Goal: Information Seeking & Learning: Learn about a topic

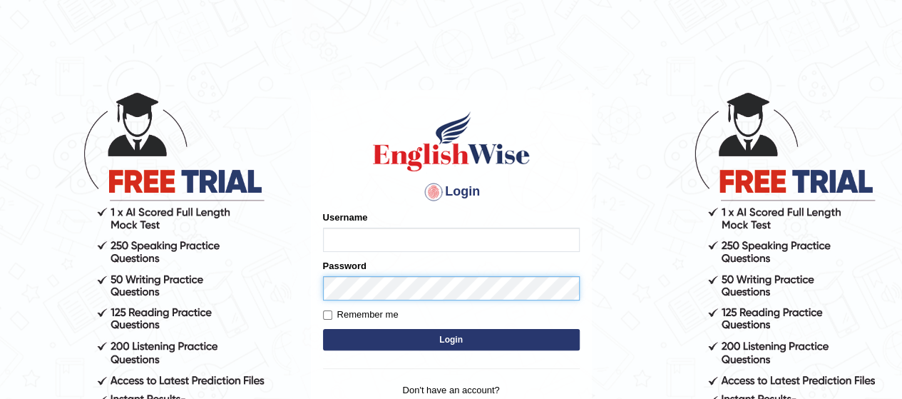
click at [369, 285] on div "Password" at bounding box center [451, 279] width 257 height 41
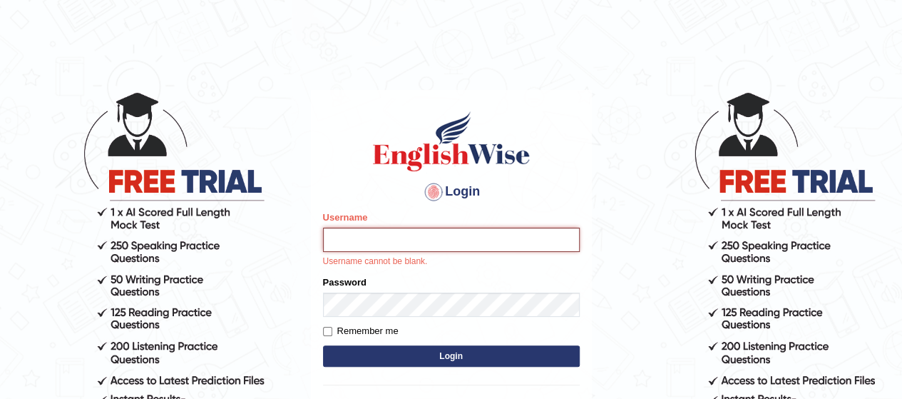
click at [383, 245] on input "Username" at bounding box center [451, 239] width 257 height 24
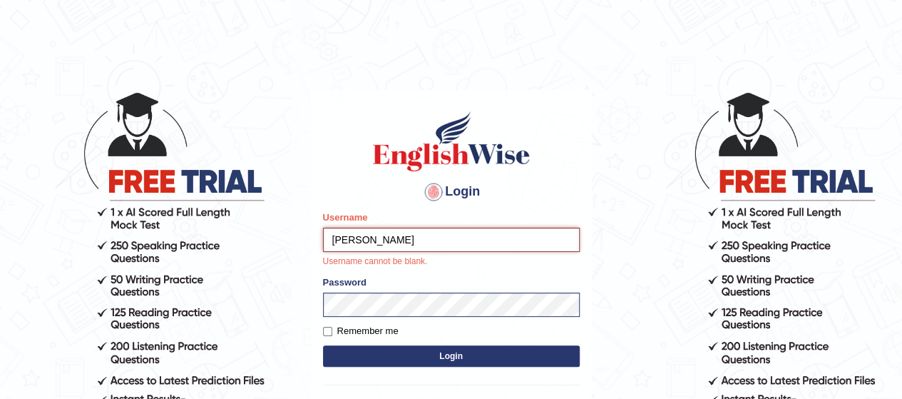
type input "abdulkhalid_Parramatta"
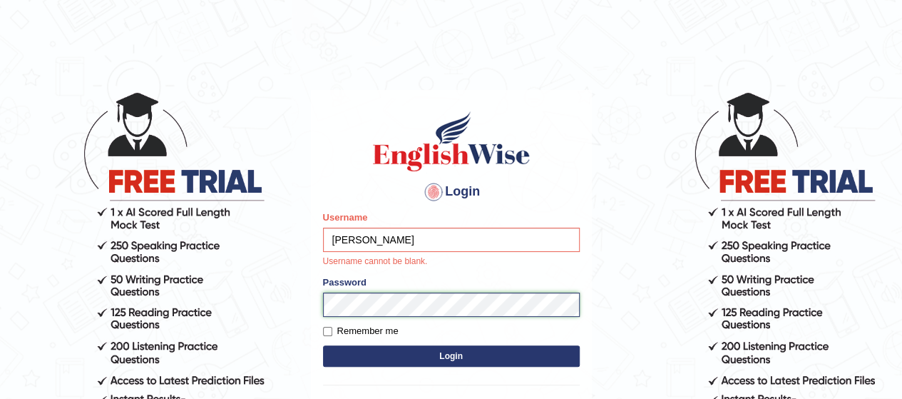
click at [407, 310] on form "Please fix the following errors: Username abdulkhalid_Parramatta Username canno…" at bounding box center [451, 290] width 257 height 160
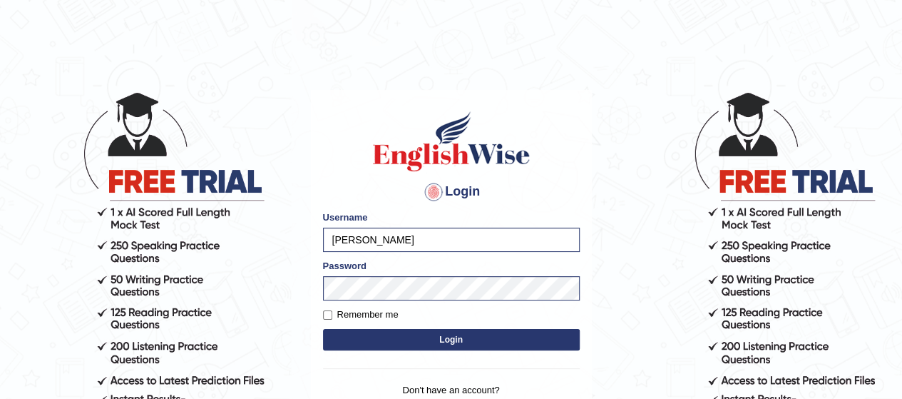
click at [442, 337] on button "Login" at bounding box center [451, 339] width 257 height 21
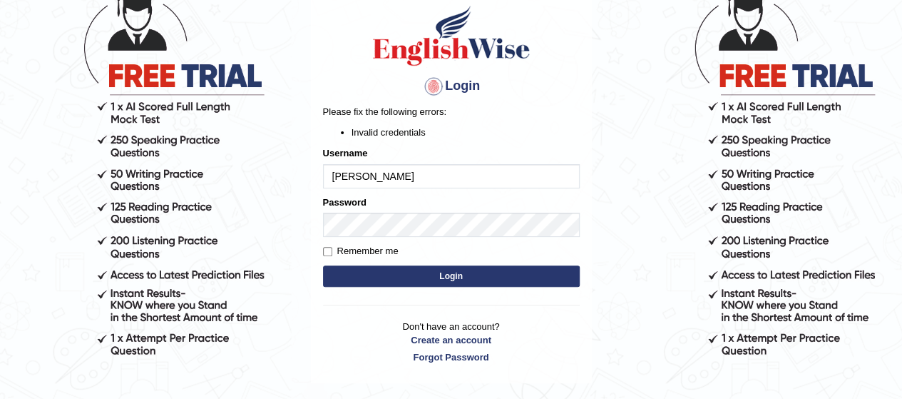
scroll to position [115, 0]
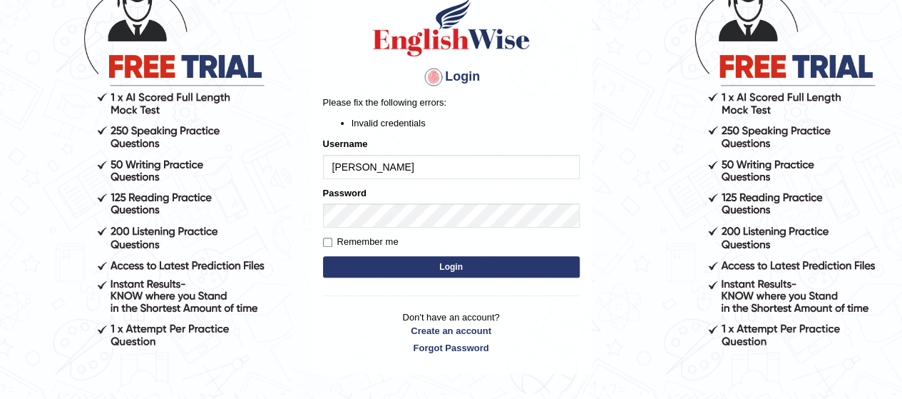
click at [455, 256] on button "Login" at bounding box center [451, 266] width 257 height 21
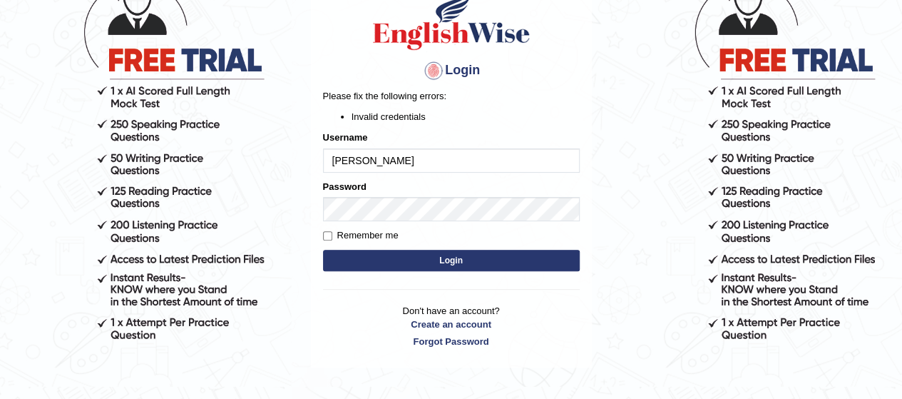
scroll to position [125, 0]
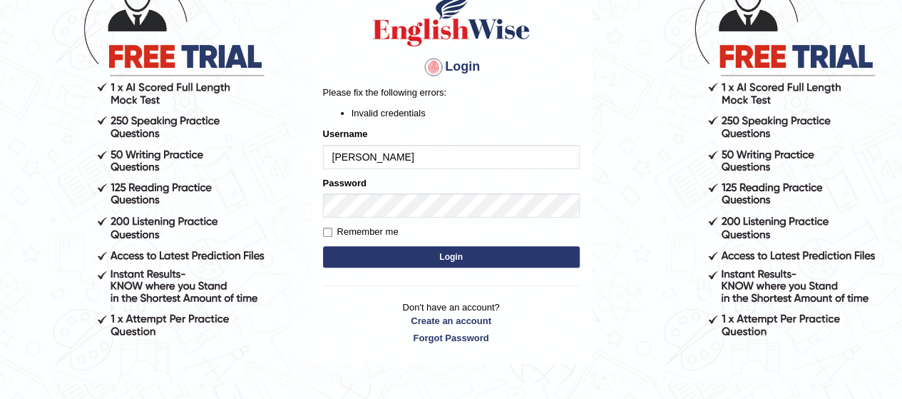
click at [461, 250] on button "Login" at bounding box center [451, 256] width 257 height 21
click at [461, 250] on div "Login Please fix the following errors: Invalid credentials Username abdulkhalid…" at bounding box center [451, 164] width 281 height 399
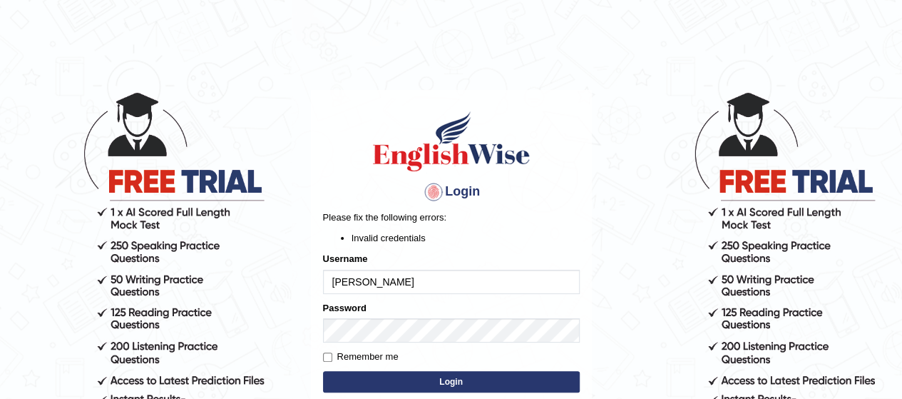
scroll to position [168, 0]
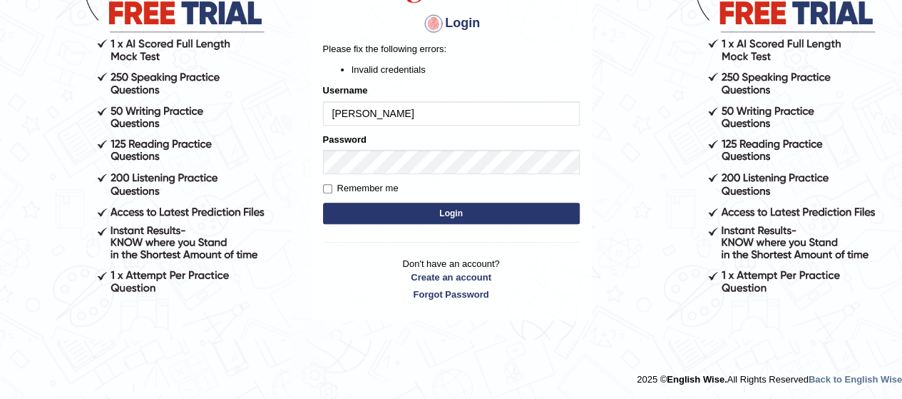
click at [468, 116] on input "[PERSON_NAME]" at bounding box center [451, 113] width 257 height 24
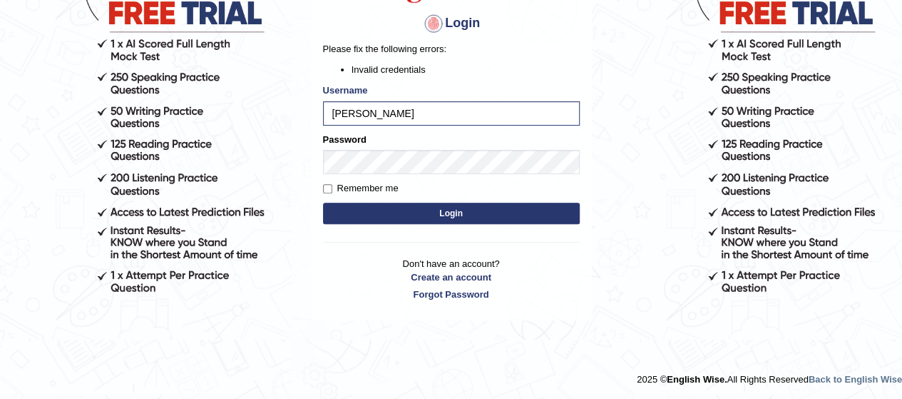
click at [396, 210] on button "Login" at bounding box center [451, 212] width 257 height 21
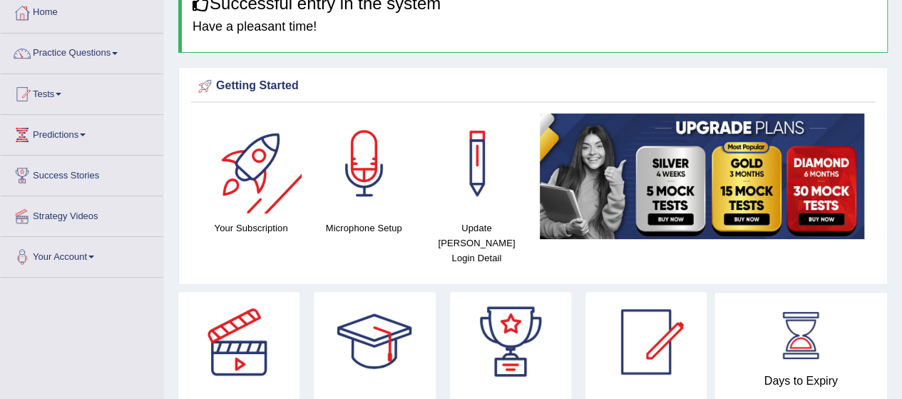
scroll to position [77, 0]
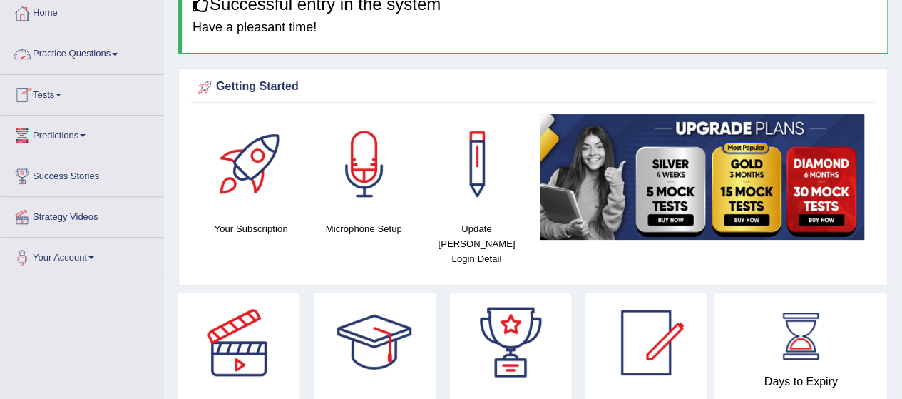
click at [84, 53] on link "Practice Questions" at bounding box center [82, 52] width 163 height 36
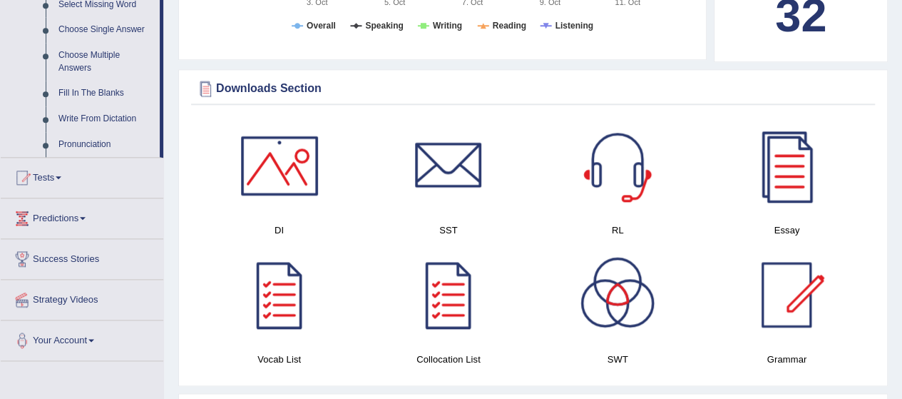
scroll to position [760, 0]
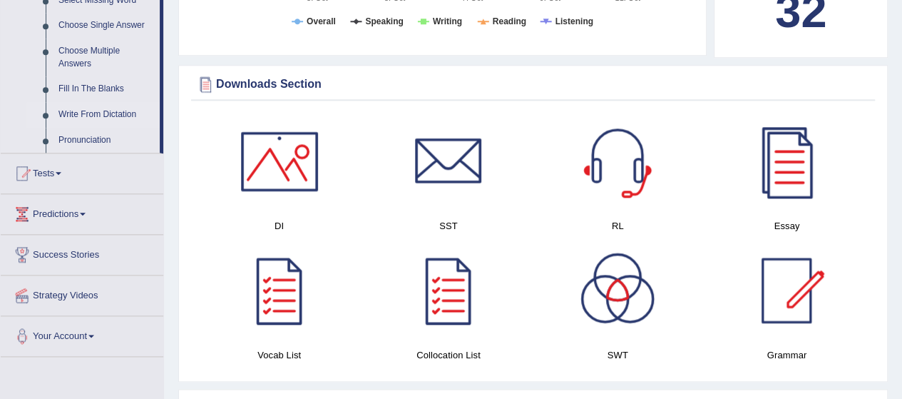
click at [81, 113] on link "Write From Dictation" at bounding box center [106, 115] width 108 height 26
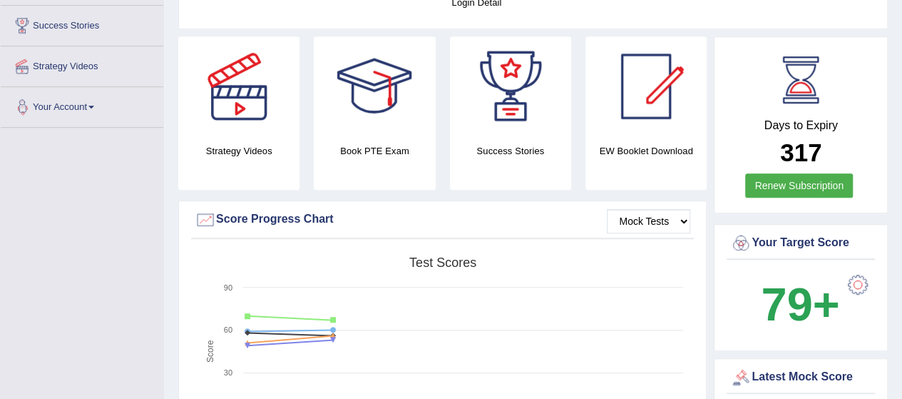
scroll to position [235, 0]
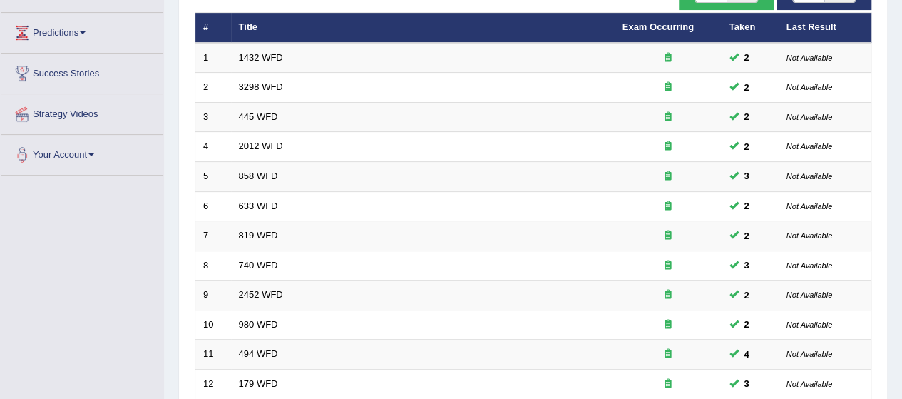
scroll to position [538, 0]
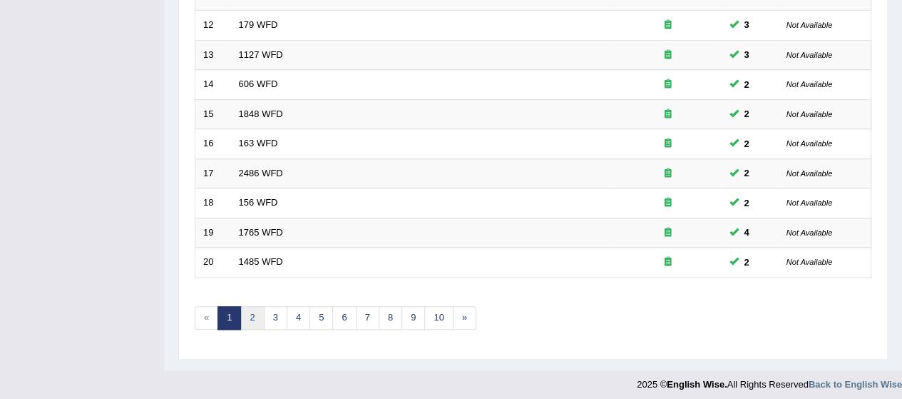
click at [246, 309] on link "2" at bounding box center [252, 318] width 24 height 24
click at [275, 309] on link "3" at bounding box center [276, 318] width 24 height 24
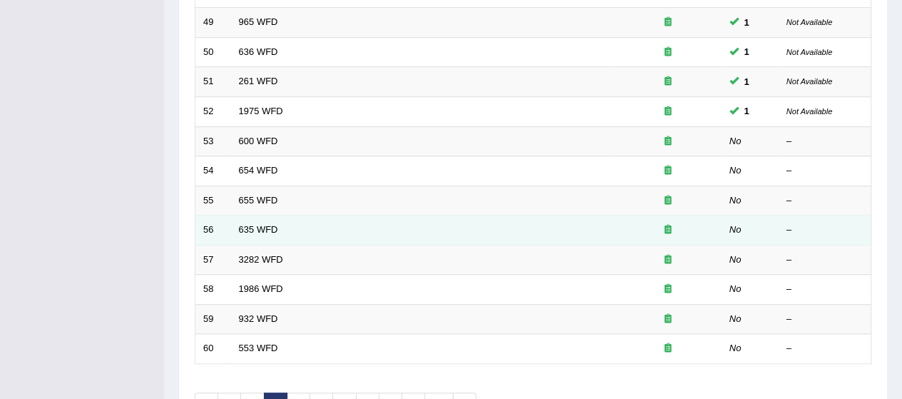
scroll to position [451, 0]
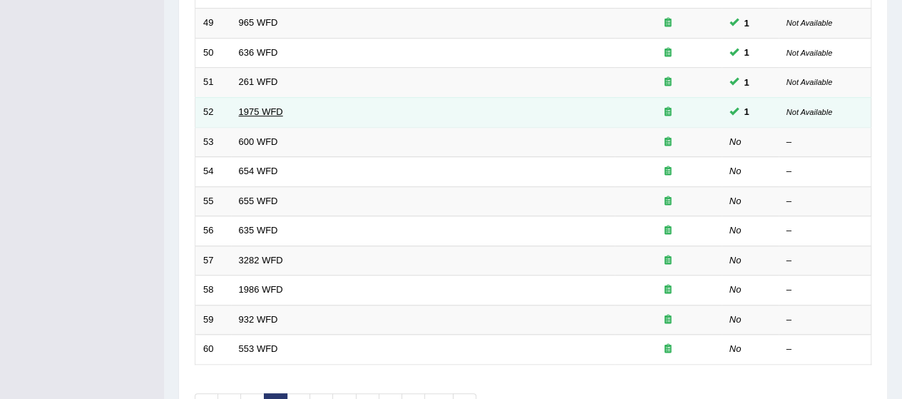
click at [249, 106] on link "1975 WFD" at bounding box center [261, 111] width 44 height 11
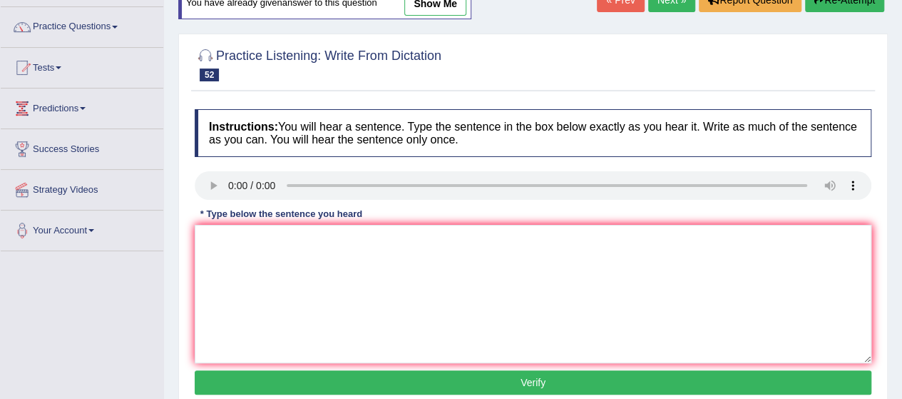
scroll to position [3, 0]
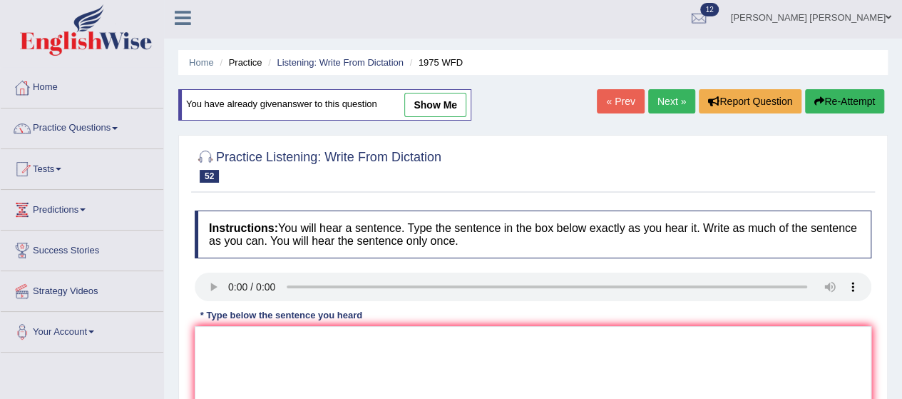
click at [612, 96] on link "« Prev" at bounding box center [620, 101] width 47 height 24
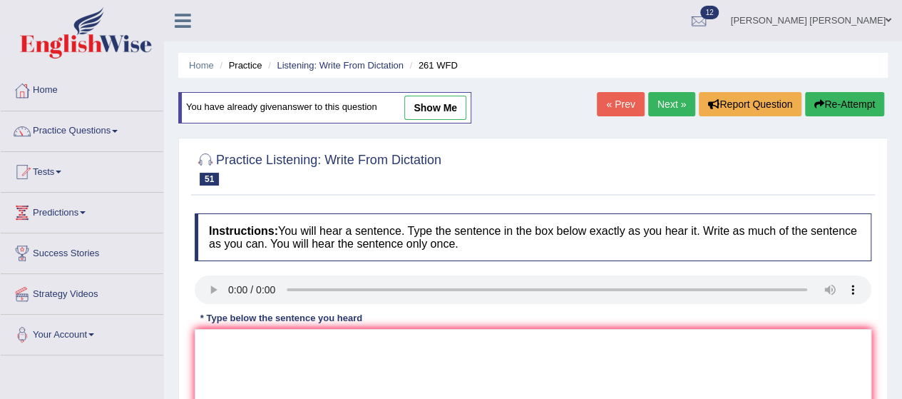
click at [446, 103] on link "show me" at bounding box center [435, 108] width 62 height 24
type textarea "You must read safety instructions when you are entering the or using the worksh…"
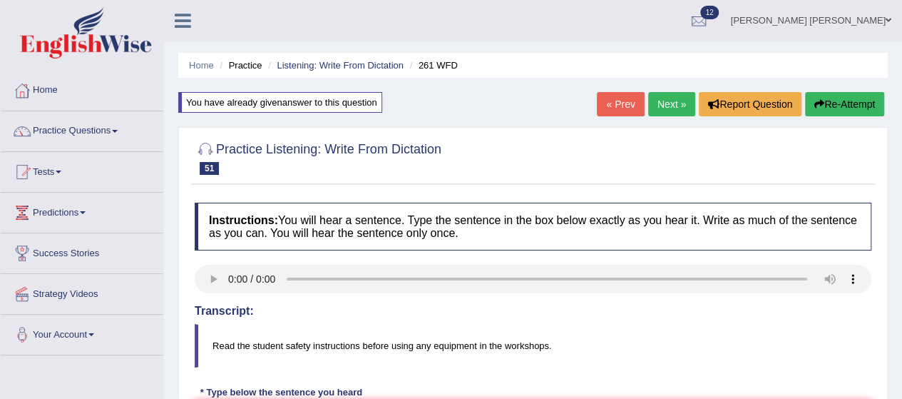
click at [87, 139] on link "Practice Questions" at bounding box center [82, 129] width 163 height 36
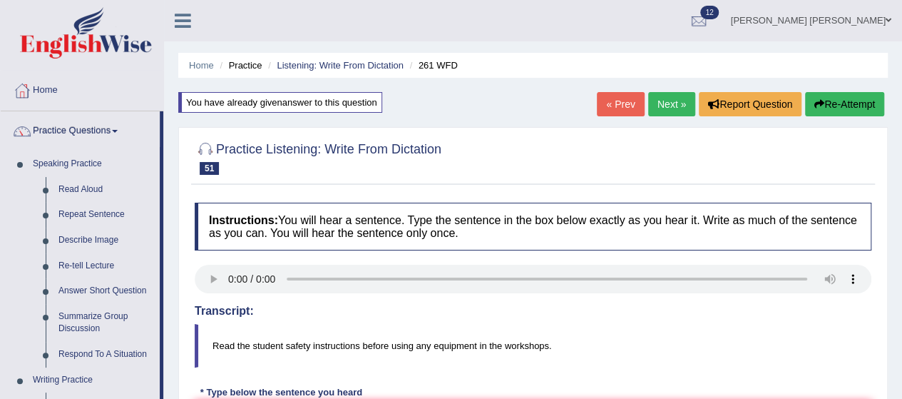
click at [614, 103] on link "« Prev" at bounding box center [620, 104] width 47 height 24
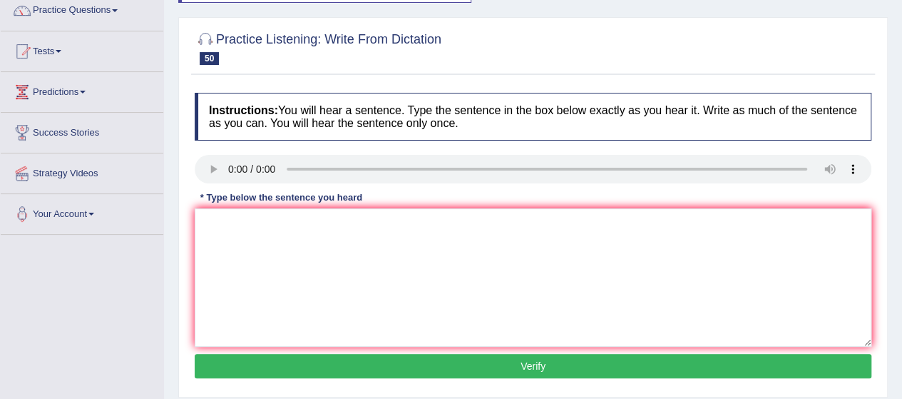
scroll to position [42, 0]
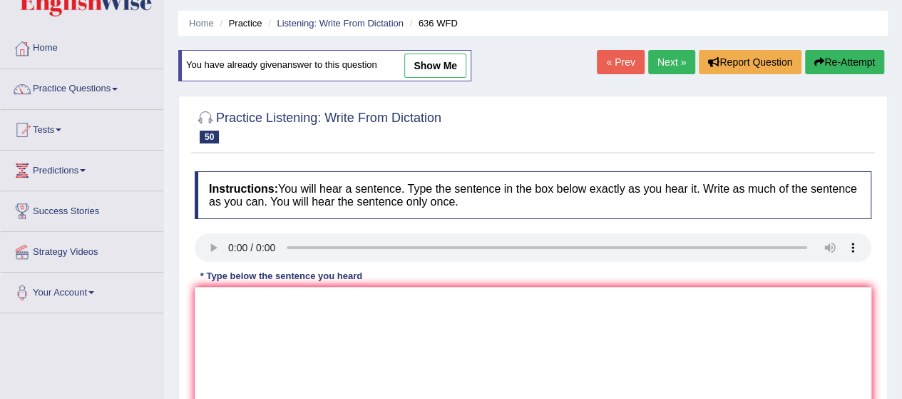
click at [437, 64] on link "show me" at bounding box center [435, 65] width 62 height 24
type textarea "Several canditates have been a must be qualified as greatest scientists scienti…"
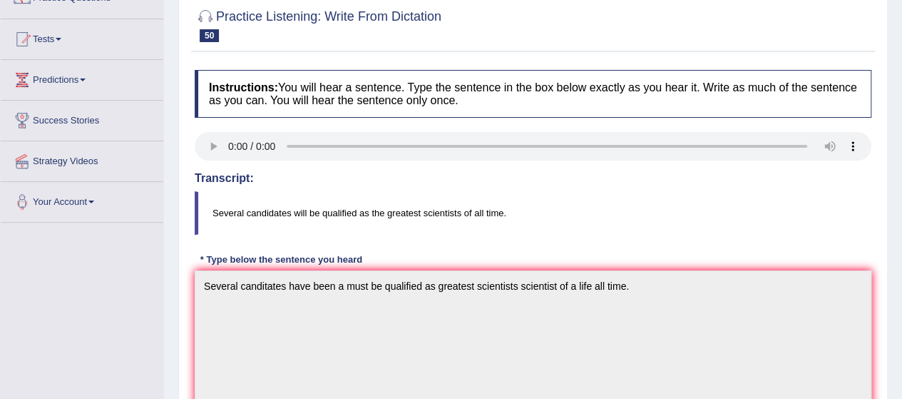
scroll to position [0, 0]
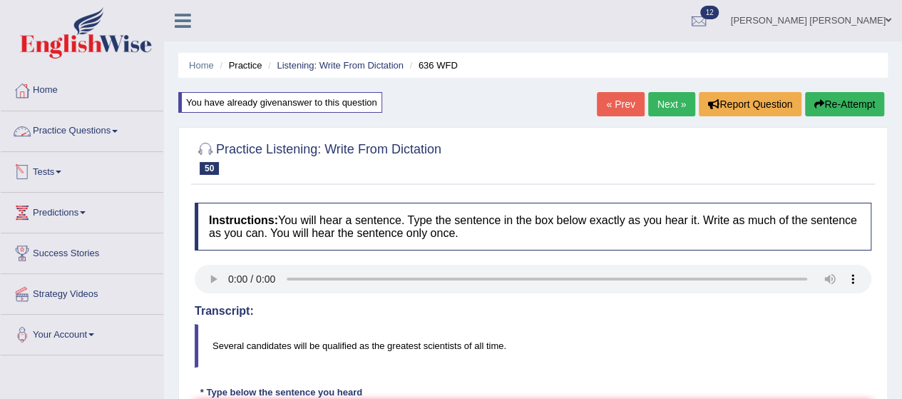
click at [94, 128] on link "Practice Questions" at bounding box center [82, 129] width 163 height 36
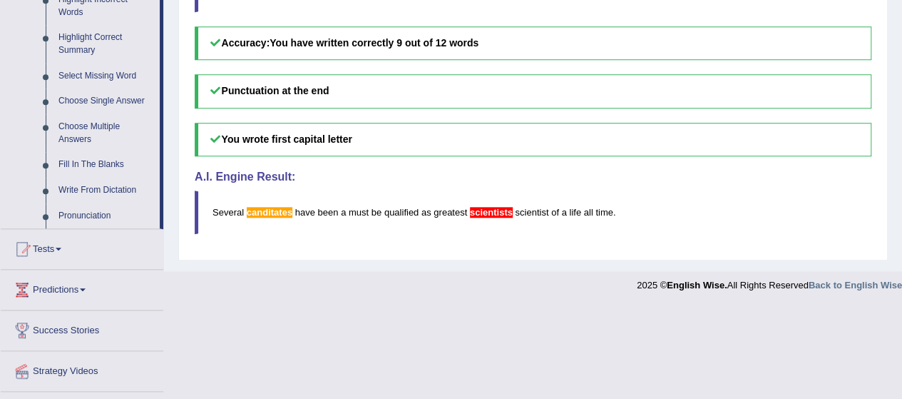
scroll to position [716, 0]
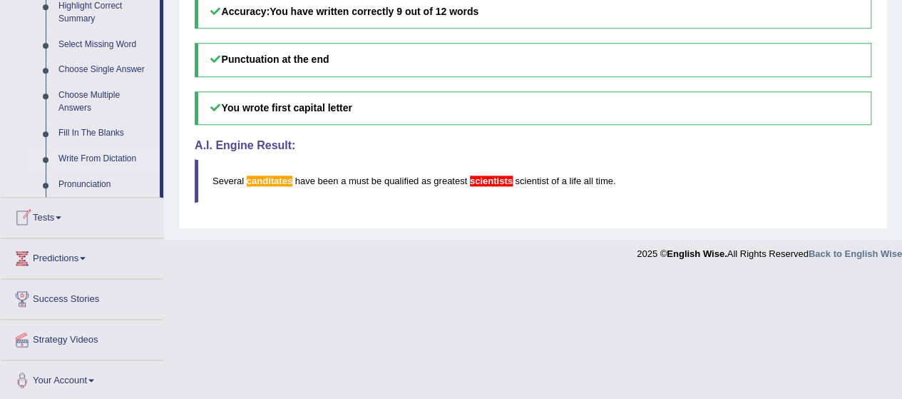
click at [83, 153] on link "Write From Dictation" at bounding box center [106, 159] width 108 height 26
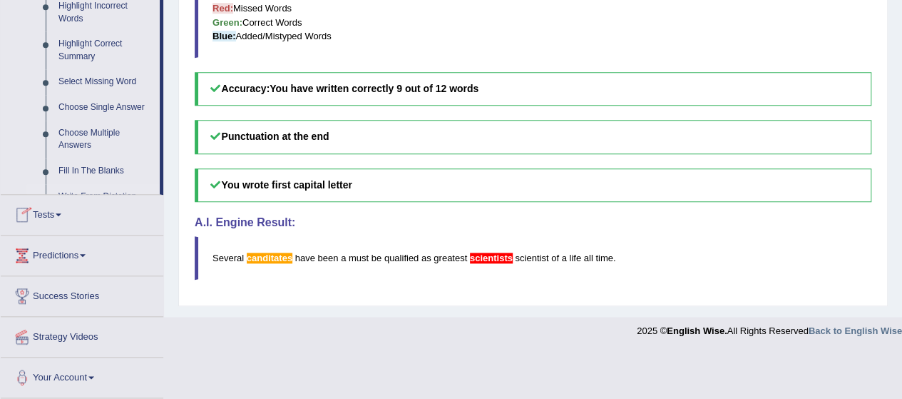
scroll to position [587, 0]
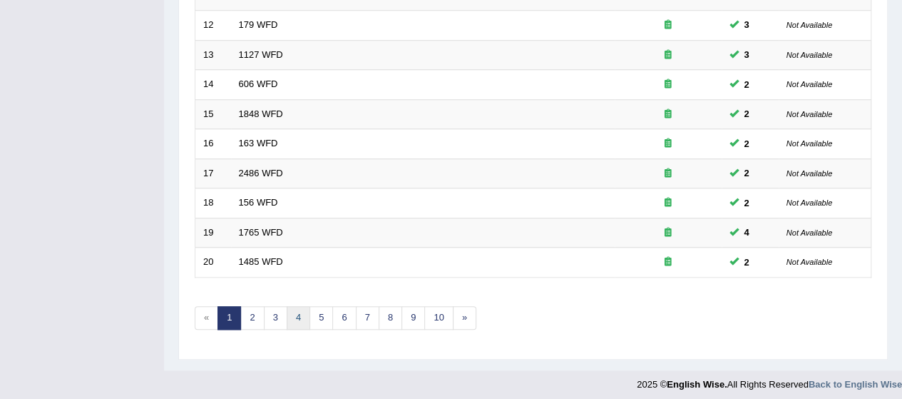
click at [297, 313] on link "4" at bounding box center [299, 318] width 24 height 24
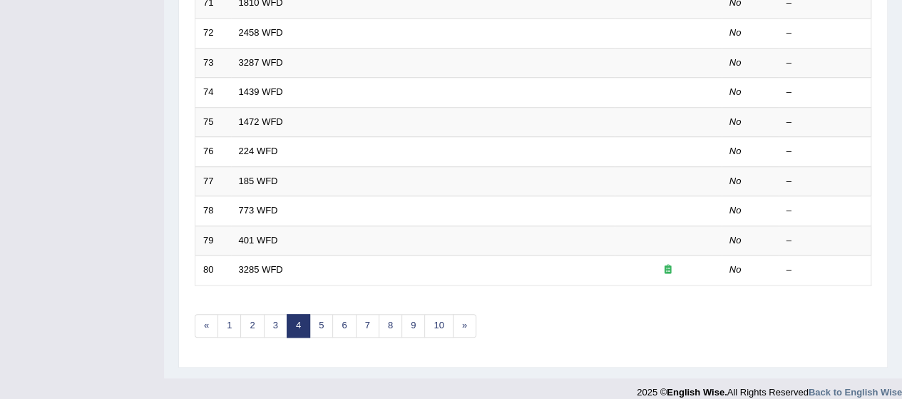
scroll to position [538, 0]
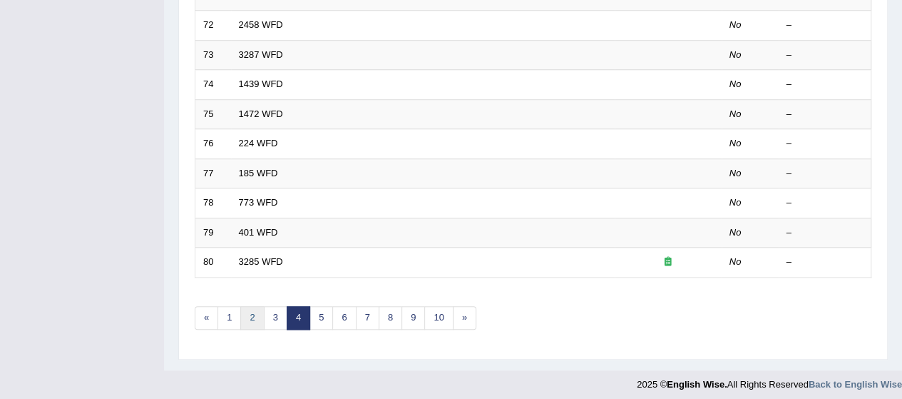
click at [246, 314] on link "2" at bounding box center [252, 318] width 24 height 24
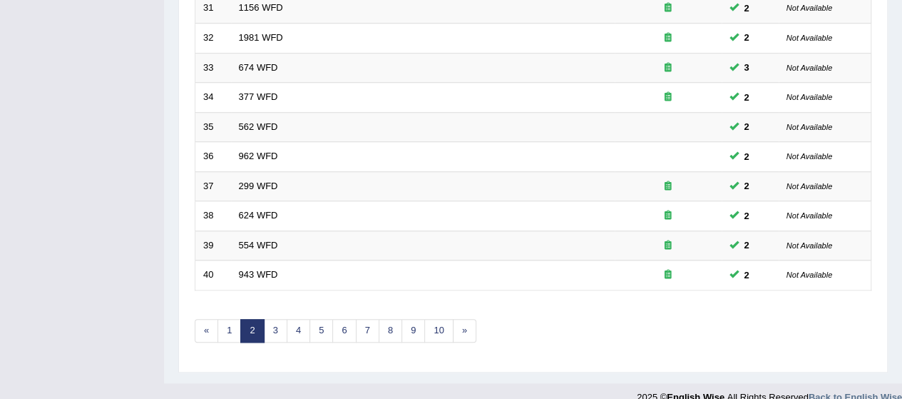
scroll to position [538, 0]
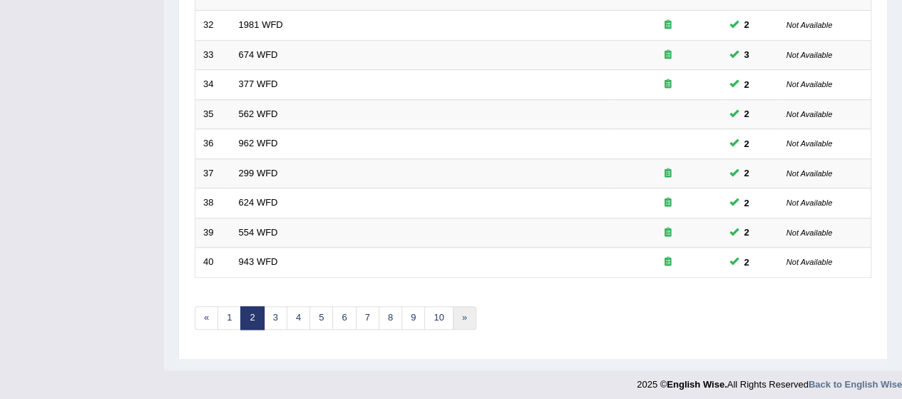
click at [459, 311] on link "»" at bounding box center [465, 318] width 24 height 24
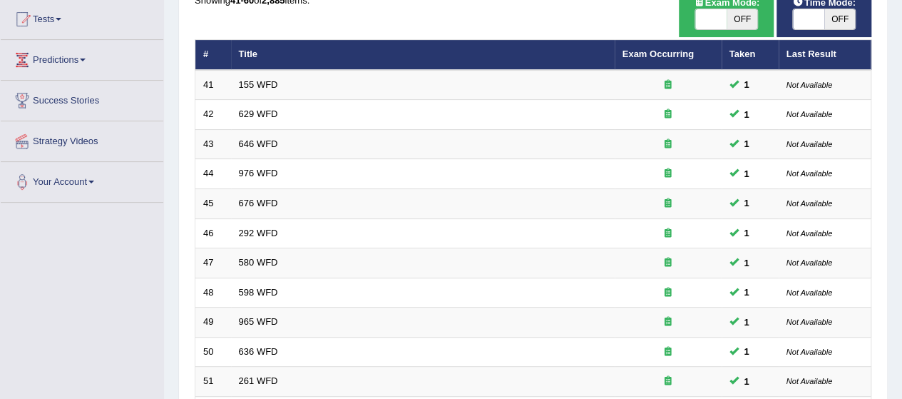
scroll to position [152, 0]
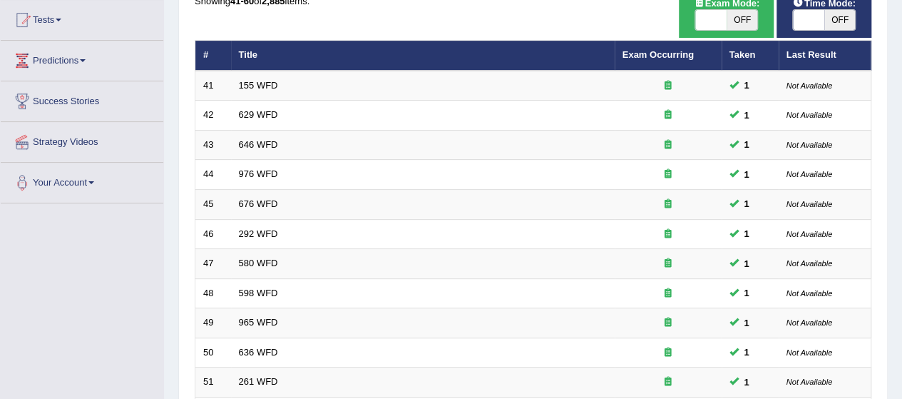
click at [311, 240] on td "292 WFD" at bounding box center [423, 234] width 384 height 30
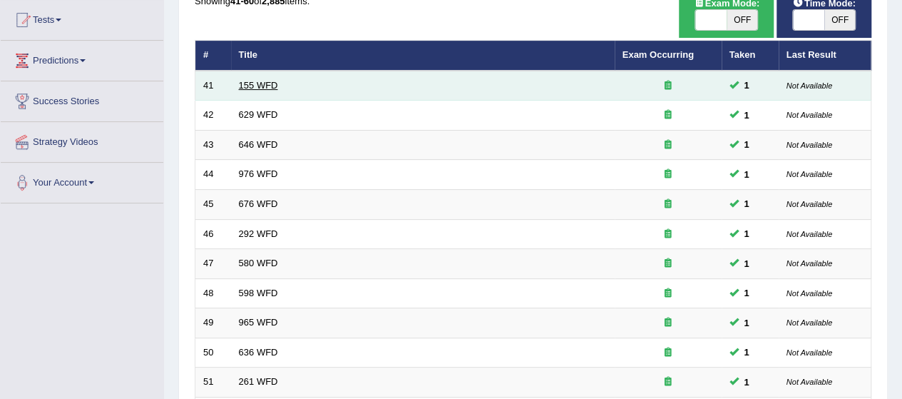
click at [249, 88] on link "155 WFD" at bounding box center [258, 85] width 39 height 11
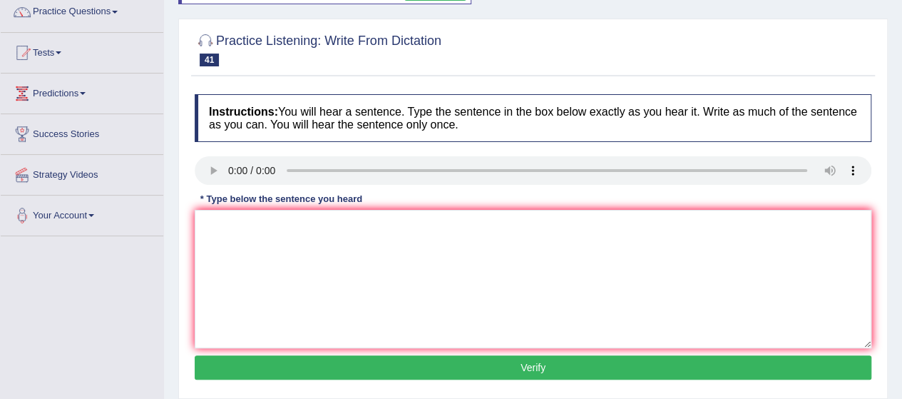
scroll to position [122, 0]
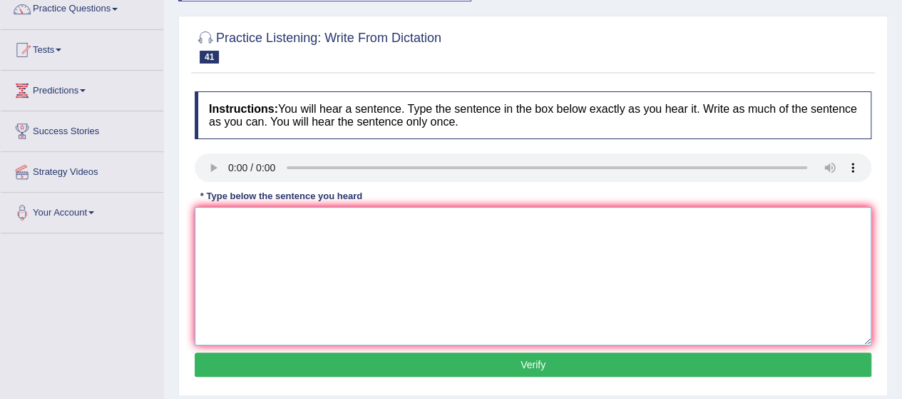
click at [208, 293] on textarea at bounding box center [533, 276] width 677 height 138
click at [202, 220] on textarea "are missing in this summary." at bounding box center [533, 276] width 677 height 138
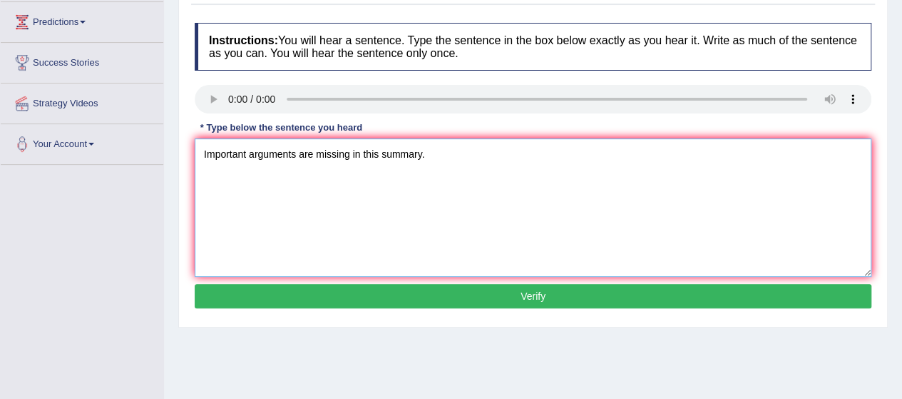
scroll to position [194, 0]
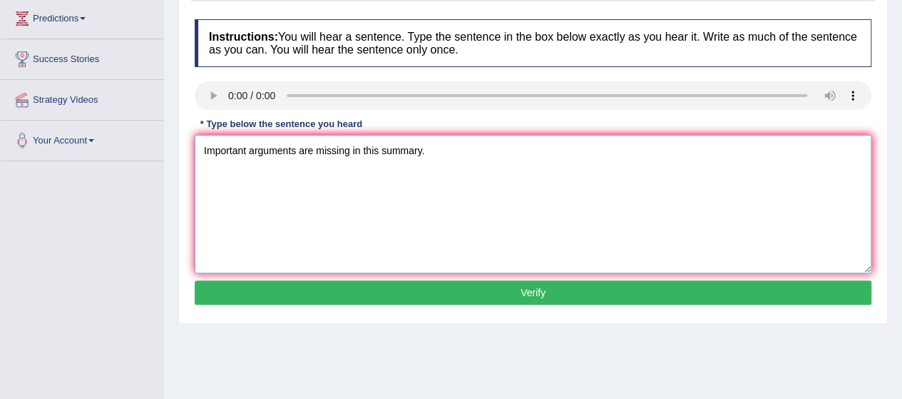
type textarea "Important arguments are missing in this summary."
click at [421, 292] on button "Verify" at bounding box center [533, 292] width 677 height 24
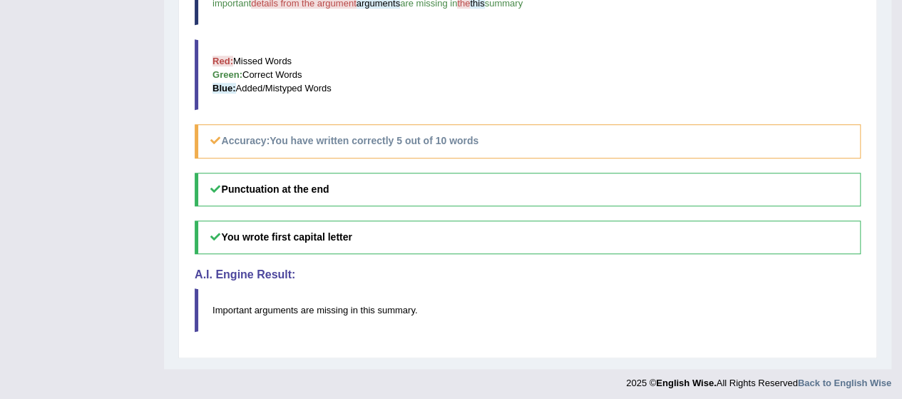
scroll to position [0, 0]
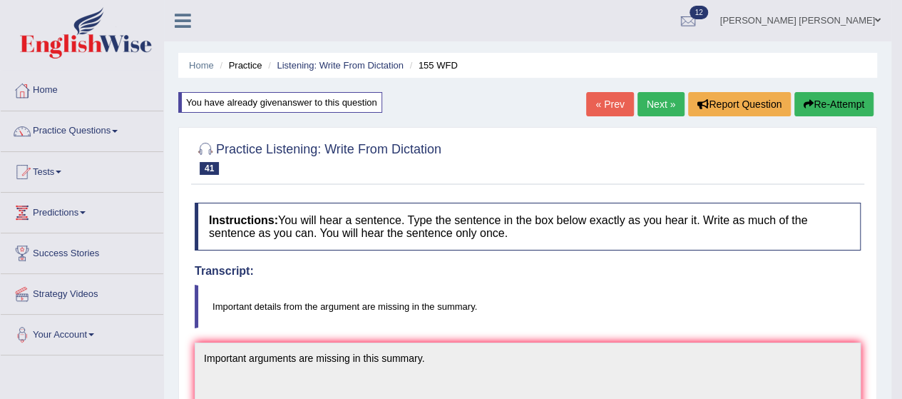
click at [818, 101] on button "Re-Attempt" at bounding box center [833, 104] width 79 height 24
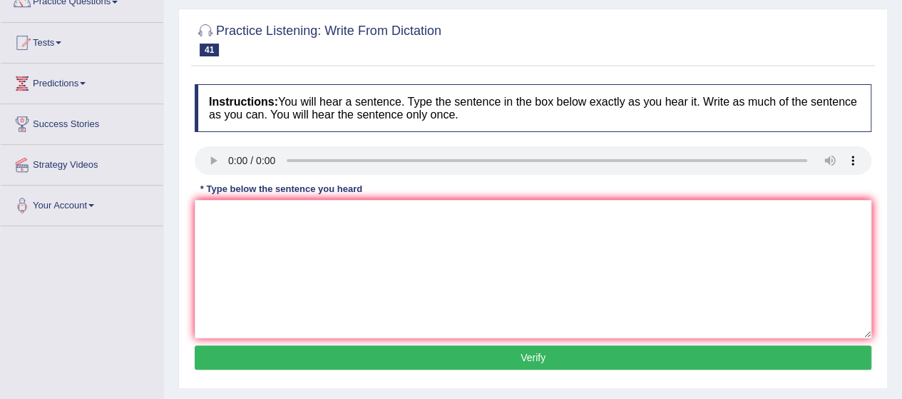
scroll to position [130, 0]
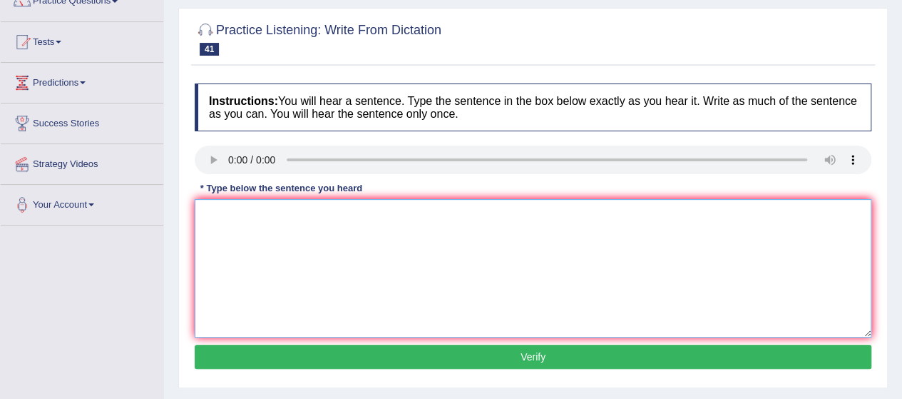
click at [231, 254] on textarea at bounding box center [533, 268] width 677 height 138
type textarea "i"
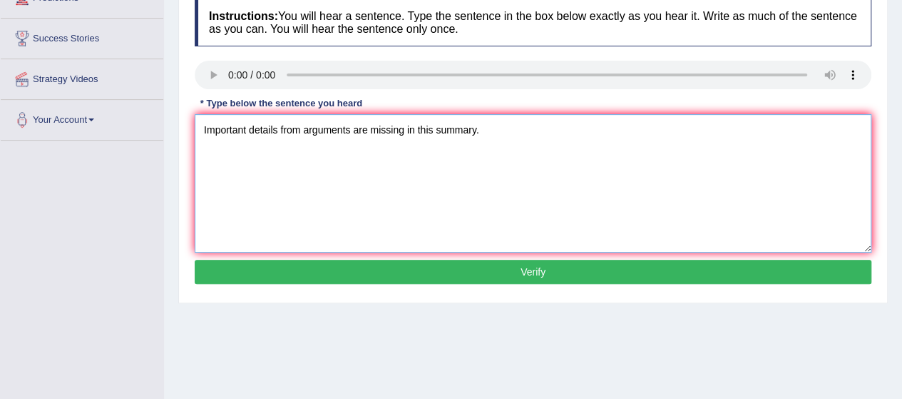
scroll to position [215, 0]
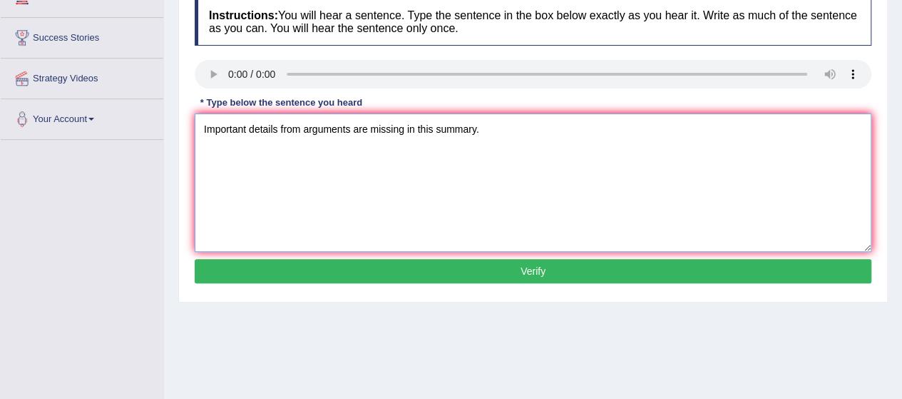
type textarea "Important details from arguments are missing in this summary."
click at [417, 276] on button "Verify" at bounding box center [533, 271] width 677 height 24
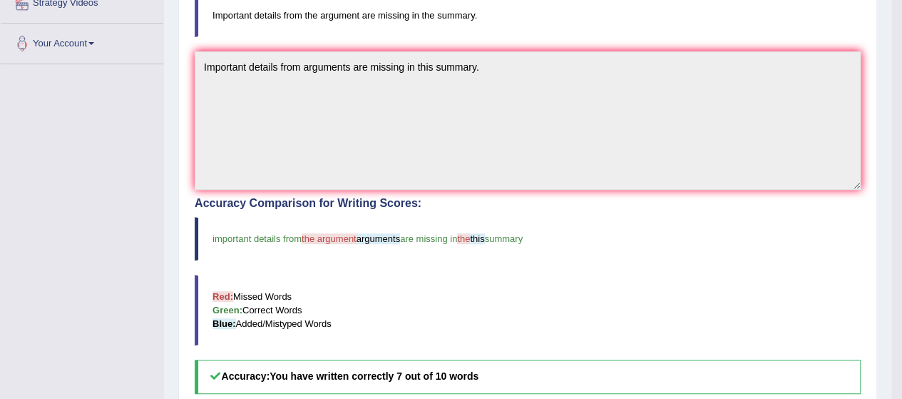
scroll to position [0, 0]
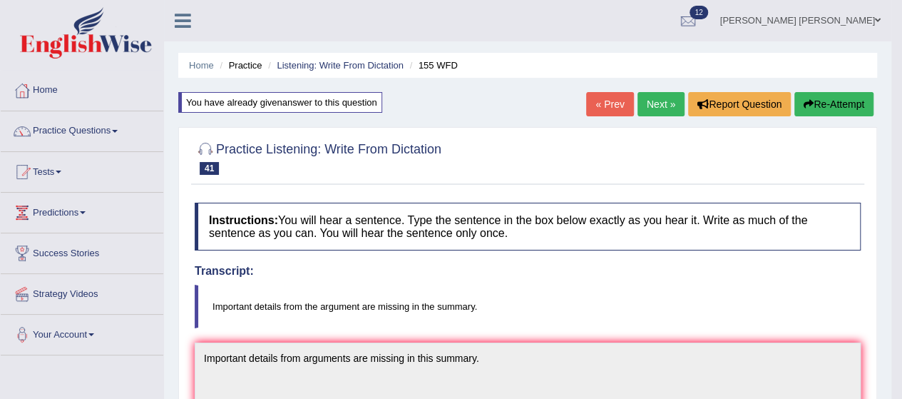
click at [659, 102] on link "Next »" at bounding box center [660, 104] width 47 height 24
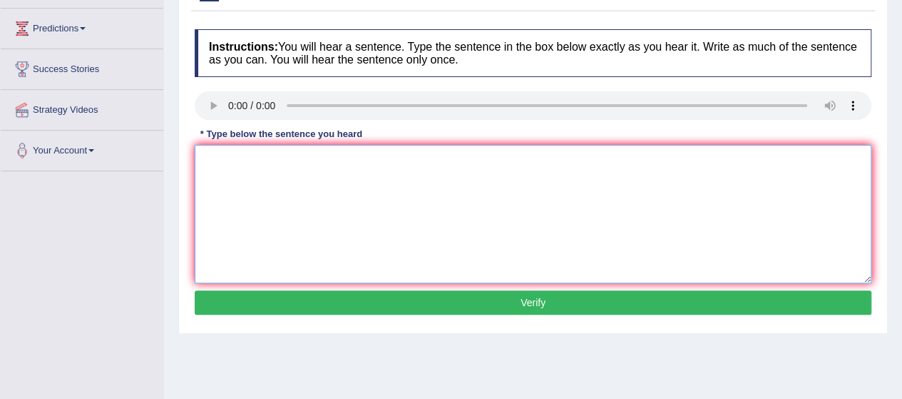
click at [254, 171] on textarea at bounding box center [533, 214] width 677 height 138
click at [199, 163] on textarea "of this a" at bounding box center [533, 214] width 677 height 138
click at [323, 153] on textarea "p p the idea of this a" at bounding box center [533, 214] width 677 height 138
type textarea "p"
click at [253, 213] on textarea at bounding box center [533, 214] width 677 height 138
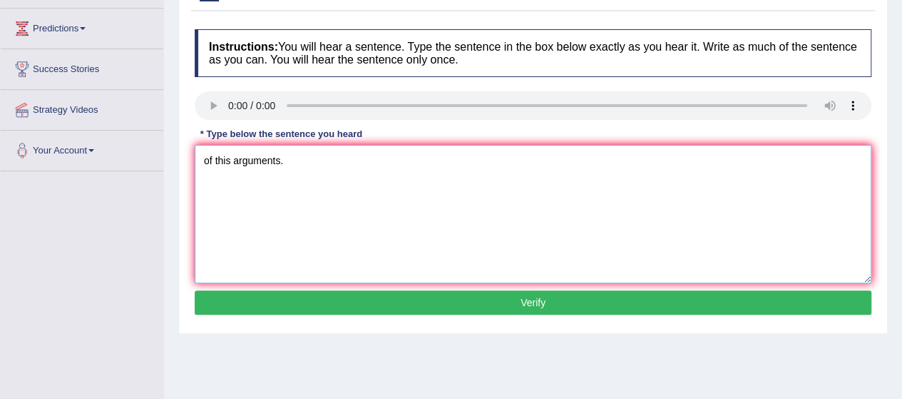
click at [198, 155] on textarea "of this arguments." at bounding box center [533, 214] width 677 height 138
type textarea "Please provide the reports for support of this arguments."
click at [402, 297] on button "Verify" at bounding box center [533, 302] width 677 height 24
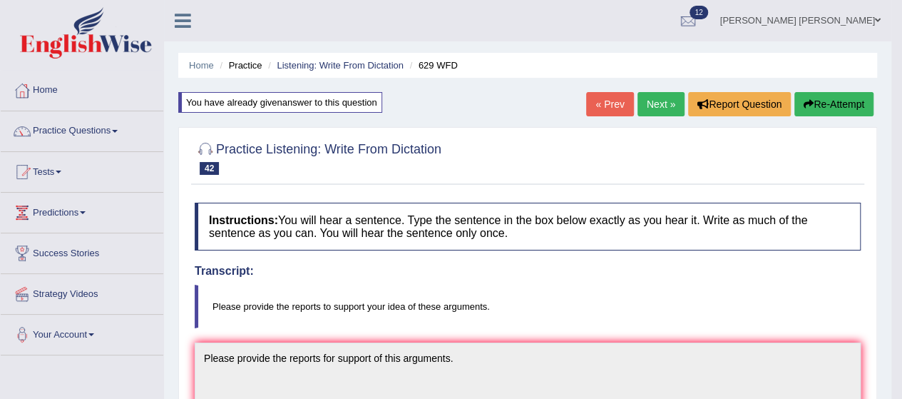
click at [647, 103] on link "Next »" at bounding box center [660, 104] width 47 height 24
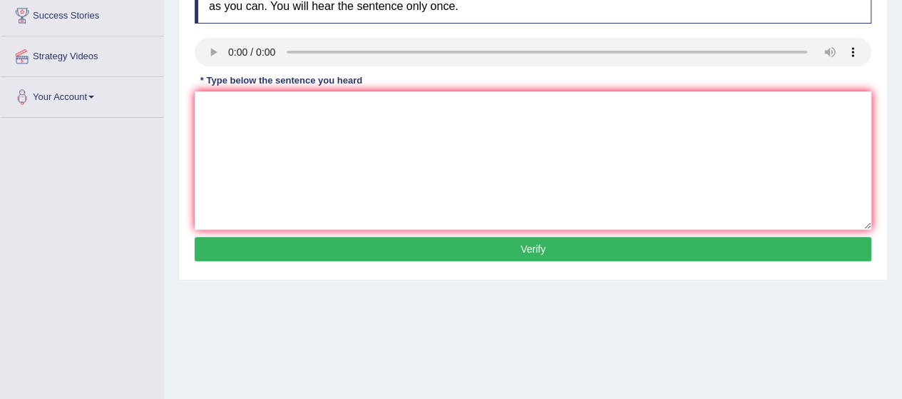
scroll to position [242, 0]
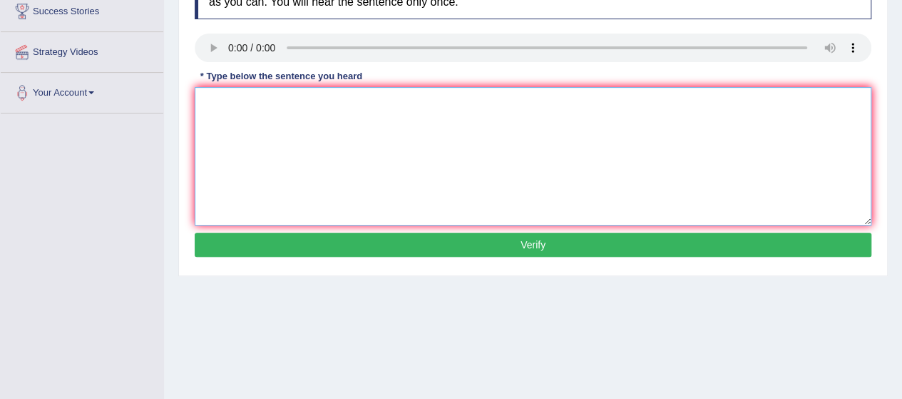
click at [301, 184] on textarea at bounding box center [533, 156] width 677 height 138
click at [218, 101] on textarea "by s technology." at bounding box center [533, 156] width 677 height 138
click at [220, 100] on textarea "by s technology." at bounding box center [533, 156] width 677 height 138
click at [195, 103] on textarea "by steam technology." at bounding box center [533, 156] width 677 height 138
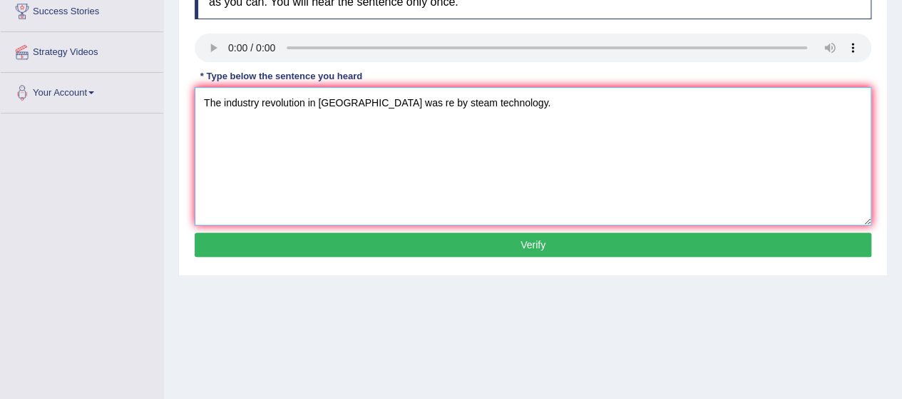
type textarea "The industry revolution in Europe was re by steam technology."
click at [364, 248] on button "Verify" at bounding box center [533, 244] width 677 height 24
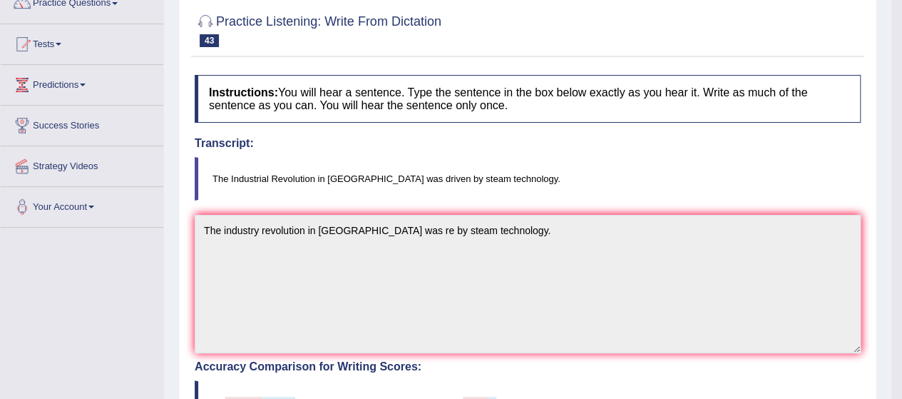
scroll to position [0, 0]
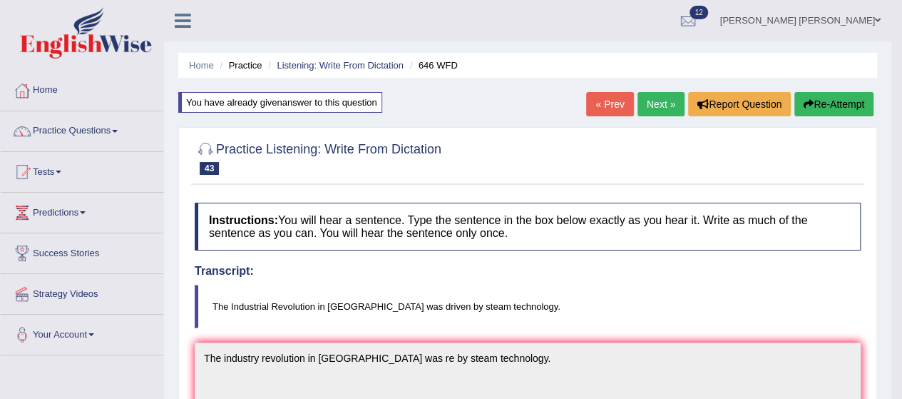
click at [655, 99] on link "Next »" at bounding box center [660, 104] width 47 height 24
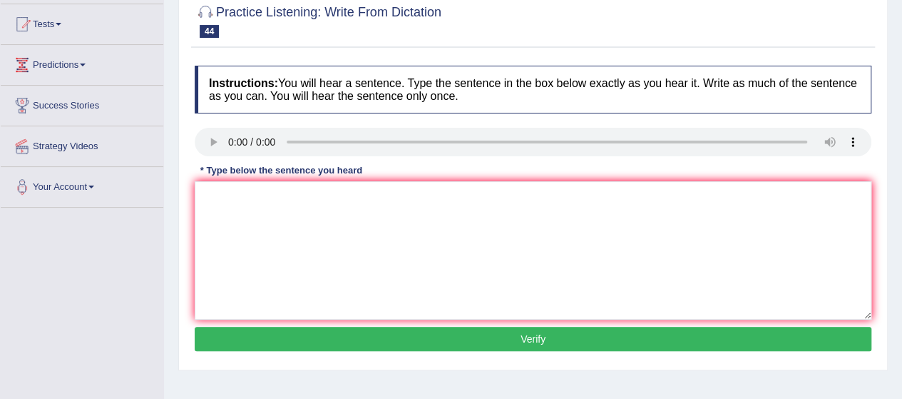
scroll to position [148, 0]
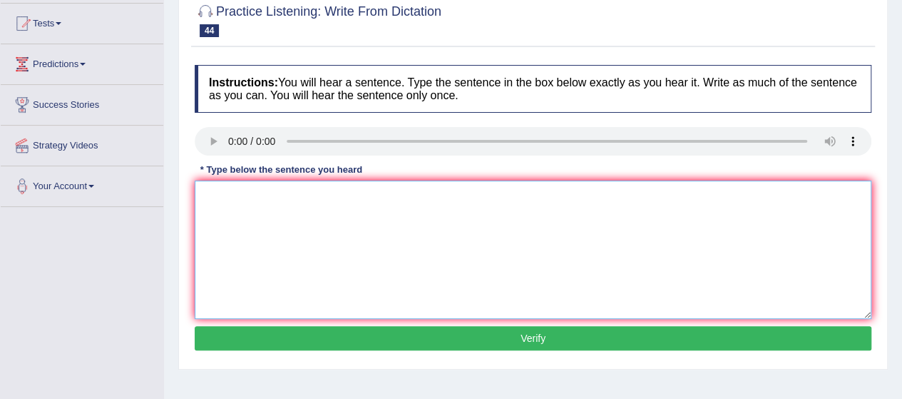
click at [288, 235] on textarea at bounding box center [533, 249] width 677 height 138
click at [201, 199] on textarea "of re." at bounding box center [533, 249] width 677 height 138
click at [413, 199] on textarea "The study of the economy ia a triky subject of re." at bounding box center [533, 249] width 677 height 138
click at [326, 193] on textarea "The study of the economy ia a triky subject of research." at bounding box center [533, 249] width 677 height 138
type textarea "The study of the economy is a triky subject of research."
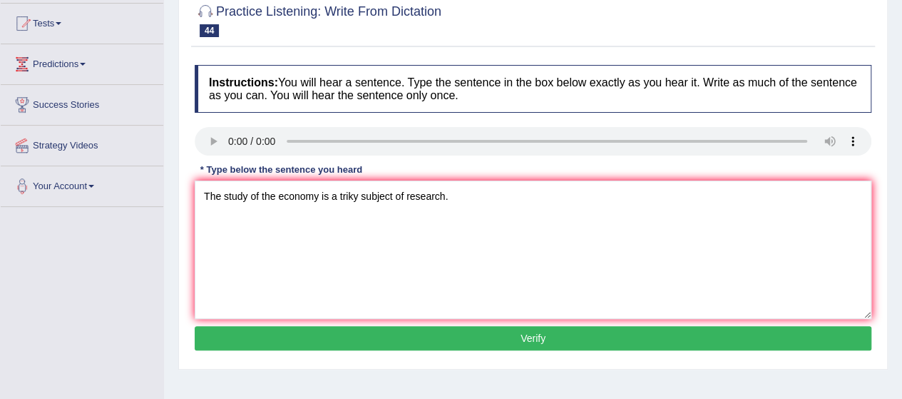
click at [401, 335] on button "Verify" at bounding box center [533, 338] width 677 height 24
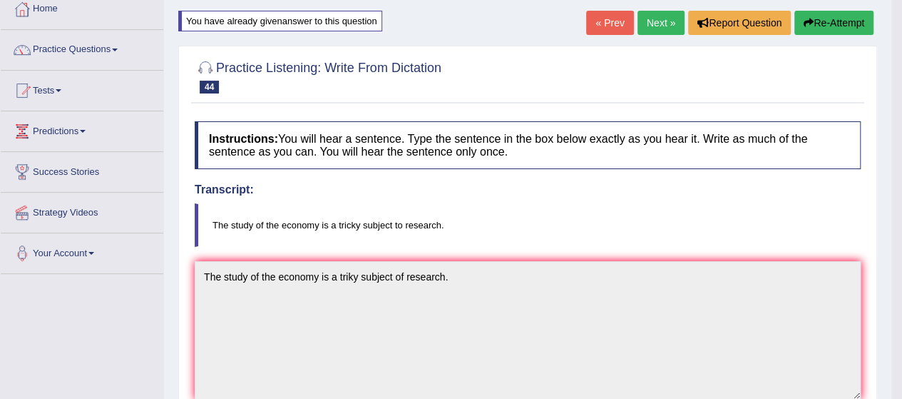
scroll to position [71, 0]
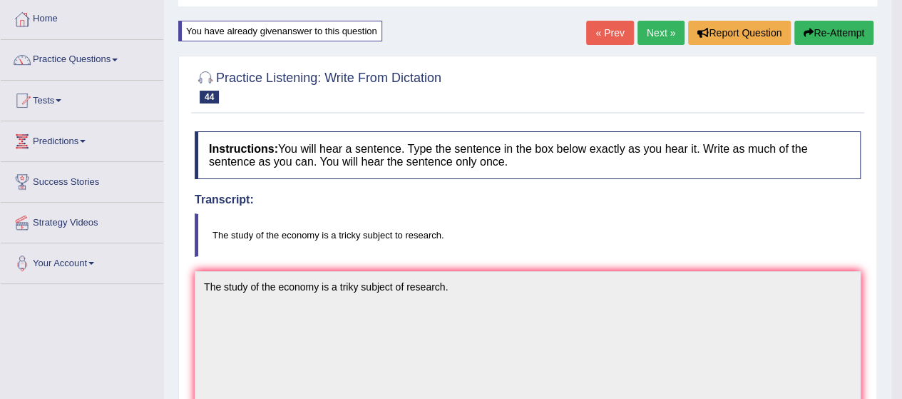
click at [654, 36] on link "Next »" at bounding box center [660, 33] width 47 height 24
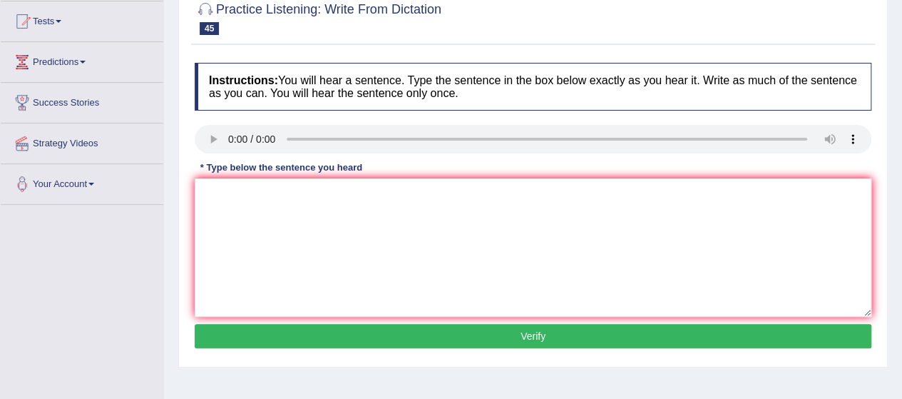
scroll to position [151, 0]
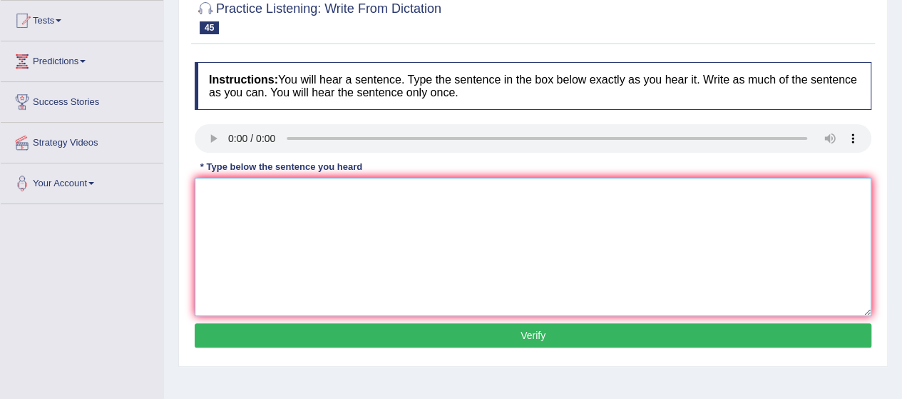
click at [220, 193] on textarea at bounding box center [533, 247] width 677 height 138
click at [207, 192] on textarea "u n t se for reaearch subjects." at bounding box center [533, 247] width 677 height 138
click at [247, 191] on textarea "University n t se for reaearch subjects." at bounding box center [533, 247] width 677 height 138
click at [261, 193] on textarea "Universities n t se for reaearch subjects." at bounding box center [533, 247] width 677 height 138
click at [291, 193] on textarea "Universities need t se for reaearch subjects." at bounding box center [533, 247] width 677 height 138
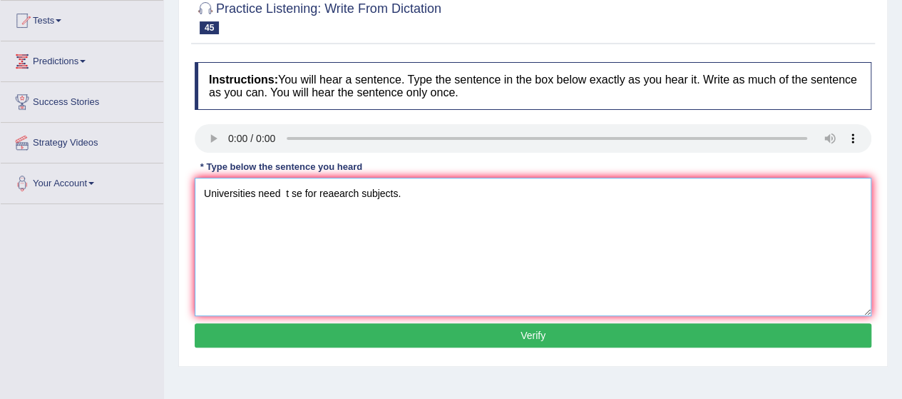
click at [291, 193] on textarea "Universities need t se for reaearch subjects." at bounding box center [533, 247] width 677 height 138
click at [288, 190] on textarea "Universities need t se for reaearch subjects." at bounding box center [533, 247] width 677 height 138
click at [304, 192] on textarea "Universities need to se for reaearch subjects." at bounding box center [533, 247] width 677 height 138
click at [360, 192] on textarea "Universities need to secure for reaearch subjects." at bounding box center [533, 247] width 677 height 138
type textarea "Universities need to secure for research subjects."
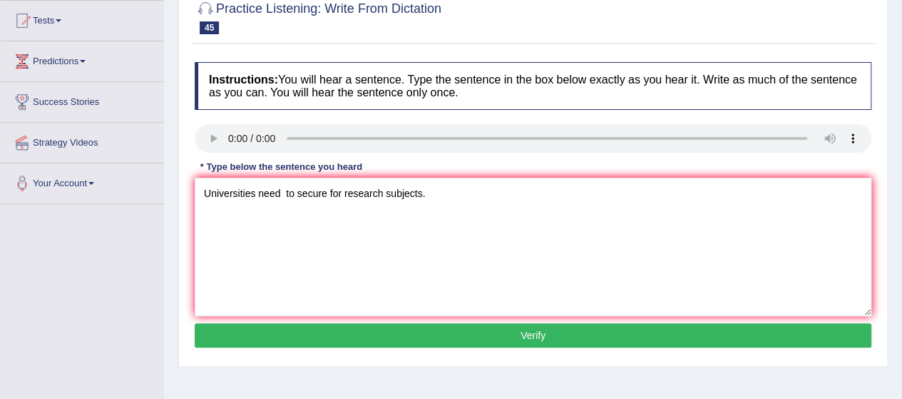
click at [424, 336] on button "Verify" at bounding box center [533, 335] width 677 height 24
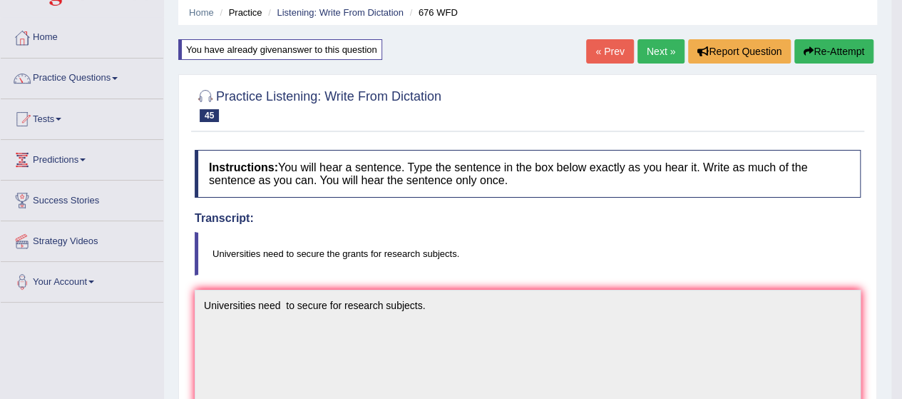
scroll to position [0, 0]
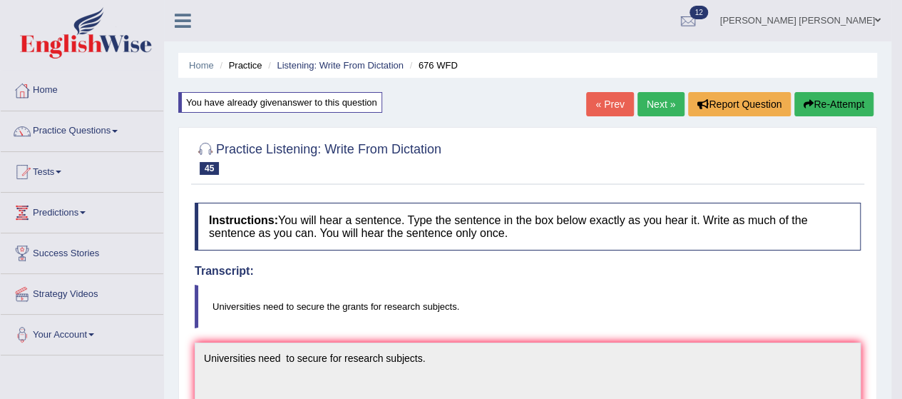
click at [647, 106] on link "Next »" at bounding box center [660, 104] width 47 height 24
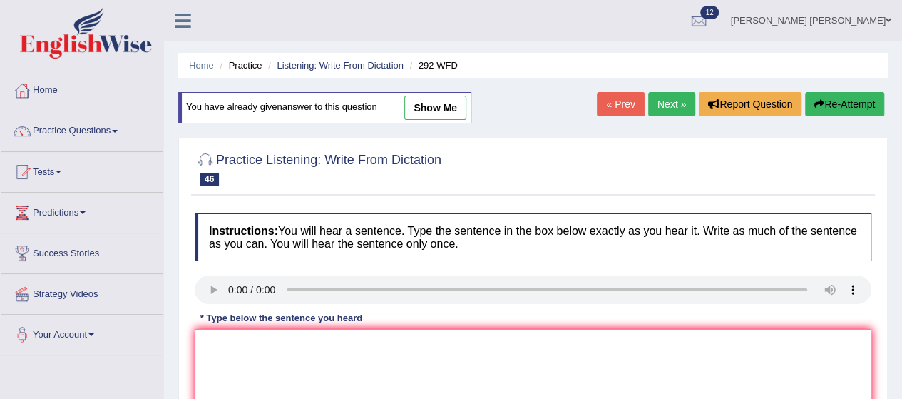
click at [280, 360] on textarea at bounding box center [533, 398] width 677 height 138
type textarea "r"
click at [198, 344] on textarea "e no that i." at bounding box center [533, 398] width 677 height 138
click at [315, 343] on textarea "Some people argue that e no that i." at bounding box center [533, 398] width 677 height 138
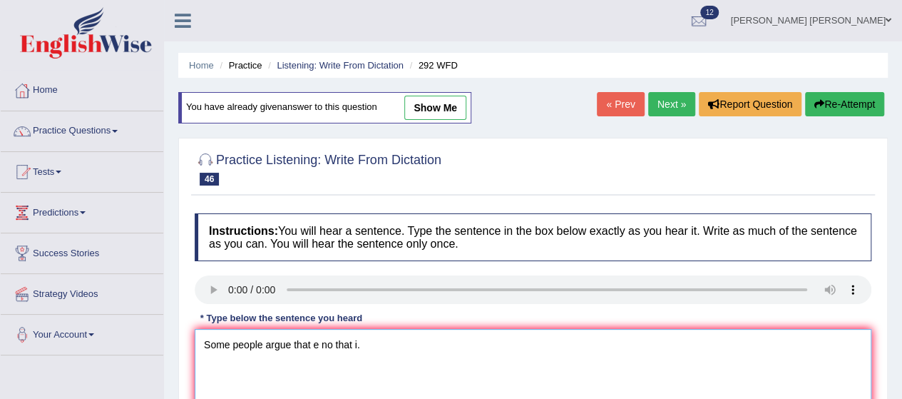
click at [315, 343] on textarea "Some people argue that e no that i." at bounding box center [533, 398] width 677 height 138
click at [381, 344] on textarea "Some people argue that education is no that i." at bounding box center [533, 398] width 677 height 138
click at [411, 340] on textarea "Some people argue that education is not that i." at bounding box center [533, 398] width 677 height 138
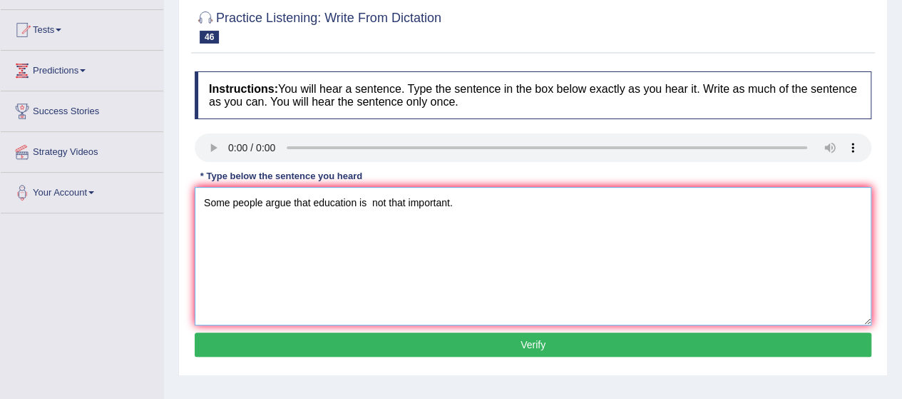
scroll to position [182, 0]
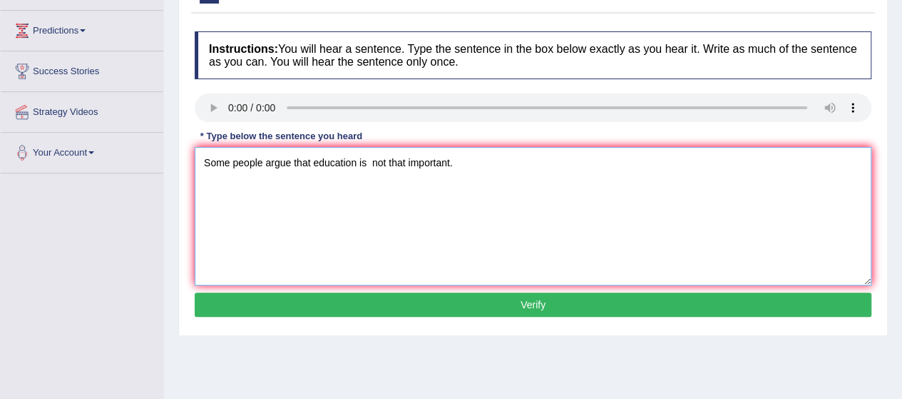
type textarea "Some people argue that education is not that important."
click at [436, 305] on button "Verify" at bounding box center [533, 304] width 677 height 24
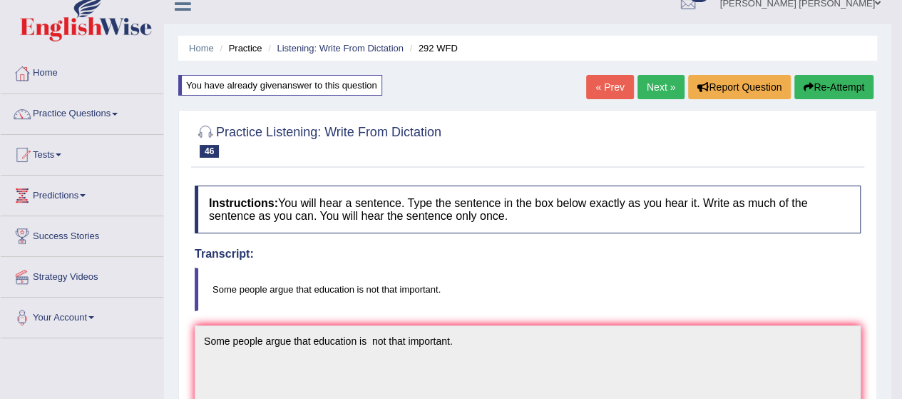
scroll to position [0, 0]
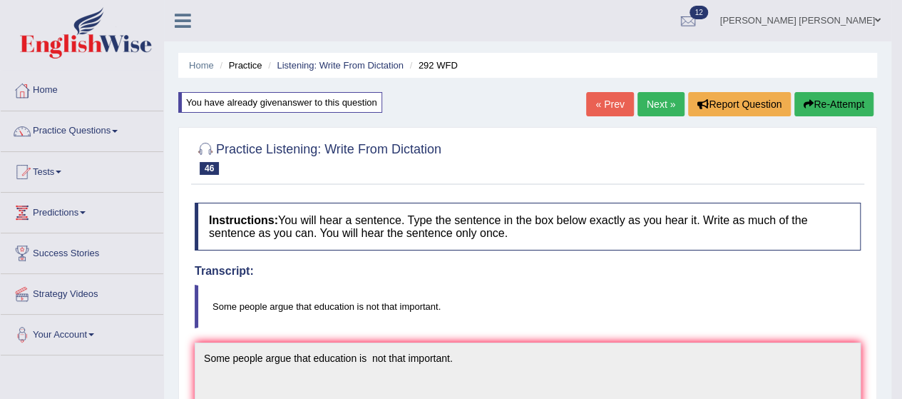
click at [651, 106] on link "Next »" at bounding box center [660, 104] width 47 height 24
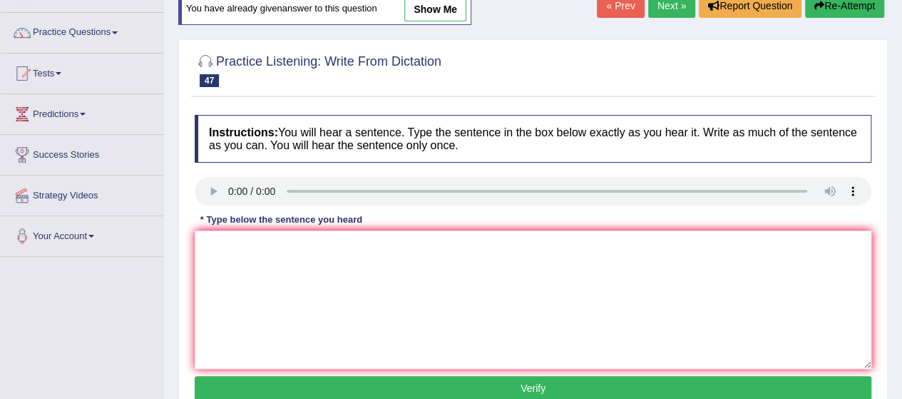
scroll to position [99, 0]
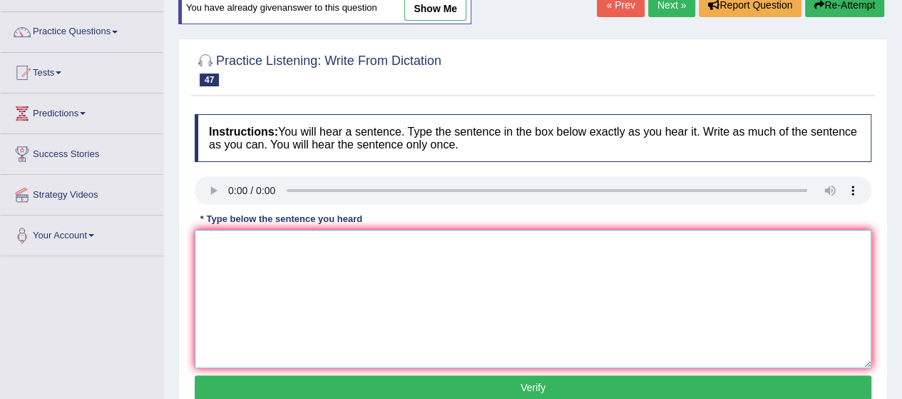
click at [238, 242] on textarea at bounding box center [533, 299] width 677 height 138
type textarea "L"
click at [197, 247] on textarea "laptops in the lecture" at bounding box center [533, 299] width 677 height 138
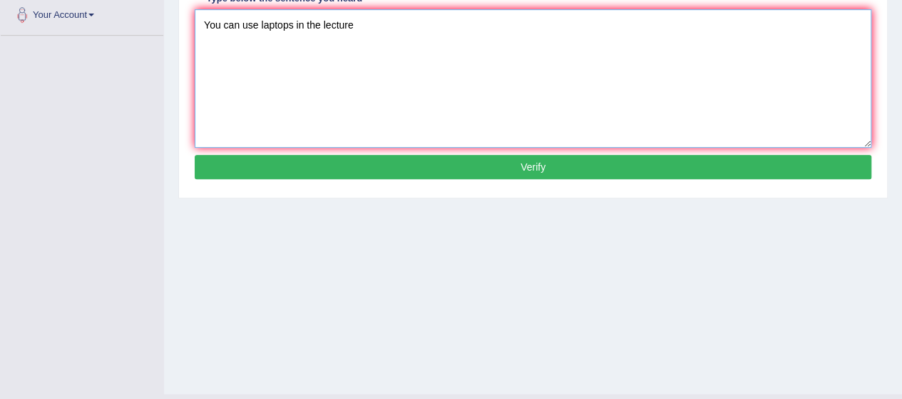
scroll to position [320, 0]
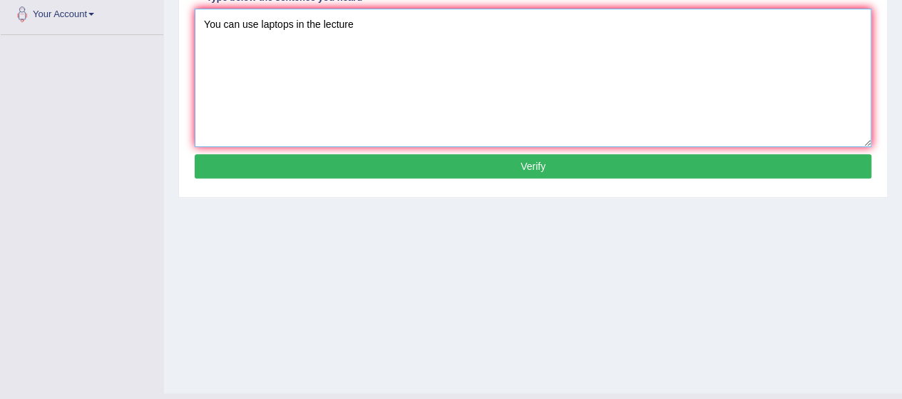
type textarea "You can use laptops in the lecture"
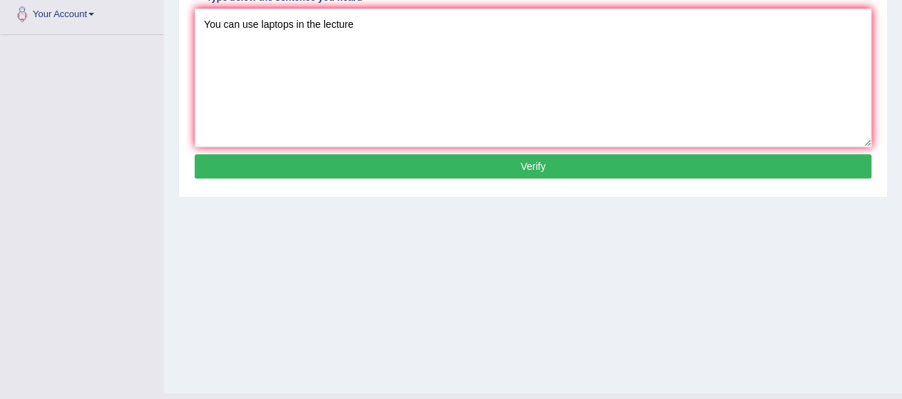
click at [428, 173] on button "Verify" at bounding box center [533, 166] width 677 height 24
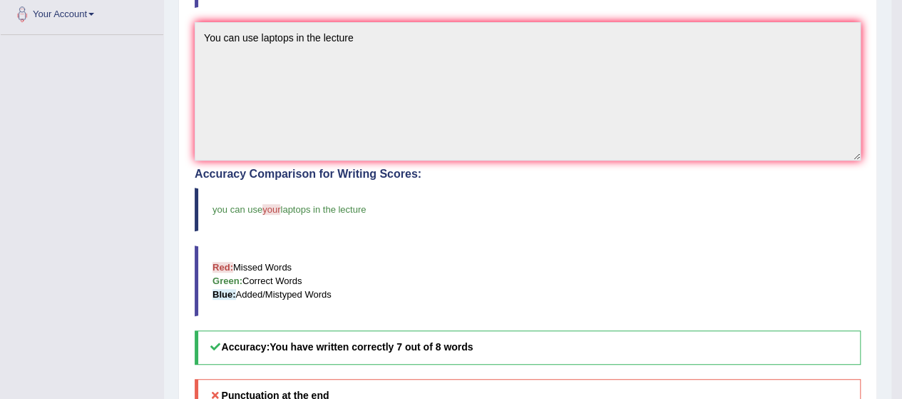
scroll to position [0, 0]
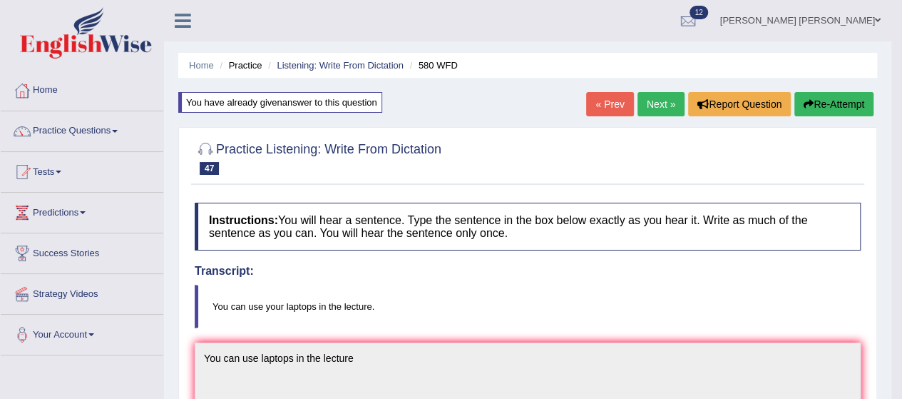
click at [656, 105] on link "Next »" at bounding box center [660, 104] width 47 height 24
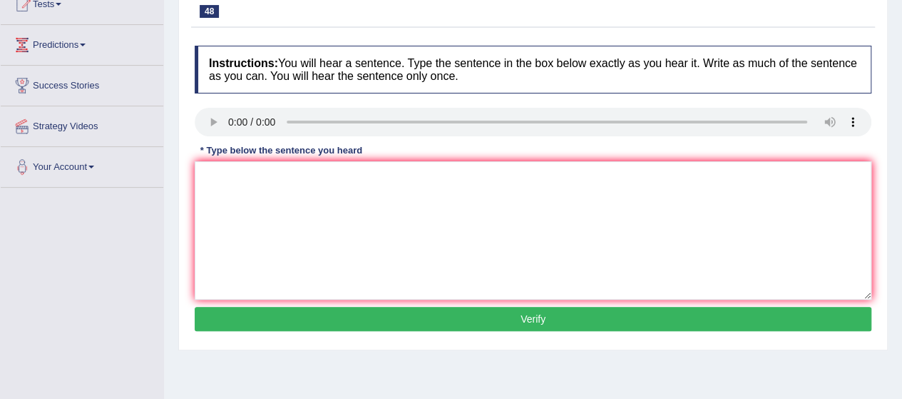
scroll to position [168, 0]
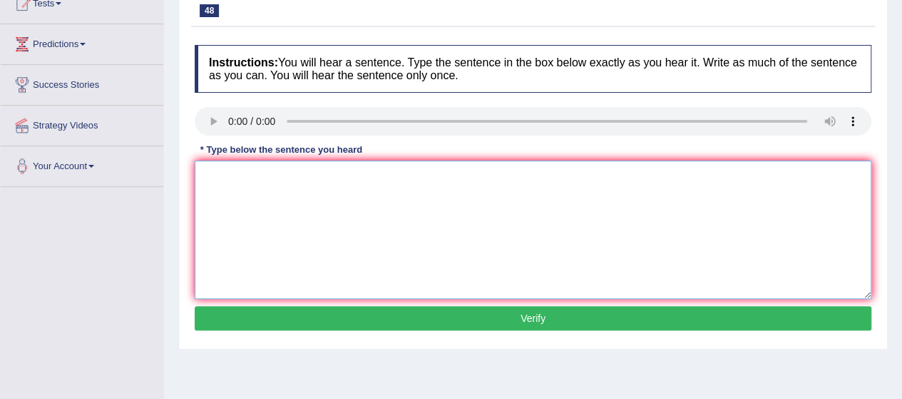
click at [272, 211] on textarea at bounding box center [533, 229] width 677 height 138
type textarea "Check the website if you are looking for textbooks"
click at [348, 313] on button "Verify" at bounding box center [533, 318] width 677 height 24
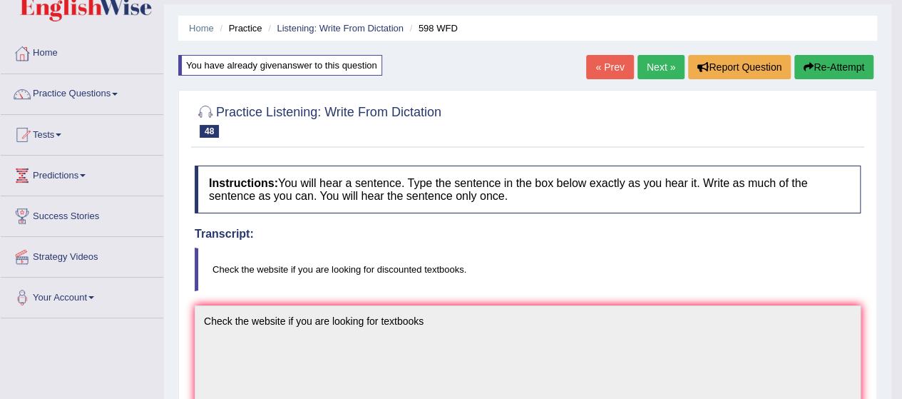
scroll to position [0, 0]
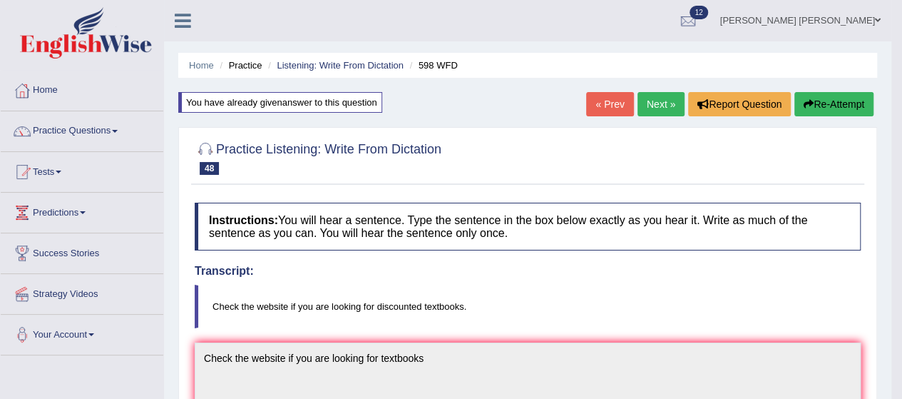
click at [653, 103] on link "Next »" at bounding box center [660, 104] width 47 height 24
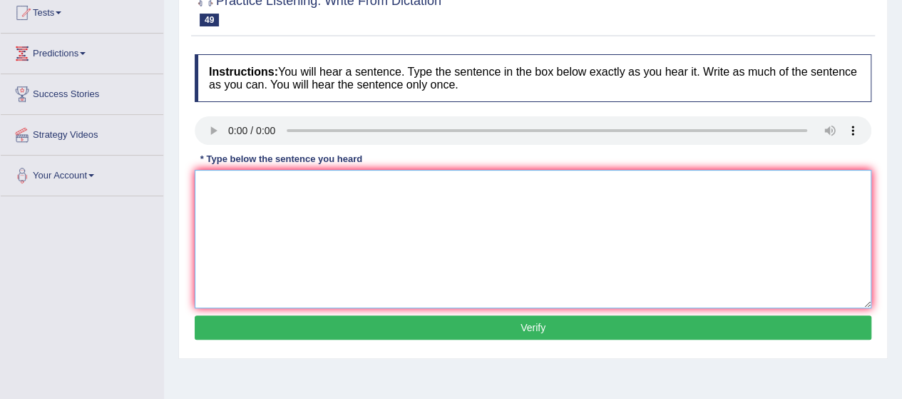
click at [252, 216] on textarea at bounding box center [533, 239] width 677 height 138
type textarea "e"
click at [208, 183] on textarea "w y r y p." at bounding box center [533, 239] width 677 height 138
click at [235, 179] on textarea "when y r y p." at bounding box center [533, 239] width 677 height 138
click at [252, 181] on textarea "when you r y p." at bounding box center [533, 239] width 677 height 138
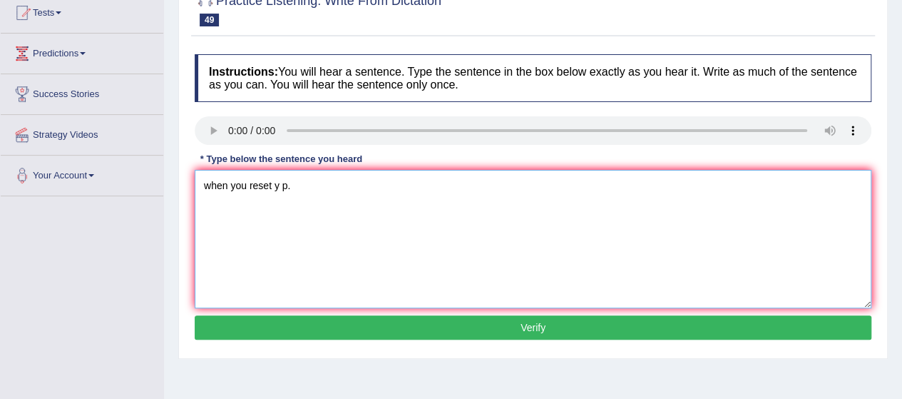
click at [280, 183] on textarea "when you reset y p." at bounding box center [533, 239] width 677 height 138
click at [279, 183] on textarea "when you reset y p." at bounding box center [533, 239] width 677 height 138
click at [299, 182] on textarea "when you reset your p." at bounding box center [533, 239] width 677 height 138
click at [199, 182] on textarea "when you reset your password." at bounding box center [533, 239] width 677 height 138
type textarea "Must answer security questions when you reset your password."
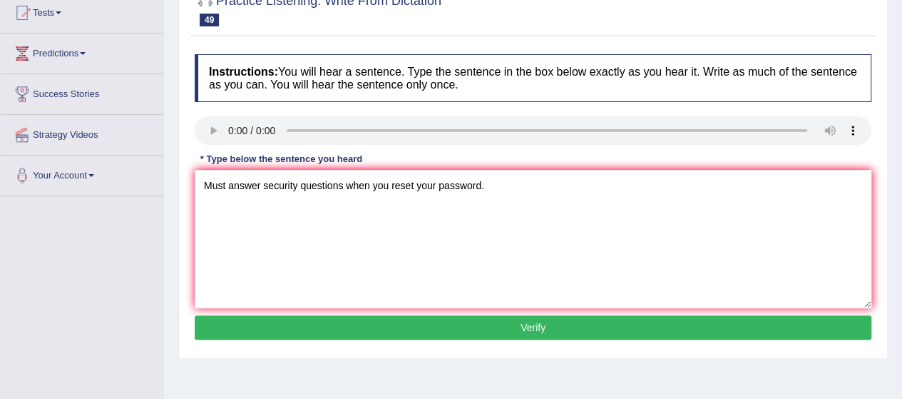
click at [386, 322] on button "Verify" at bounding box center [533, 327] width 677 height 24
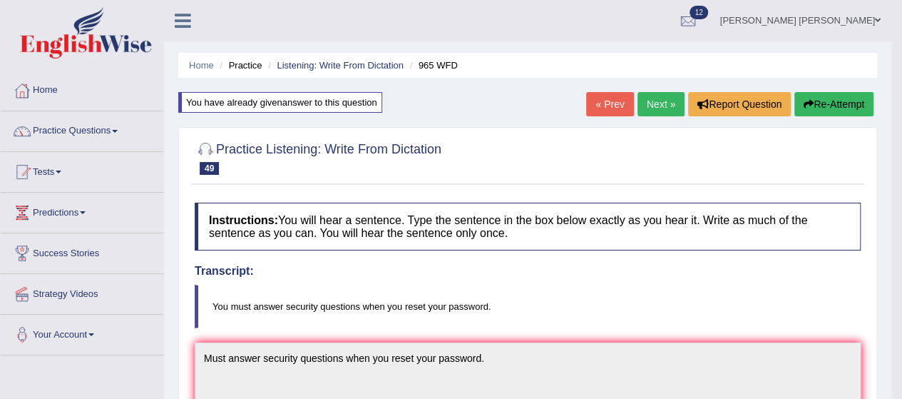
click at [644, 106] on link "Next »" at bounding box center [660, 104] width 47 height 24
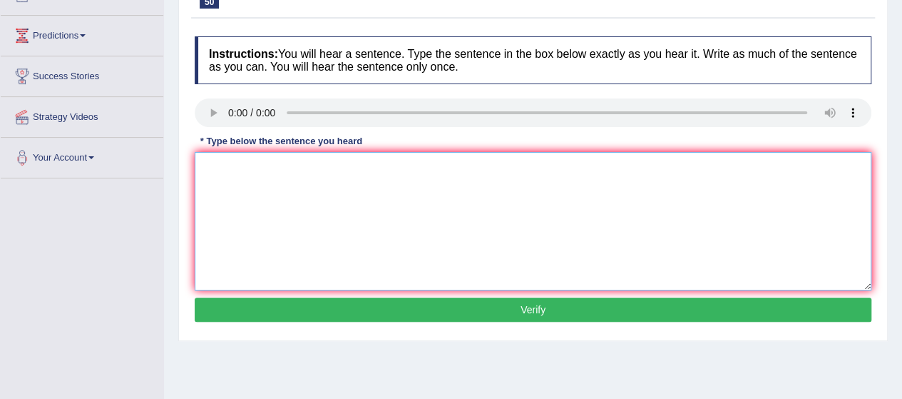
click at [300, 212] on textarea at bounding box center [533, 221] width 677 height 138
click at [224, 170] on textarea "g s o all the time." at bounding box center [533, 221] width 677 height 138
click at [217, 166] on textarea "g s of all the time." at bounding box center [533, 221] width 677 height 138
click at [207, 163] on textarea "g scientist of all the time." at bounding box center [533, 221] width 677 height 138
click at [199, 167] on textarea "greatest scientist of all the time." at bounding box center [533, 221] width 677 height 138
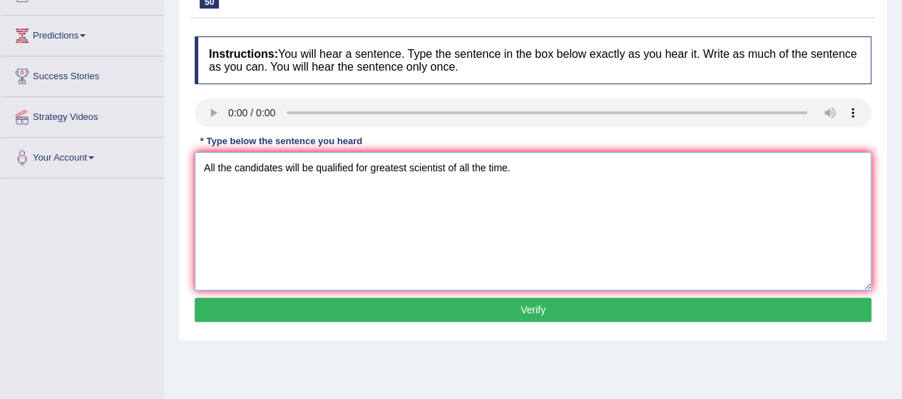
type textarea "All the candidates will be qualified for greatest scientist of all the time."
click at [418, 308] on button "Verify" at bounding box center [533, 309] width 677 height 24
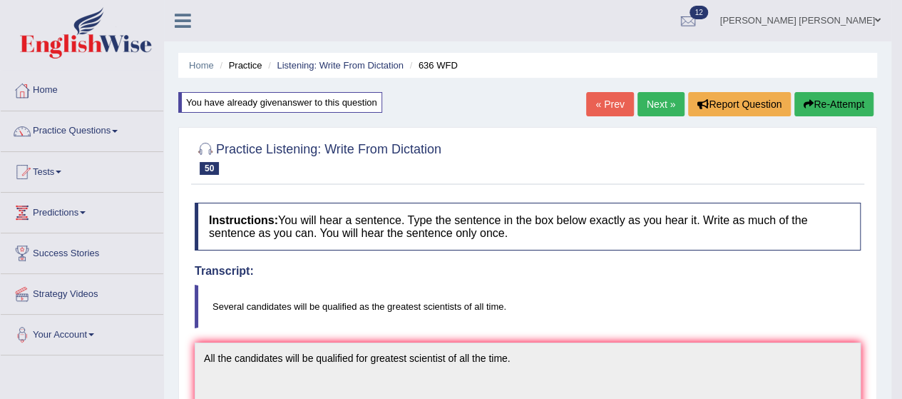
click at [649, 98] on link "Next »" at bounding box center [660, 104] width 47 height 24
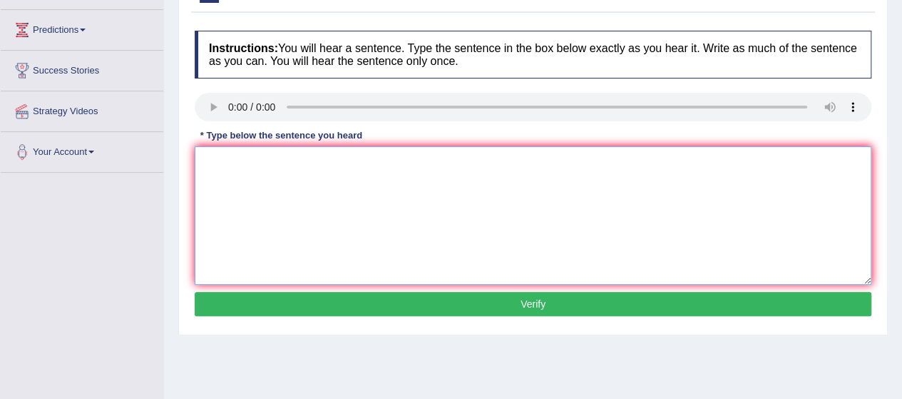
click at [289, 200] on textarea at bounding box center [533, 215] width 677 height 138
click at [197, 157] on textarea "before using any e in the workshops." at bounding box center [533, 215] width 677 height 138
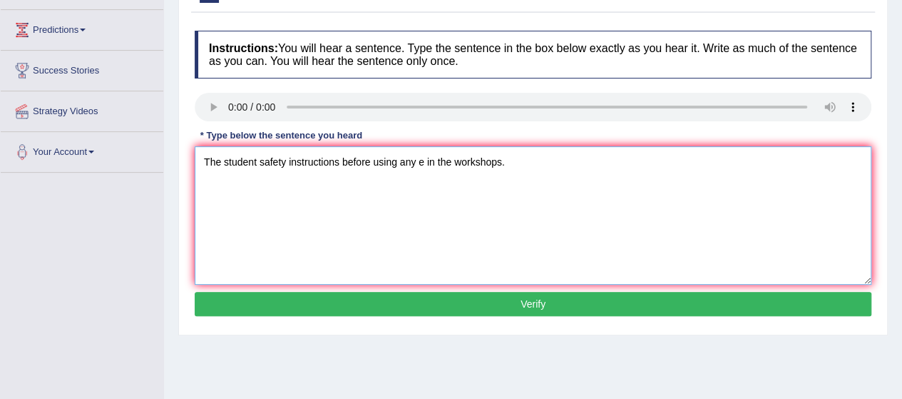
click at [423, 159] on textarea "The student safety instructions before using any e in the workshops." at bounding box center [533, 215] width 677 height 138
type textarea "The student safety instructions before using any equipment in the workshops."
click at [472, 308] on button "Verify" at bounding box center [533, 304] width 677 height 24
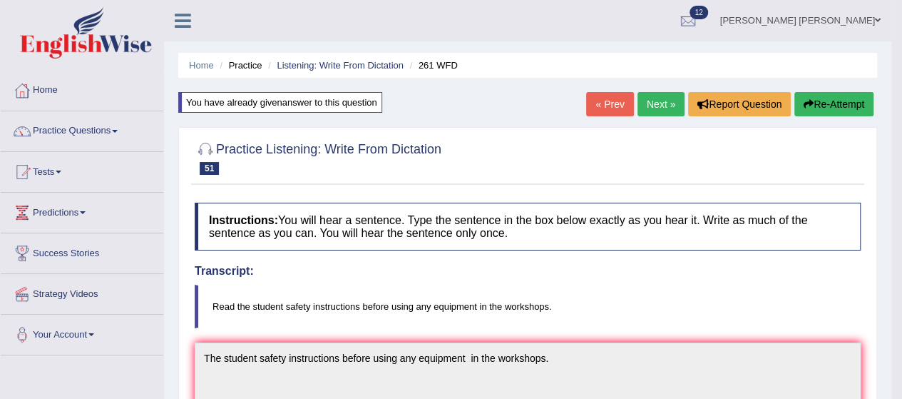
click at [662, 108] on link "Next »" at bounding box center [660, 104] width 47 height 24
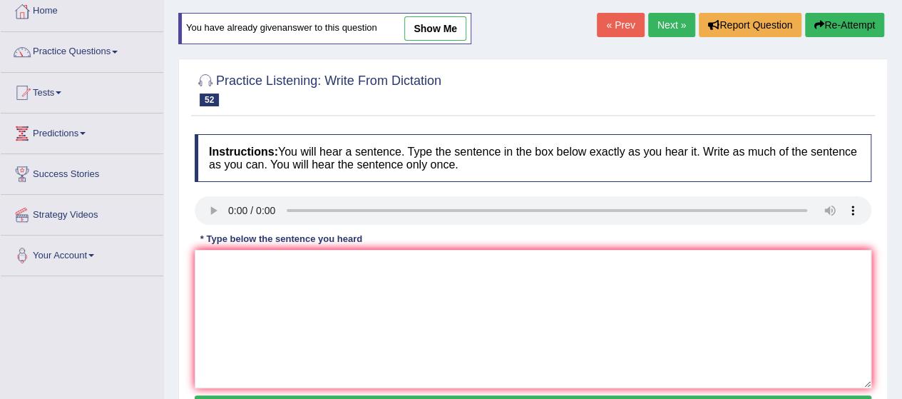
scroll to position [80, 0]
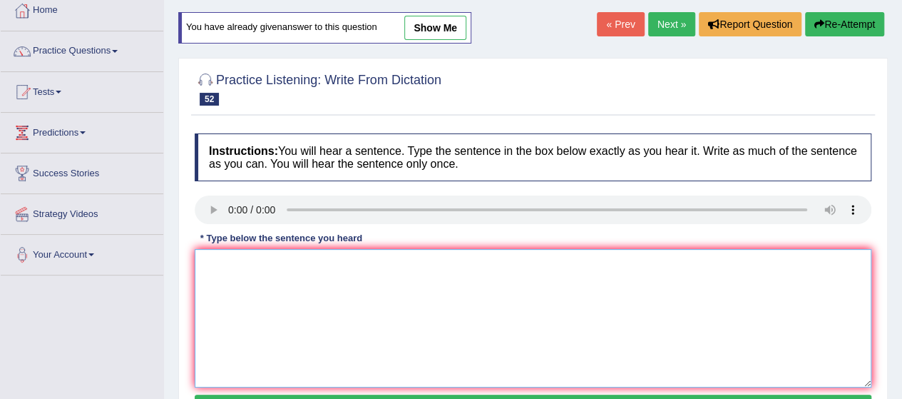
click at [251, 297] on textarea at bounding box center [533, 318] width 677 height 138
click at [195, 262] on textarea "fast p." at bounding box center [533, 318] width 677 height 138
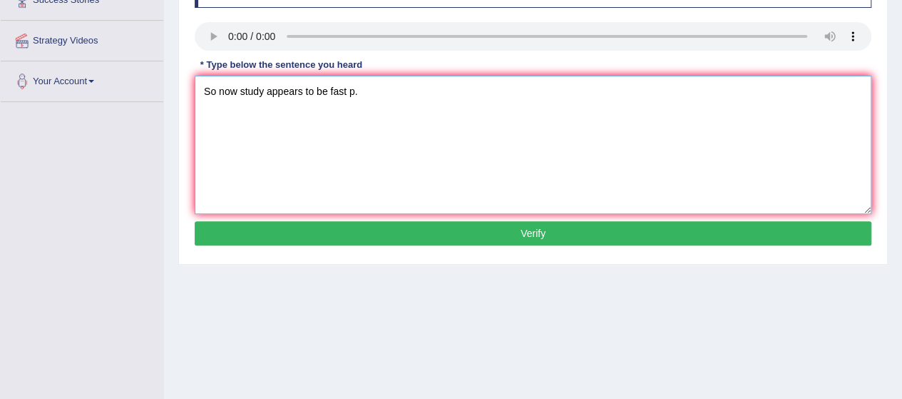
scroll to position [254, 0]
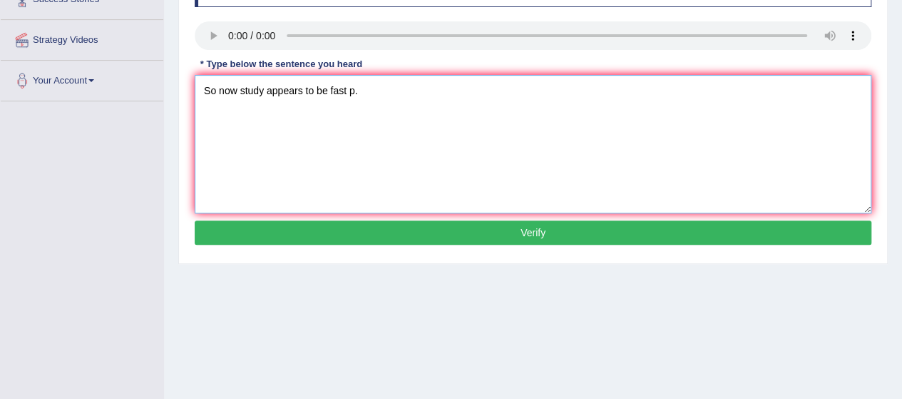
click at [379, 94] on textarea "So now study appears to be fast p." at bounding box center [533, 144] width 677 height 138
type textarea "So now study appears to be fast promise."
click at [310, 239] on button "Verify" at bounding box center [533, 232] width 677 height 24
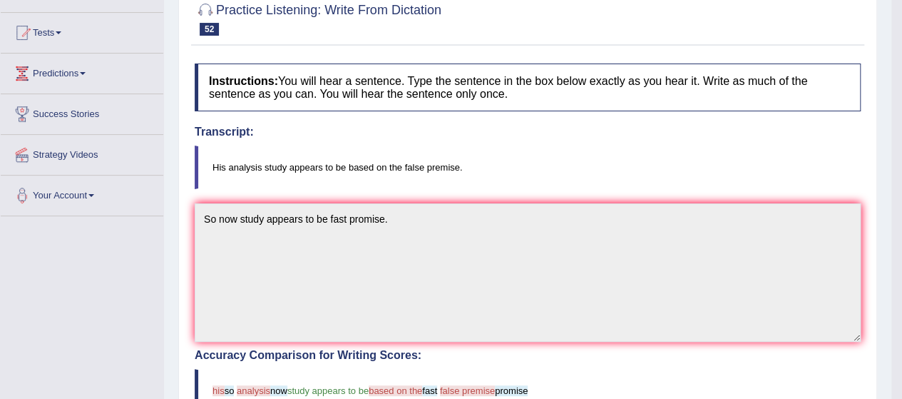
scroll to position [0, 0]
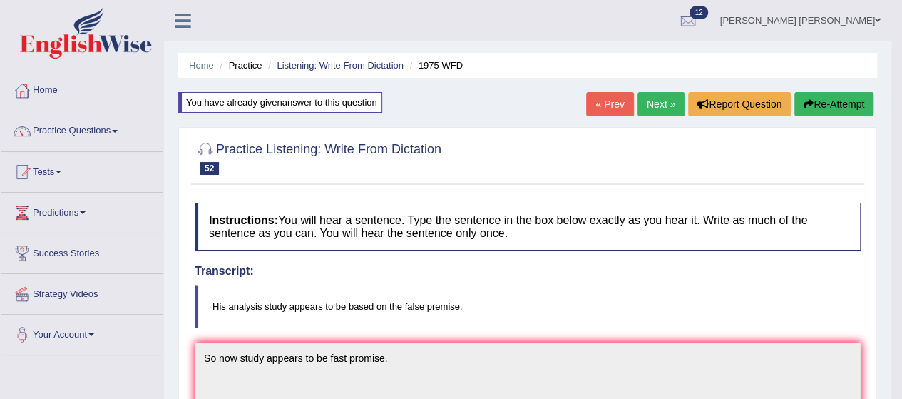
click at [656, 103] on link "Next »" at bounding box center [660, 104] width 47 height 24
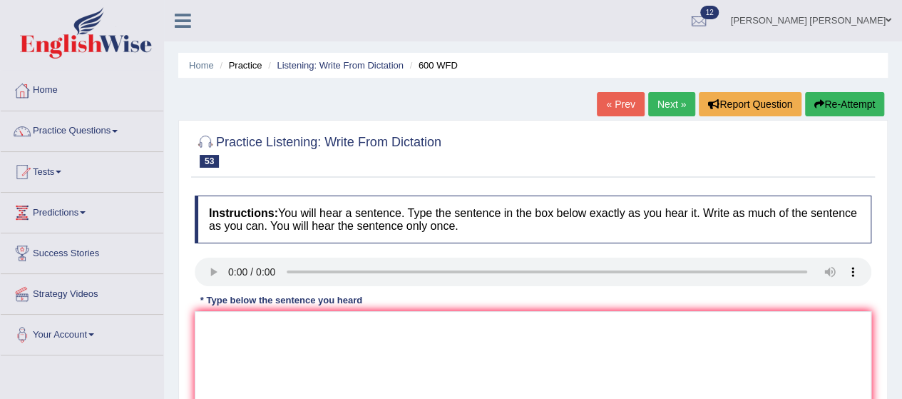
click at [606, 106] on link "« Prev" at bounding box center [620, 104] width 47 height 24
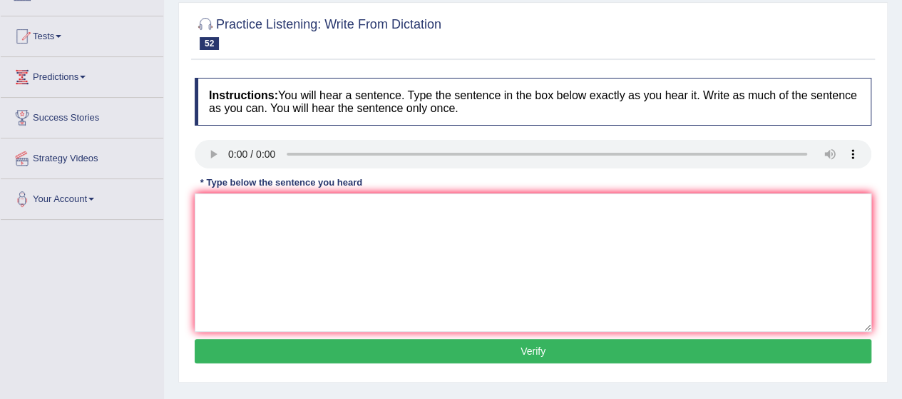
scroll to position [136, 0]
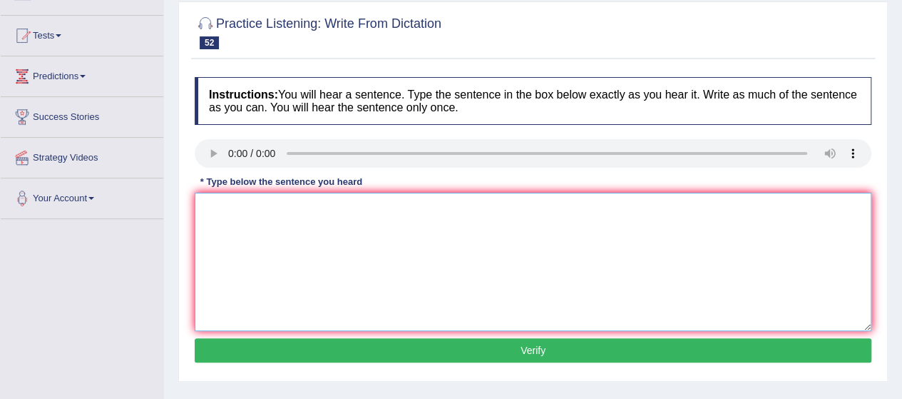
click at [250, 227] on textarea at bounding box center [533, 261] width 677 height 138
type textarea "So now study appears to be based on false premise."
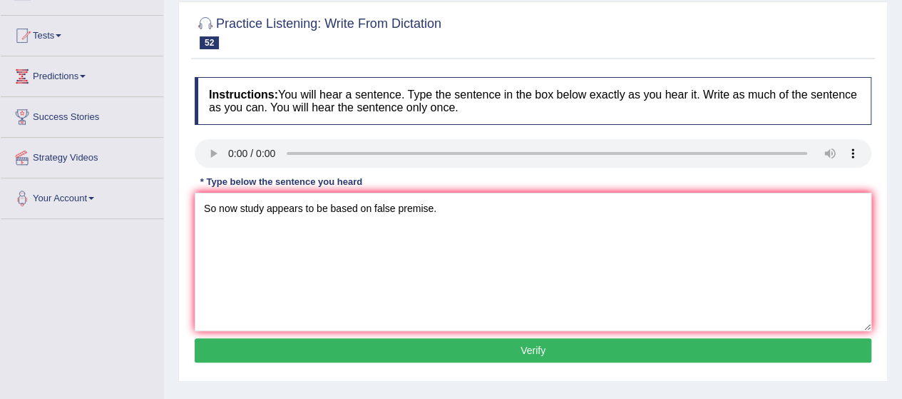
click at [351, 341] on button "Verify" at bounding box center [533, 350] width 677 height 24
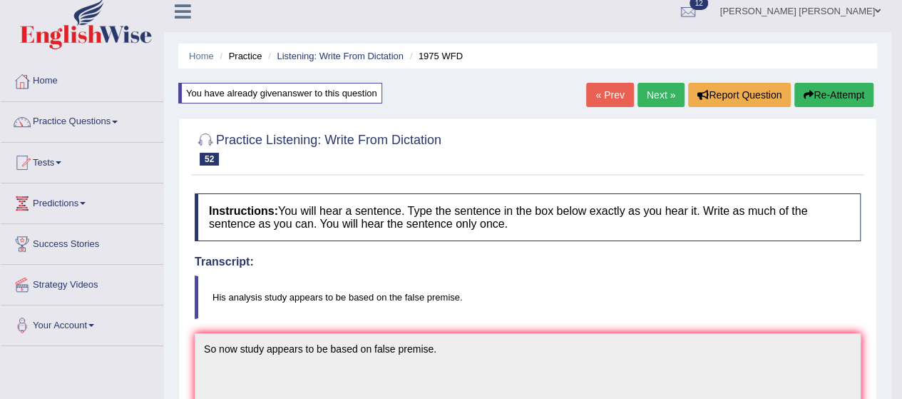
scroll to position [0, 0]
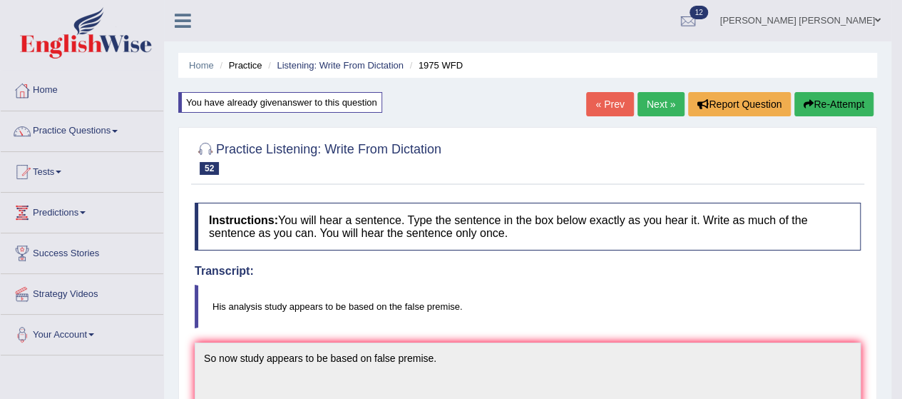
click at [659, 103] on link "Next »" at bounding box center [660, 104] width 47 height 24
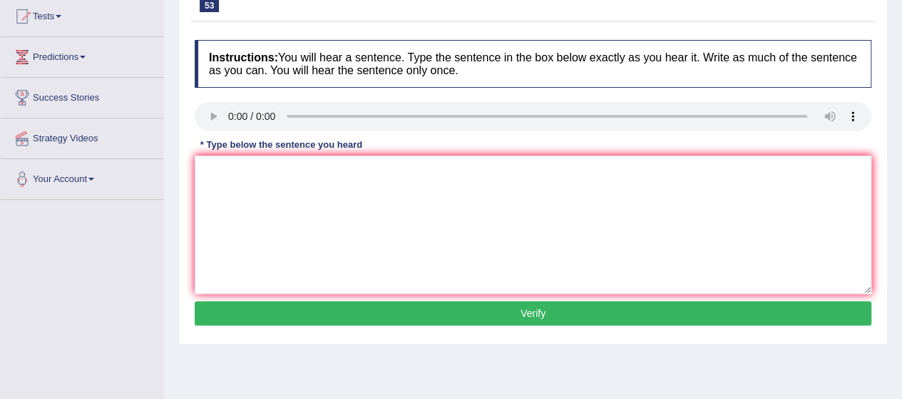
scroll to position [157, 0]
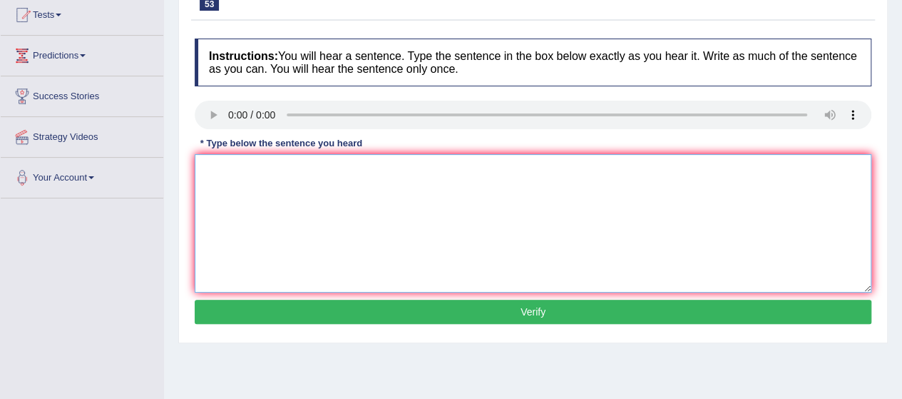
click at [255, 192] on textarea at bounding box center [533, 223] width 677 height 138
click at [197, 172] on textarea "n a f" at bounding box center [533, 223] width 677 height 138
click at [290, 165] on textarea "students will send n a f" at bounding box center [533, 223] width 677 height 138
click at [338, 174] on textarea "students will send nesessary a f" at bounding box center [533, 223] width 677 height 138
click at [412, 171] on textarea "students will send nesessary application f" at bounding box center [533, 223] width 677 height 138
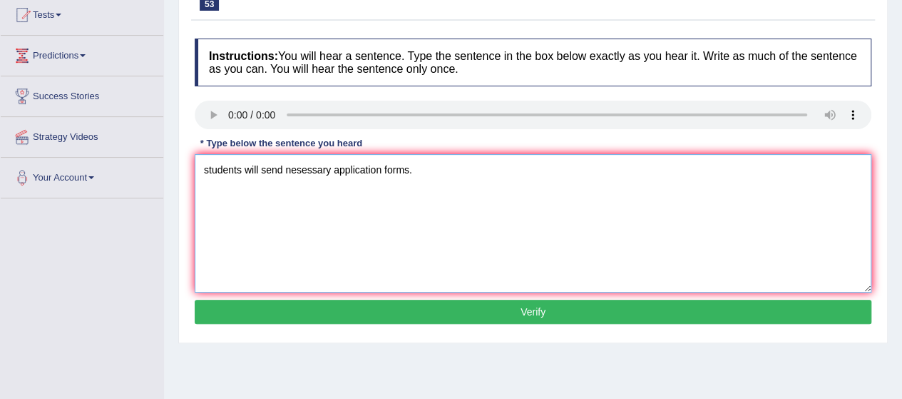
type textarea "students will send nesessary application forms."
click at [376, 312] on button "Verify" at bounding box center [533, 311] width 677 height 24
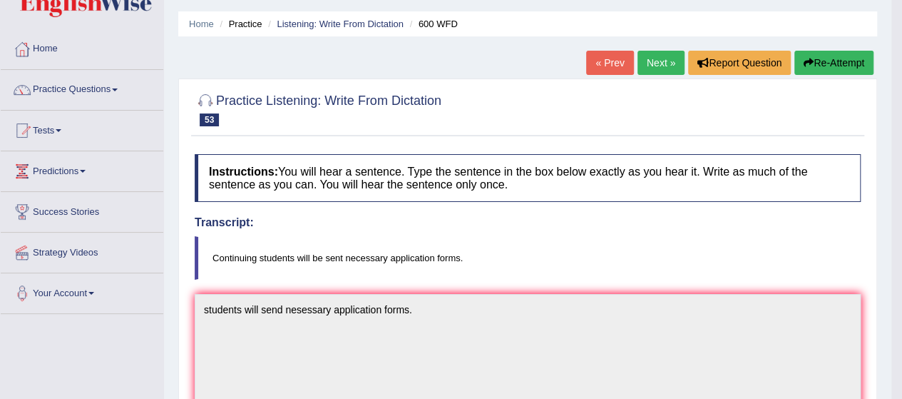
scroll to position [0, 0]
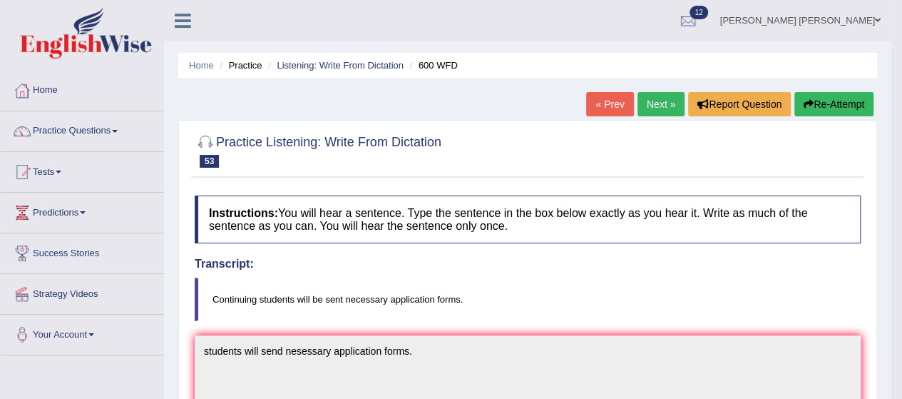
click at [616, 106] on link "« Prev" at bounding box center [609, 104] width 47 height 24
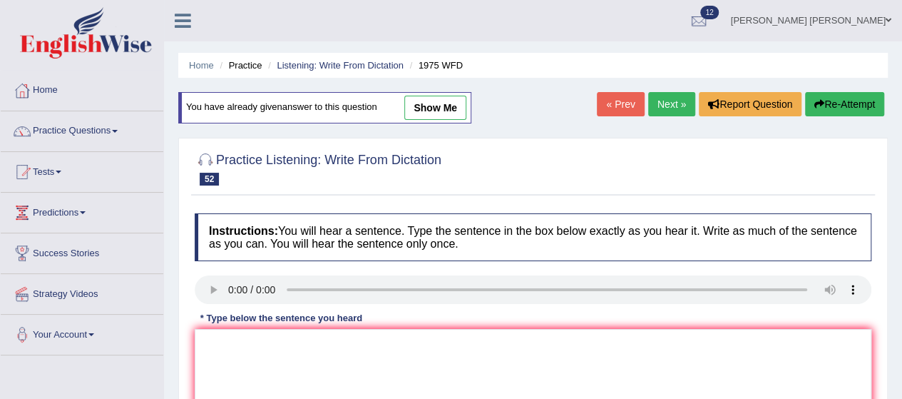
click at [650, 103] on link "Next »" at bounding box center [671, 104] width 47 height 24
click at [681, 96] on link "Next »" at bounding box center [671, 104] width 47 height 24
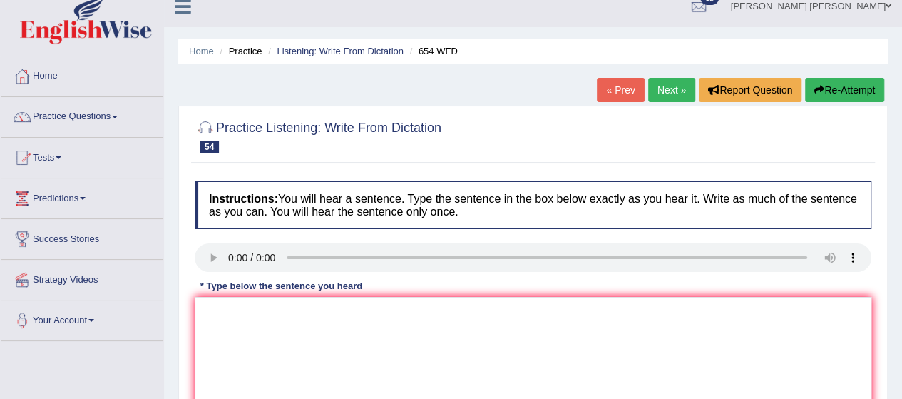
scroll to position [9, 0]
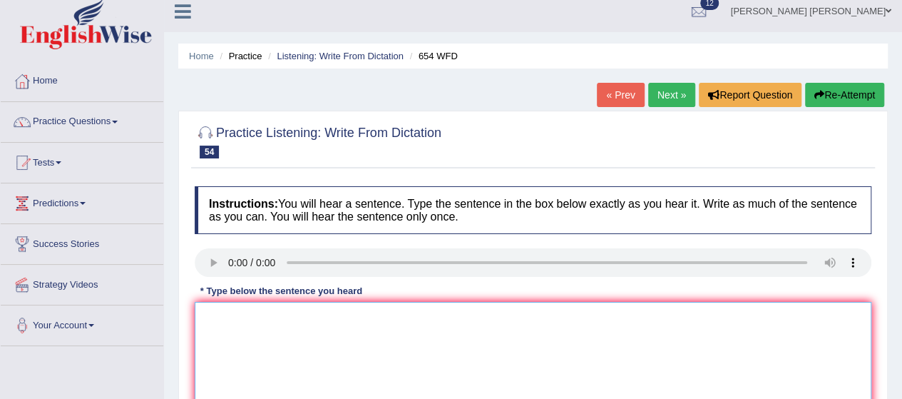
click at [259, 347] on textarea at bounding box center [533, 371] width 677 height 138
click at [196, 321] on textarea "are most active in" at bounding box center [533, 371] width 677 height 138
drag, startPoint x: 251, startPoint y: 357, endPoint x: 218, endPoint y: 353, distance: 33.1
click at [218, 353] on textarea "are most active in" at bounding box center [533, 371] width 677 height 138
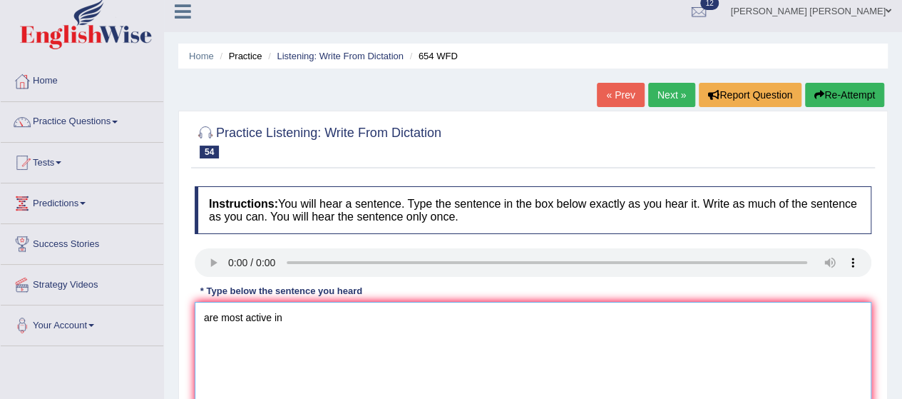
click at [218, 353] on textarea "are most active in" at bounding box center [533, 371] width 677 height 138
click at [197, 317] on textarea "are most active in" at bounding box center [533, 371] width 677 height 138
click at [267, 315] on textarea "Study showss that are most active in" at bounding box center [533, 371] width 677 height 138
click at [262, 314] on textarea "Study showss that are most active in" at bounding box center [533, 371] width 677 height 138
click at [281, 314] on textarea "Study shows that are most active in" at bounding box center [533, 371] width 677 height 138
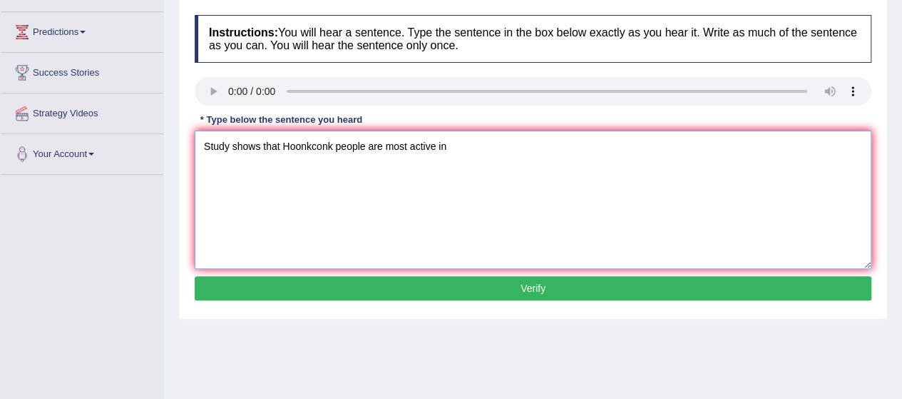
scroll to position [185, 0]
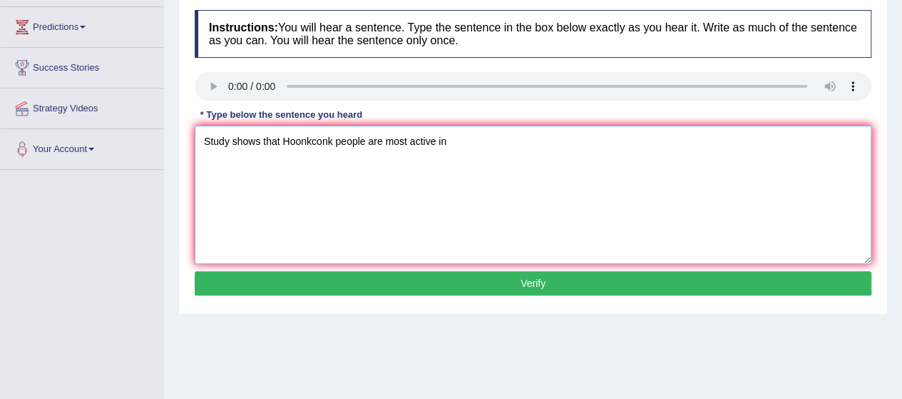
type textarea "Study shows that Hoonkconk people are most active in"
click at [368, 279] on button "Verify" at bounding box center [533, 283] width 677 height 24
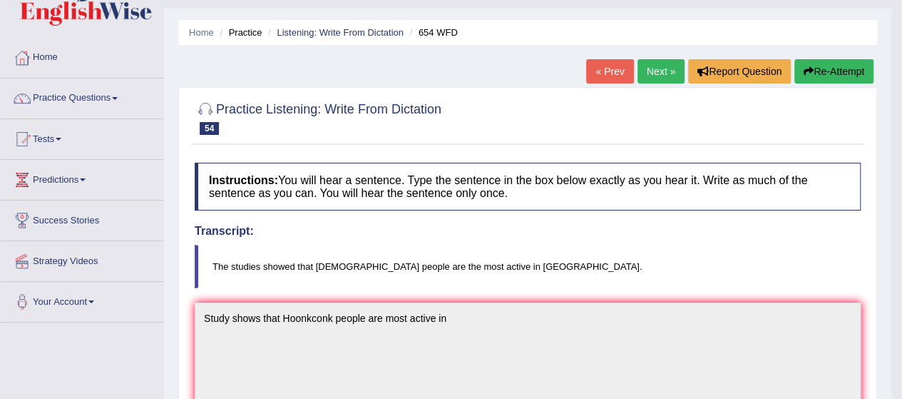
scroll to position [0, 0]
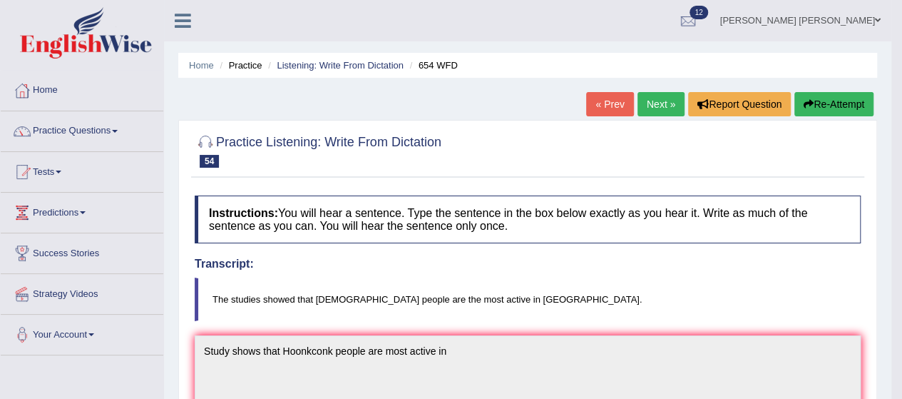
click at [646, 101] on link "Next »" at bounding box center [660, 104] width 47 height 24
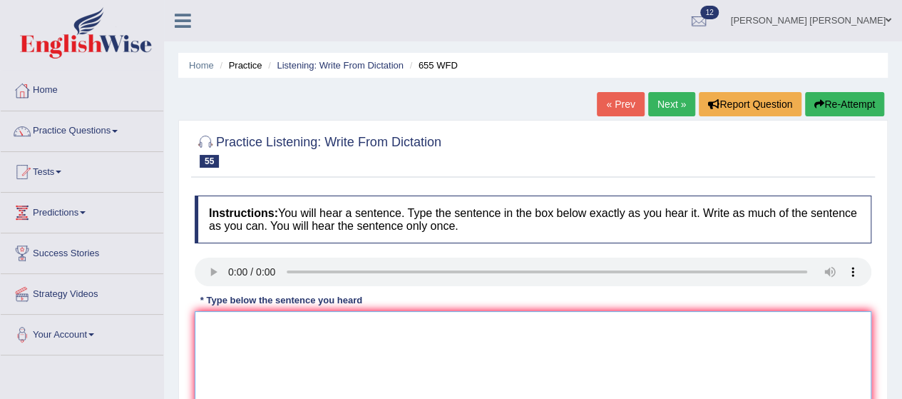
click at [279, 349] on textarea at bounding box center [533, 380] width 677 height 138
click at [195, 324] on textarea "observing the classes." at bounding box center [533, 380] width 677 height 138
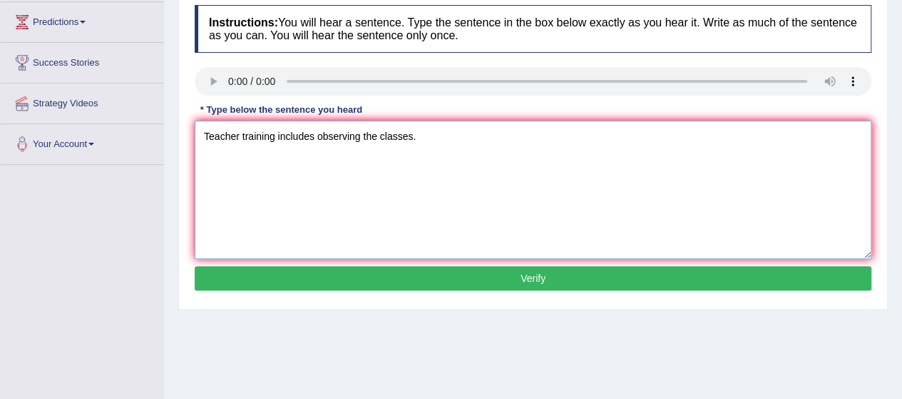
scroll to position [191, 0]
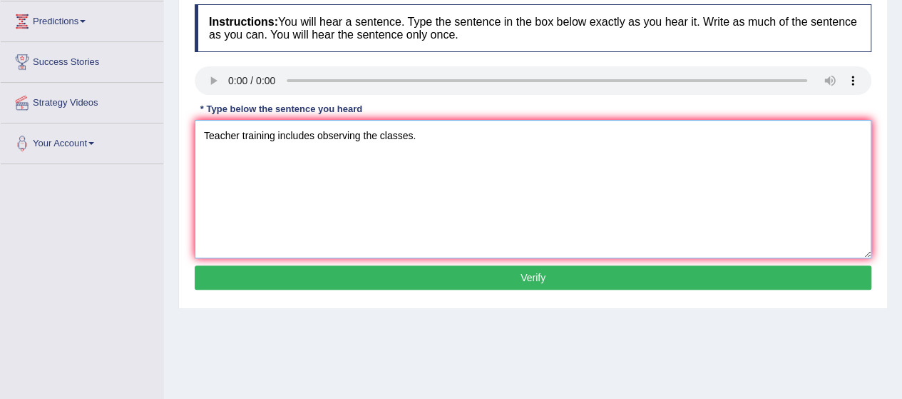
type textarea "Teacher training includes observing the classes."
click at [465, 270] on button "Verify" at bounding box center [533, 277] width 677 height 24
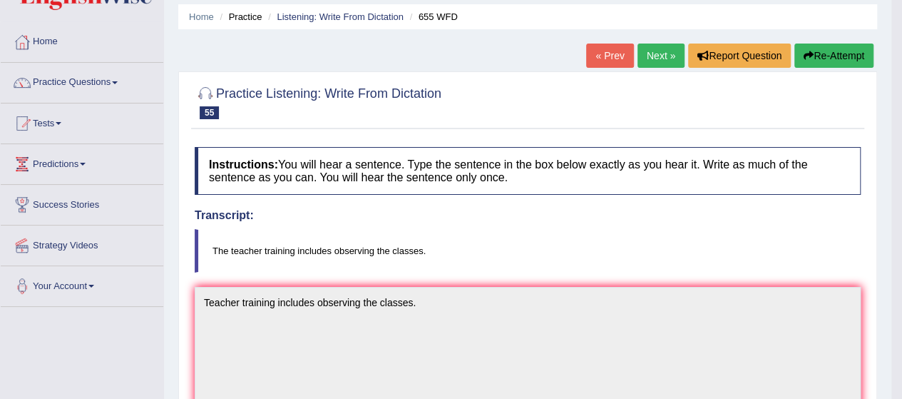
scroll to position [48, 0]
click at [665, 52] on link "Next »" at bounding box center [660, 56] width 47 height 24
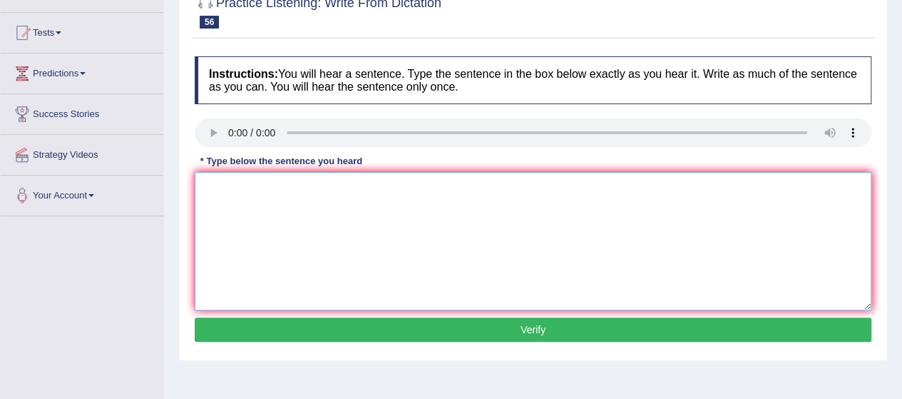
click at [264, 215] on textarea at bounding box center [533, 241] width 677 height 138
click at [197, 185] on textarea "on the g f of l" at bounding box center [533, 241] width 677 height 138
click at [268, 185] on textarea "on the g f of l" at bounding box center [533, 241] width 677 height 138
type textarea "o"
click at [243, 192] on textarea at bounding box center [533, 241] width 677 height 138
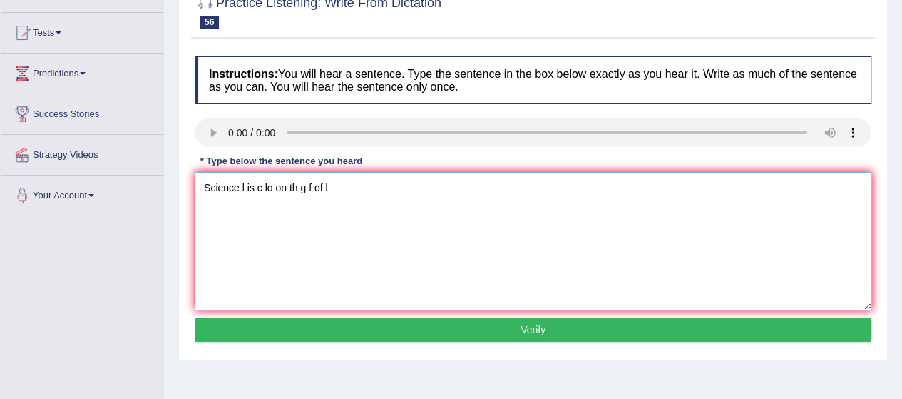
click at [244, 182] on textarea "Science l is c lo on th g f of l" at bounding box center [533, 241] width 677 height 138
click at [244, 190] on textarea "Science l is c lo on th g f of l" at bounding box center [533, 241] width 677 height 138
click at [290, 190] on textarea "Science liberary is c lo on th g f of l" at bounding box center [533, 241] width 677 height 138
click at [338, 185] on textarea "Science liberary is currently lo on th g f of l" at bounding box center [533, 241] width 677 height 138
click at [333, 186] on textarea "Science liberary is currently lo on th g f of l" at bounding box center [533, 241] width 677 height 138
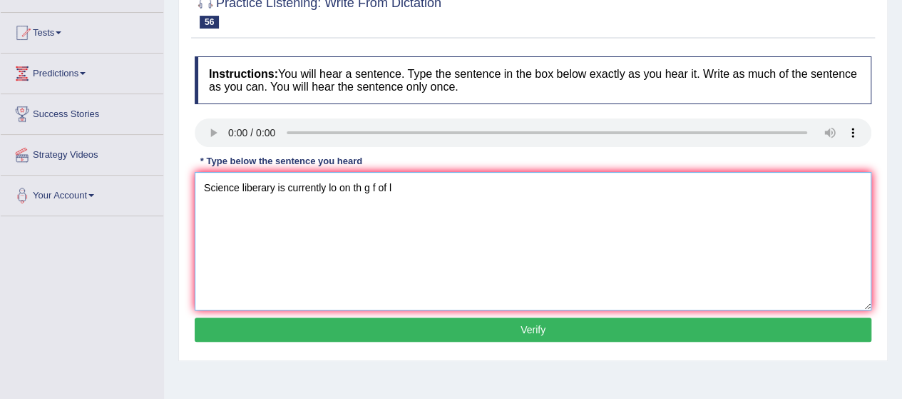
click at [335, 190] on textarea "Science liberary is currently lo on th g f of l" at bounding box center [533, 241] width 677 height 138
click at [386, 186] on textarea "Science liberary is currently locatted on th g f of l" at bounding box center [533, 241] width 677 height 138
click at [399, 182] on textarea "Science liberary is currently locatted on the g f of l" at bounding box center [533, 241] width 677 height 138
click at [402, 199] on textarea "Science liberary is currently locatted on the g f of l" at bounding box center [533, 241] width 677 height 138
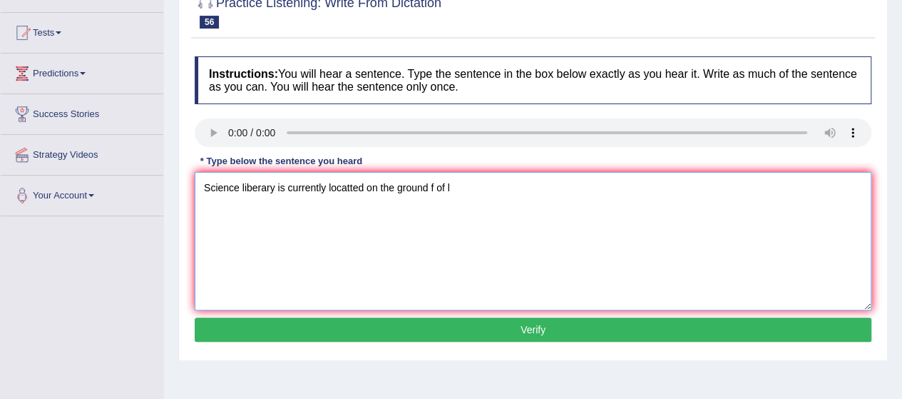
click at [435, 187] on textarea "Science liberary is currently locatted on the ground f of l" at bounding box center [533, 241] width 677 height 138
click at [433, 186] on textarea "Science liberary is currently locatted on the ground f of l" at bounding box center [533, 241] width 677 height 138
click at [473, 192] on textarea "Science liberary is currently locatted on the ground floor of l" at bounding box center [533, 241] width 677 height 138
click at [267, 187] on textarea "Science liberary is currently locatted on the ground floor of librery" at bounding box center [533, 241] width 677 height 138
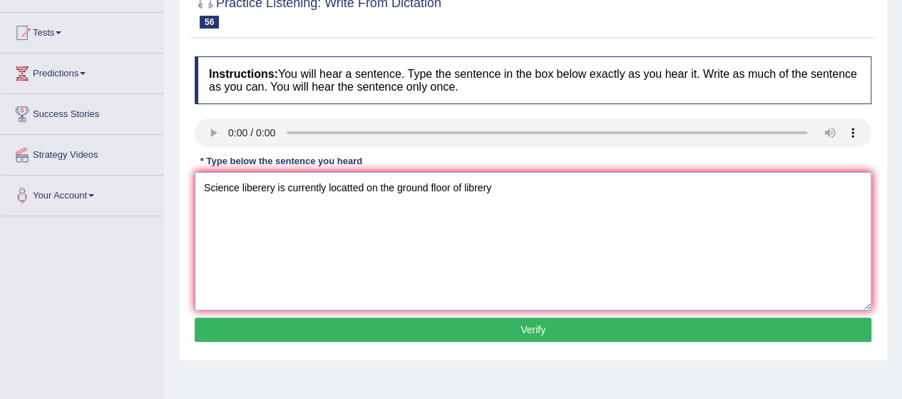
click at [255, 185] on textarea "Science liberery is currently locatted on the ground floor of librery" at bounding box center [533, 241] width 677 height 138
type textarea "Science librery is currently locatted on the ground floor of librery"
click at [350, 322] on button "Verify" at bounding box center [533, 329] width 677 height 24
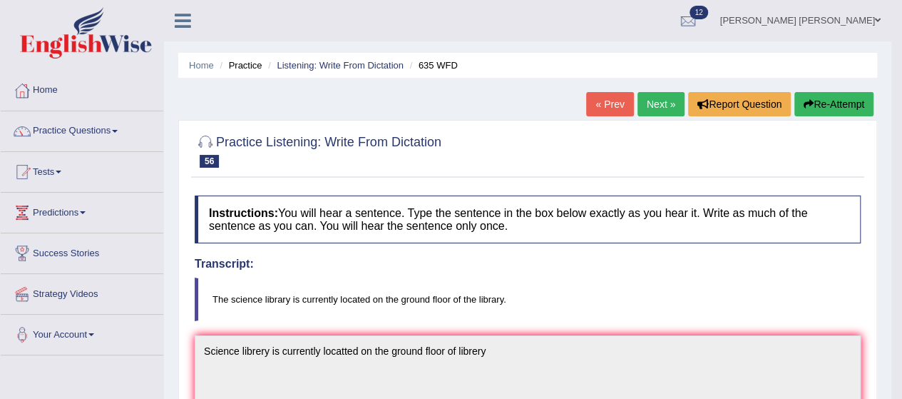
click at [810, 101] on icon "button" at bounding box center [808, 104] width 10 height 10
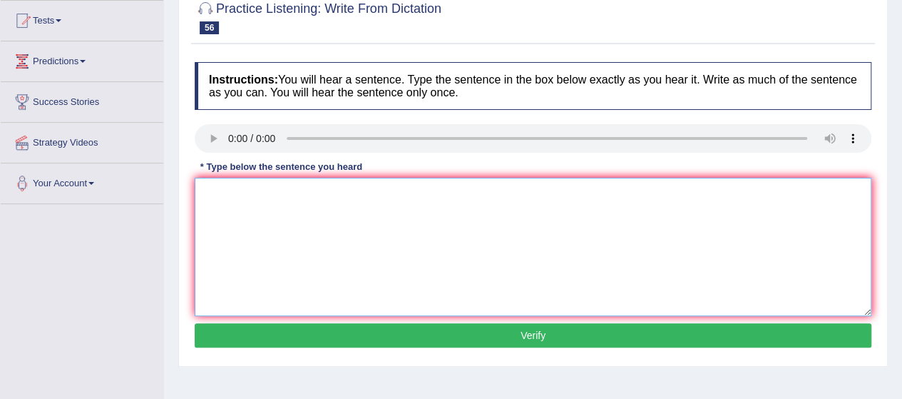
click at [268, 242] on textarea at bounding box center [533, 247] width 677 height 138
type textarea "S"
click at [271, 237] on textarea at bounding box center [533, 247] width 677 height 138
click at [197, 193] on textarea "g f o l" at bounding box center [533, 247] width 677 height 138
click at [195, 189] on textarea "is c lo on g f o l" at bounding box center [533, 247] width 677 height 138
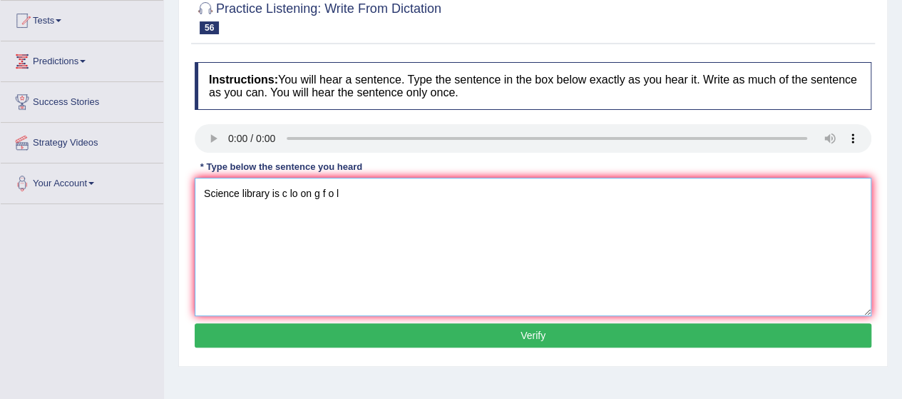
click at [284, 193] on textarea "Science library is c lo on g f o l" at bounding box center [533, 247] width 677 height 138
click at [331, 193] on textarea "Science library is currently lo on g f o l" at bounding box center [533, 247] width 677 height 138
click at [375, 185] on textarea "Science library is currently located on g f o l" at bounding box center [533, 247] width 677 height 138
click at [406, 198] on textarea "Science library is currently located on ground f o l" at bounding box center [533, 247] width 677 height 138
click at [433, 196] on textarea "Science library is currently located on ground floor o l" at bounding box center [533, 247] width 677 height 138
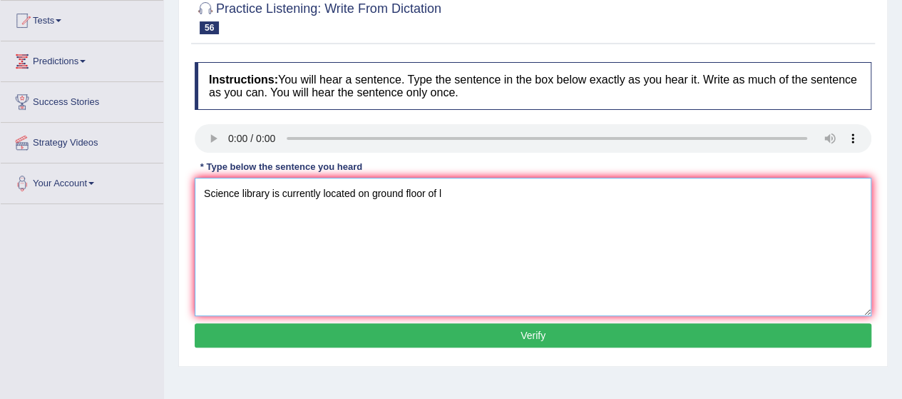
click at [451, 192] on textarea "Science library is currently located on ground floor of l" at bounding box center [533, 247] width 677 height 138
type textarea "Science library is currently located on ground floor of library."
click at [360, 336] on button "Verify" at bounding box center [533, 335] width 677 height 24
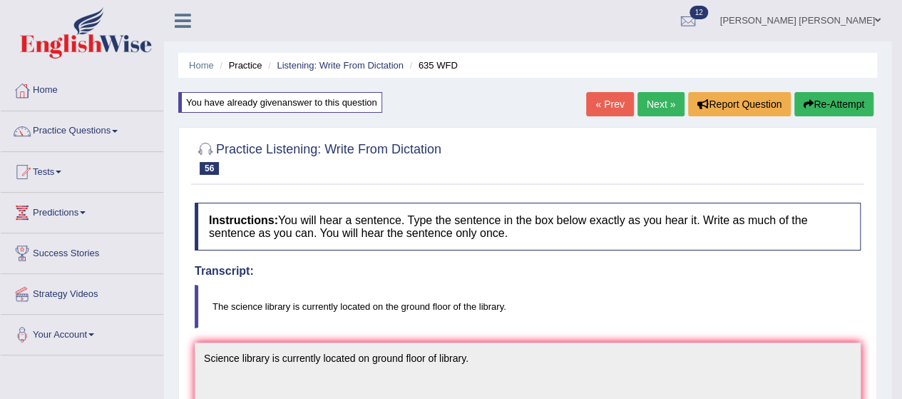
click at [659, 106] on link "Next »" at bounding box center [660, 104] width 47 height 24
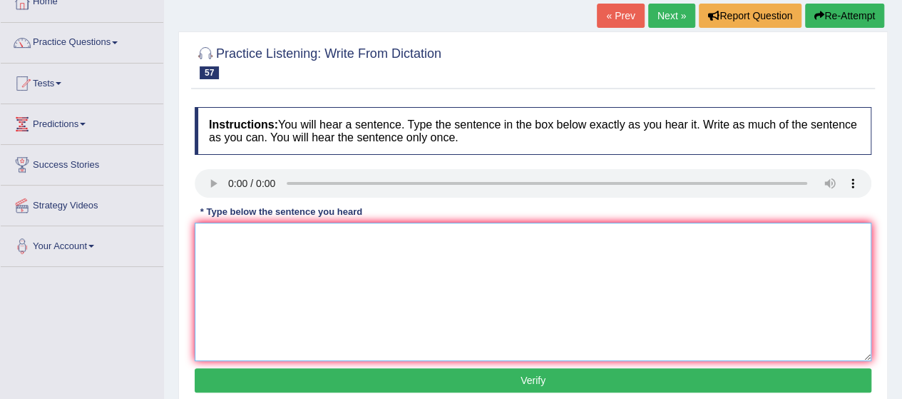
click at [271, 299] on textarea at bounding box center [533, 291] width 677 height 138
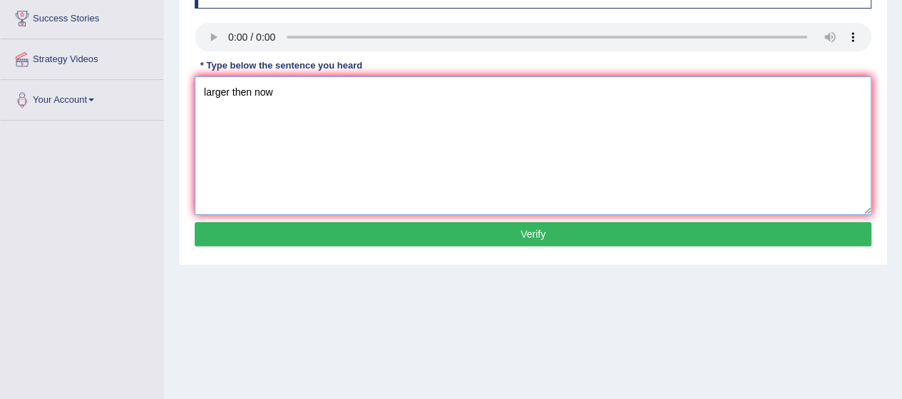
scroll to position [235, 0]
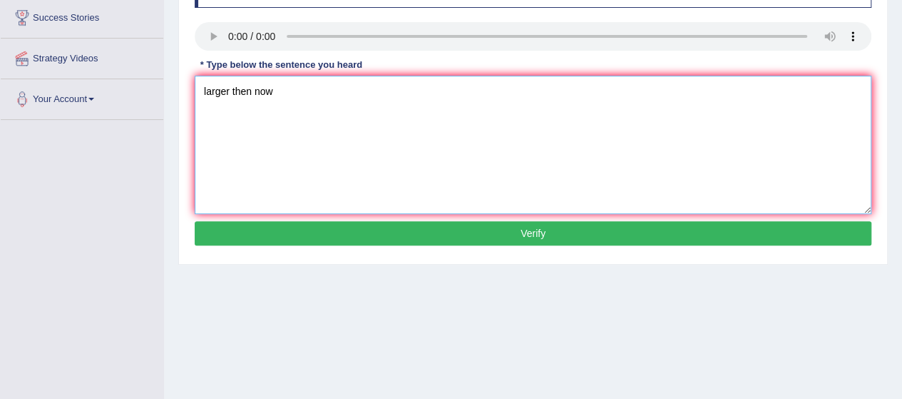
click at [200, 97] on textarea "larger then now" at bounding box center [533, 145] width 677 height 138
type textarea "Peter used to be larger then now"
click at [368, 229] on button "Verify" at bounding box center [533, 233] width 677 height 24
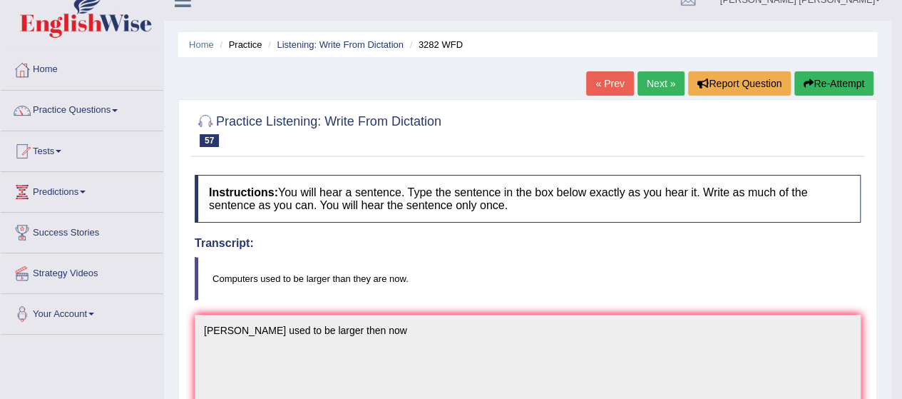
scroll to position [13, 0]
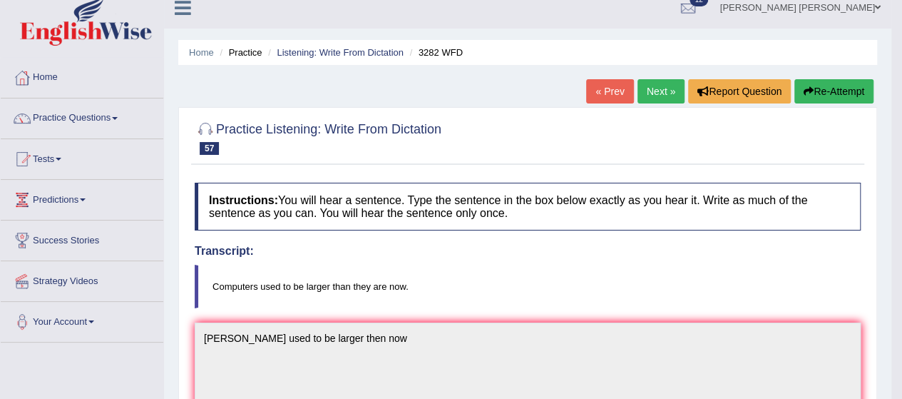
click at [811, 88] on button "Re-Attempt" at bounding box center [833, 91] width 79 height 24
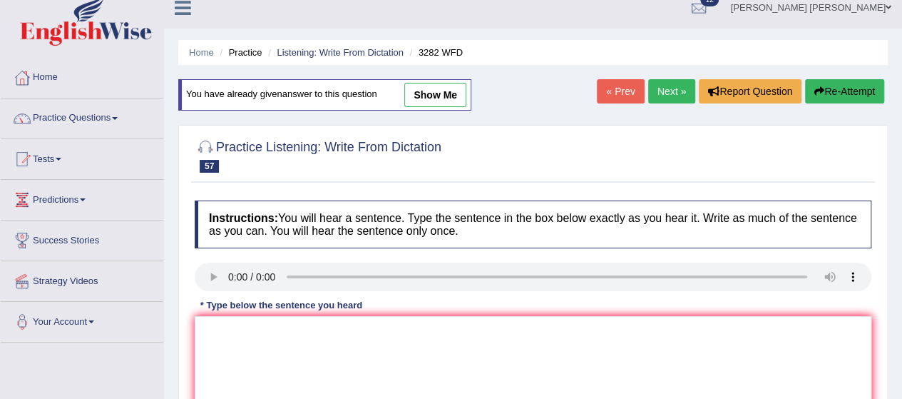
click at [679, 83] on link "Next »" at bounding box center [671, 91] width 47 height 24
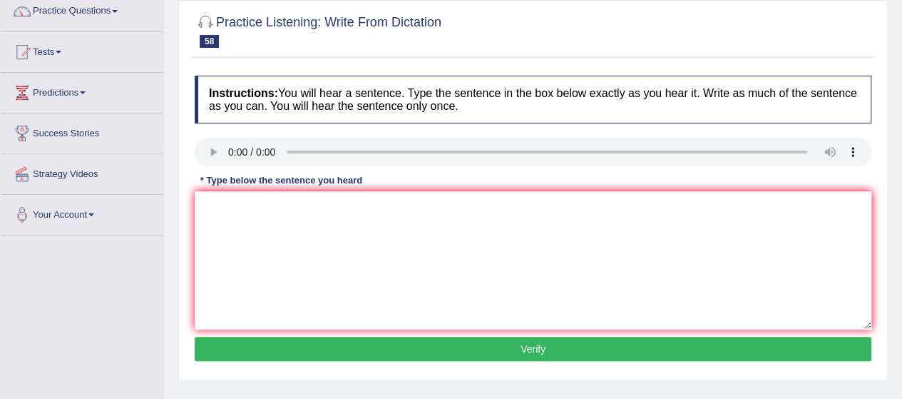
scroll to position [120, 0]
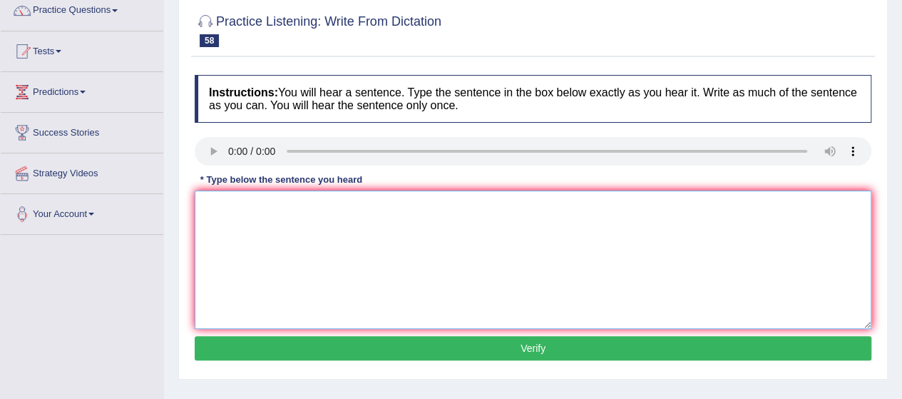
click at [232, 227] on textarea at bounding box center [533, 259] width 677 height 138
click at [240, 210] on textarea "should p clear argument." at bounding box center [533, 259] width 677 height 138
click at [197, 210] on textarea "should present clear argument." at bounding box center [533, 259] width 677 height 138
type textarea "In academic paper should present clear argument."
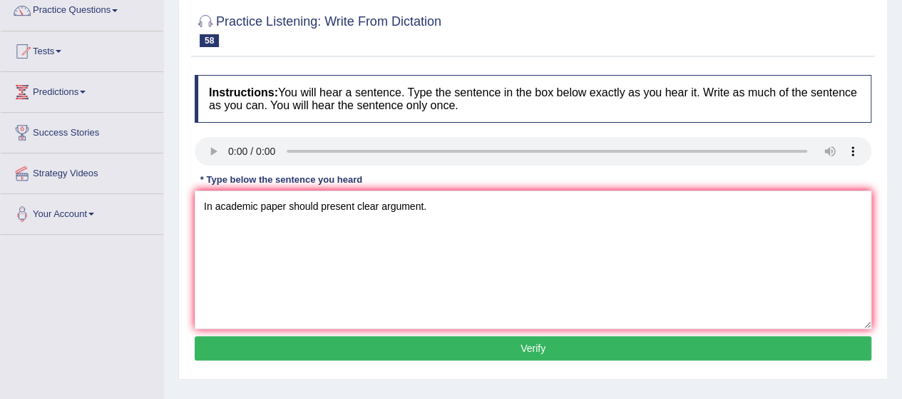
click at [392, 341] on button "Verify" at bounding box center [533, 348] width 677 height 24
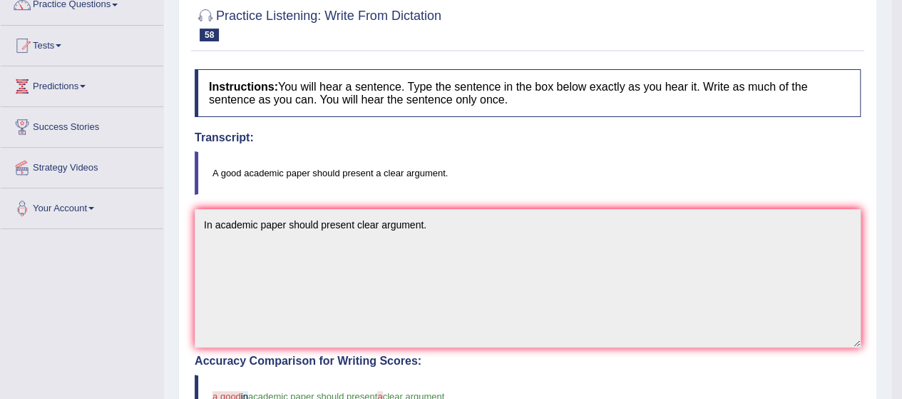
scroll to position [0, 0]
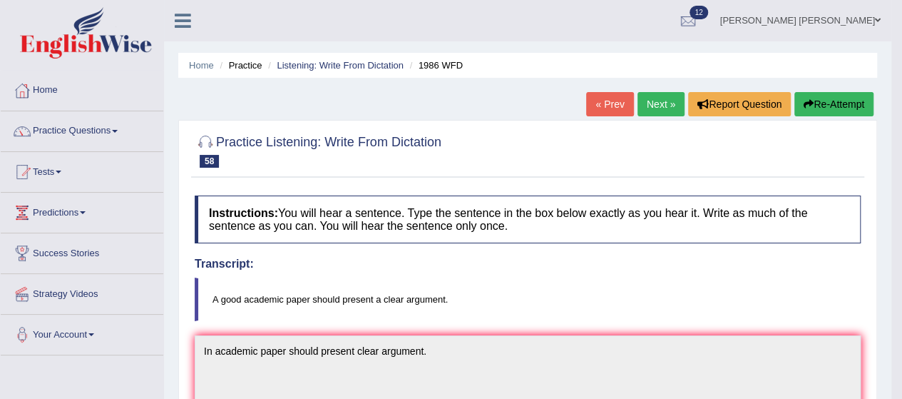
click at [654, 99] on link "Next »" at bounding box center [660, 104] width 47 height 24
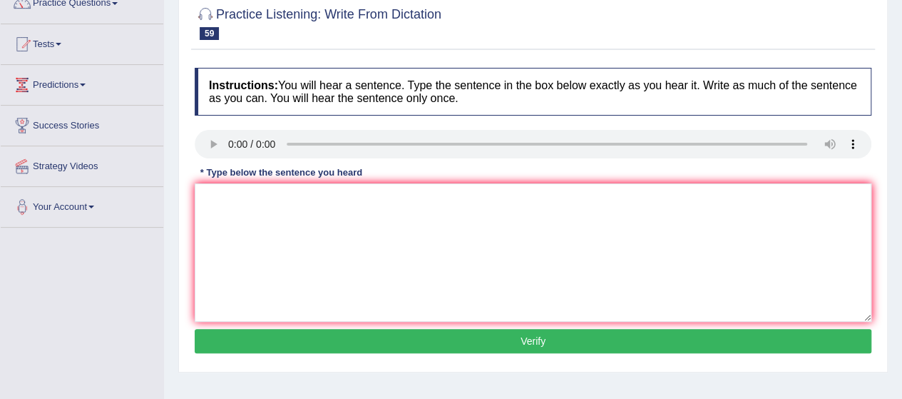
scroll to position [128, 0]
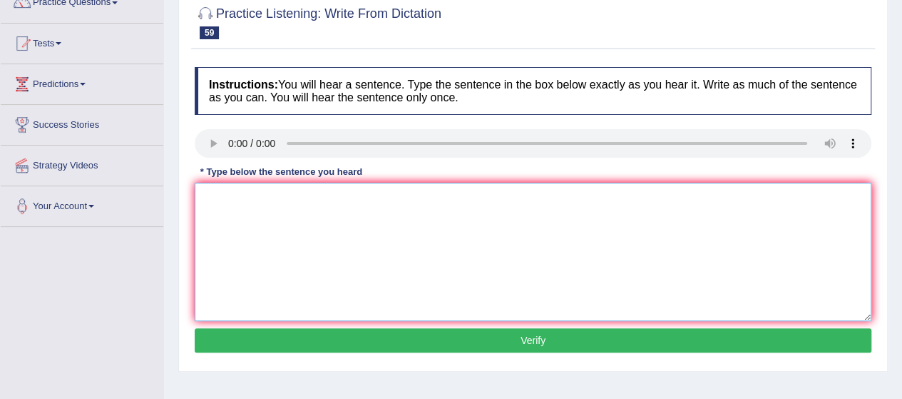
click at [272, 219] on textarea at bounding box center [533, 251] width 677 height 138
click at [201, 206] on textarea "is s now." at bounding box center [533, 251] width 677 height 138
click at [272, 196] on textarea "The first step in applying is s now." at bounding box center [533, 251] width 677 height 138
click at [315, 197] on textarea "The first step for applying is s now." at bounding box center [533, 251] width 677 height 138
click at [382, 192] on textarea "The first step for applyingcuniversity is s now." at bounding box center [533, 251] width 677 height 138
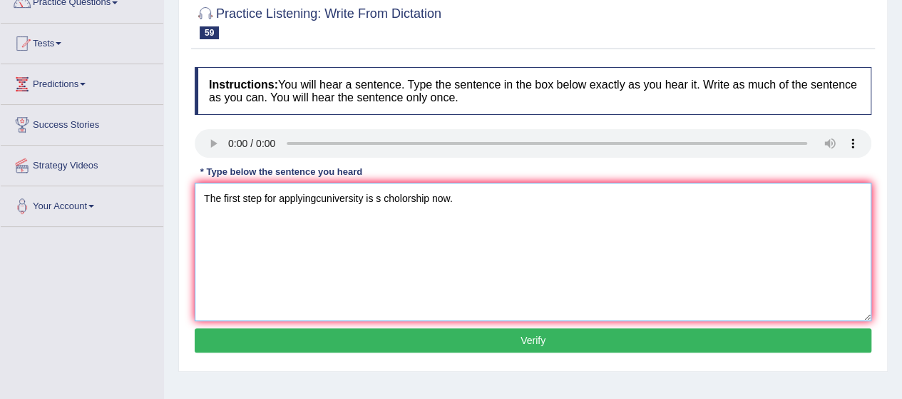
click at [382, 191] on textarea "The first step for applyingcuniversity is s cholorship now." at bounding box center [533, 251] width 677 height 138
click at [381, 198] on textarea "The first step for applyingcuniversity is s scholorship now." at bounding box center [533, 251] width 677 height 138
click at [314, 193] on textarea "The first step for applyingcuniversity is scholorship now." at bounding box center [533, 251] width 677 height 138
click at [322, 196] on textarea "The first step for applying cuniversity is scholorship now." at bounding box center [533, 251] width 677 height 138
type textarea "The first step for applying university is scholorship now."
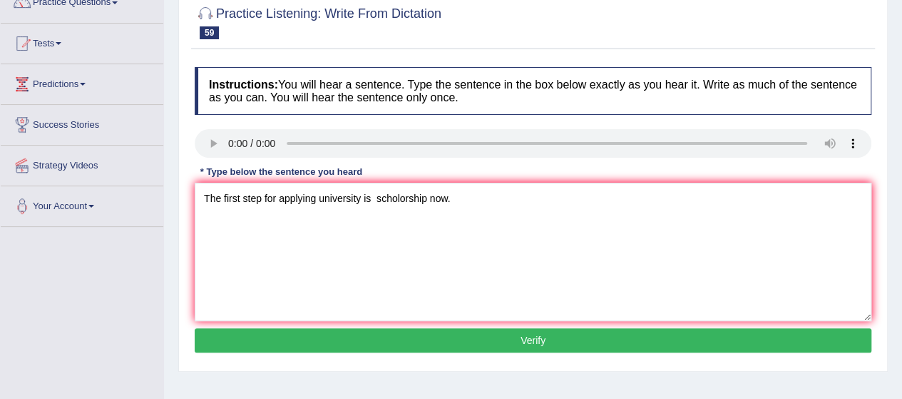
click at [338, 341] on button "Verify" at bounding box center [533, 340] width 677 height 24
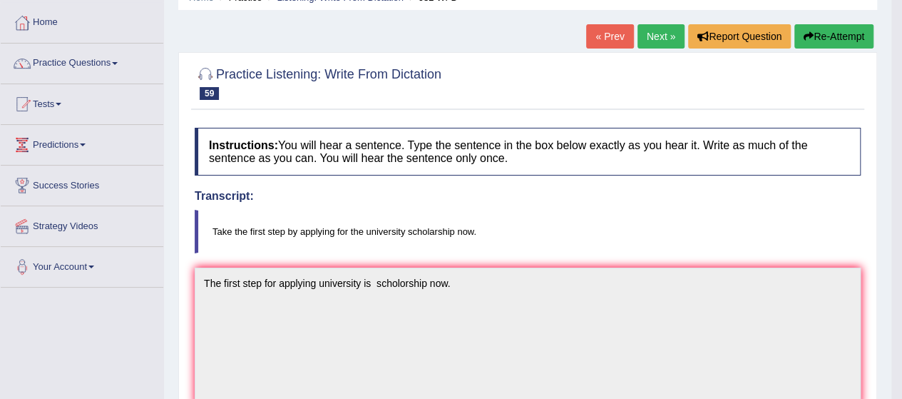
scroll to position [0, 0]
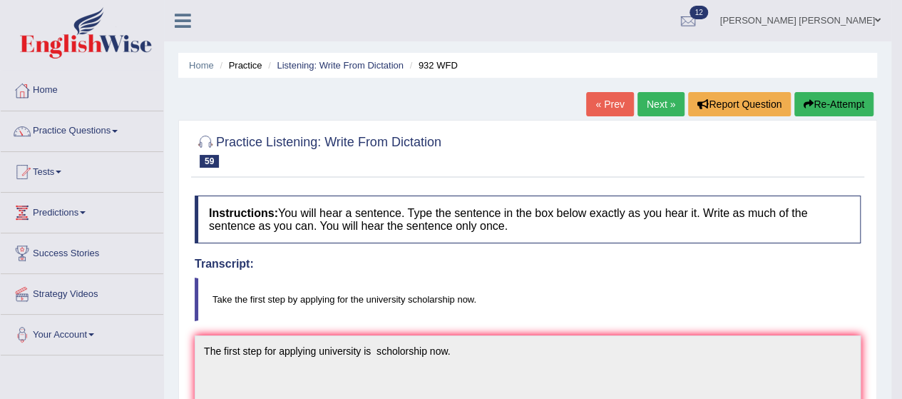
click at [833, 106] on button "Re-Attempt" at bounding box center [833, 104] width 79 height 24
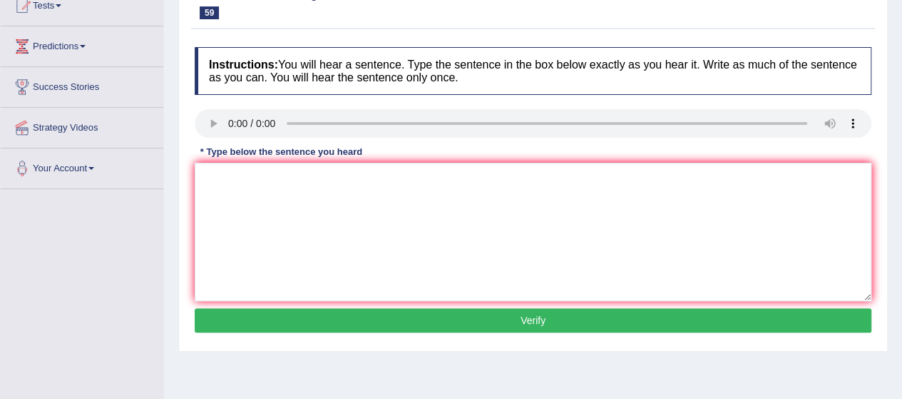
scroll to position [168, 0]
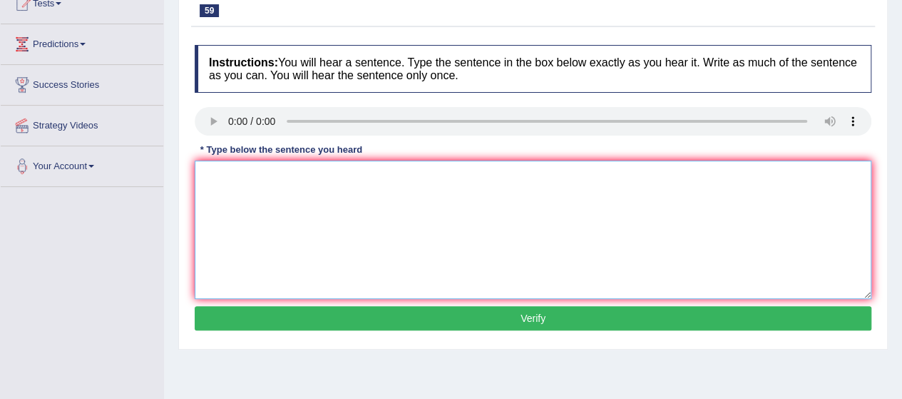
click at [327, 225] on textarea at bounding box center [533, 229] width 677 height 138
click at [202, 173] on textarea "for university is scholarship now." at bounding box center [533, 229] width 677 height 138
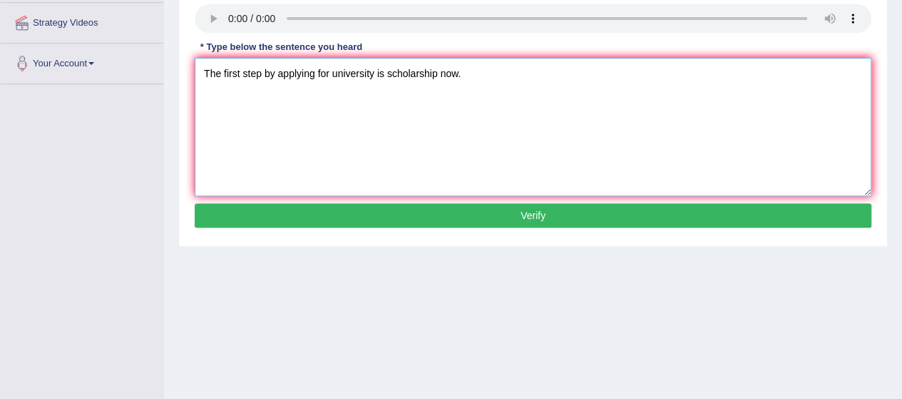
scroll to position [274, 0]
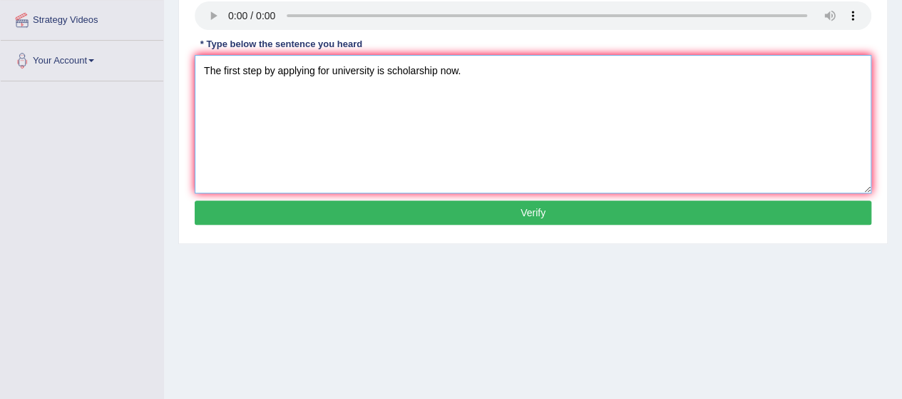
type textarea "The first step by applying for university is scholarship now."
click at [431, 216] on button "Verify" at bounding box center [533, 212] width 677 height 24
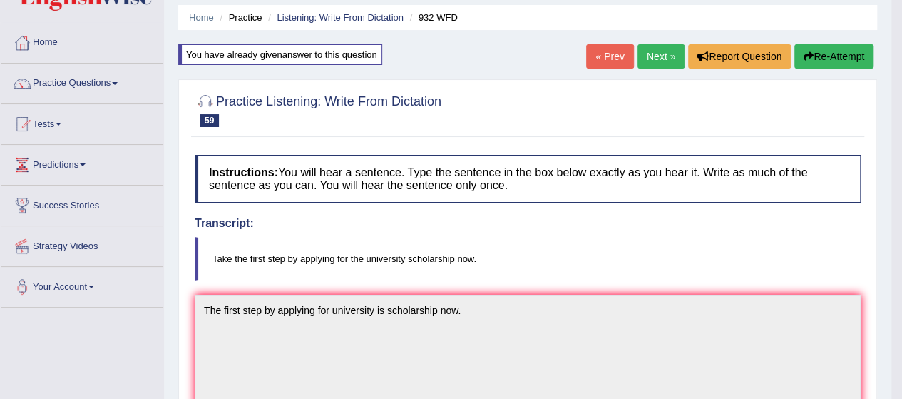
scroll to position [0, 0]
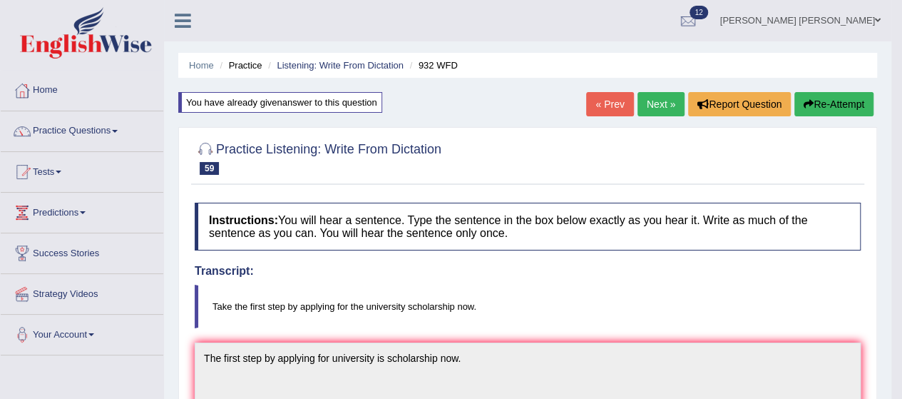
click at [658, 97] on link "Next »" at bounding box center [660, 104] width 47 height 24
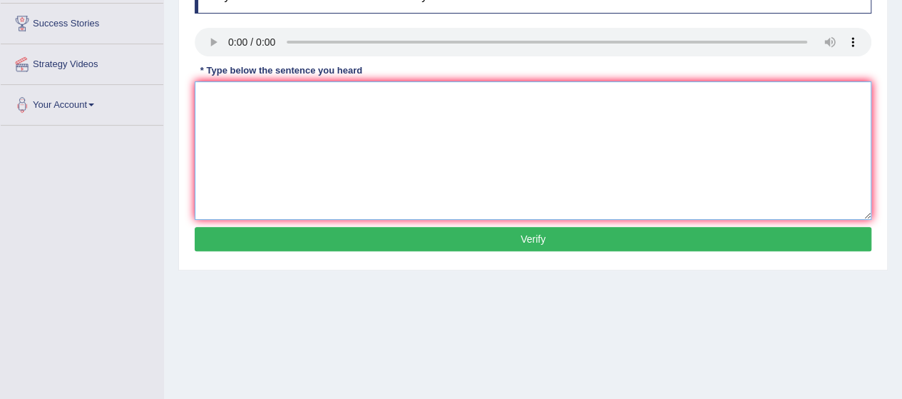
click at [232, 102] on textarea at bounding box center [533, 150] width 677 height 138
click at [228, 128] on textarea at bounding box center [533, 150] width 677 height 138
click at [197, 94] on textarea "d une p b." at bounding box center [533, 150] width 677 height 138
click at [278, 97] on textarea "on the campus d une p b." at bounding box center [533, 150] width 677 height 138
click at [336, 96] on textarea "on the campus discourage une p b." at bounding box center [533, 150] width 677 height 138
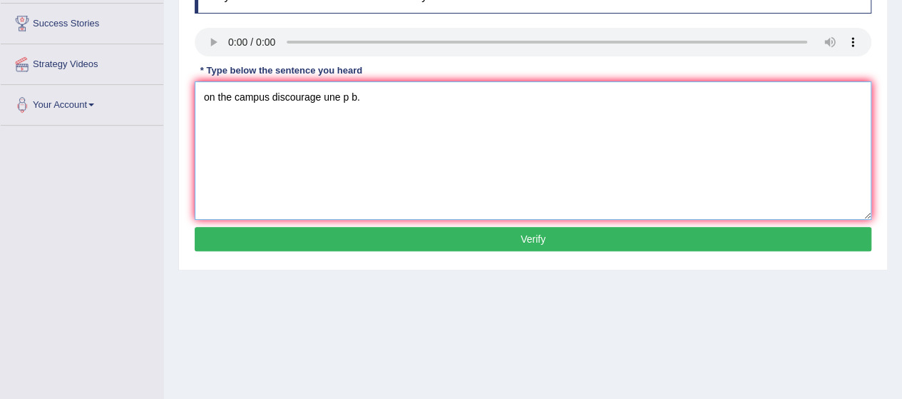
click at [339, 98] on textarea "on the campus discourage une p b." at bounding box center [533, 150] width 677 height 138
click at [384, 99] on textarea "on the campus discourage unessesary p b." at bounding box center [533, 150] width 677 height 138
click at [379, 97] on textarea "on the campus discourage unessesary p b." at bounding box center [533, 150] width 677 height 138
click at [381, 98] on textarea "on the campus discourage unessesary p b." at bounding box center [533, 150] width 677 height 138
click at [426, 98] on textarea "on the campus discourage unessesary plastic b." at bounding box center [533, 150] width 677 height 138
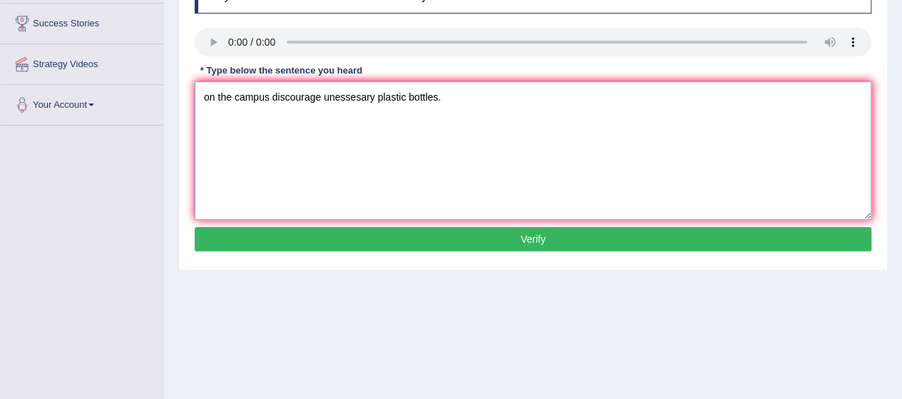
type textarea "on the campus discourage unessesary plastic bottles."
click at [304, 234] on button "Verify" at bounding box center [533, 239] width 677 height 24
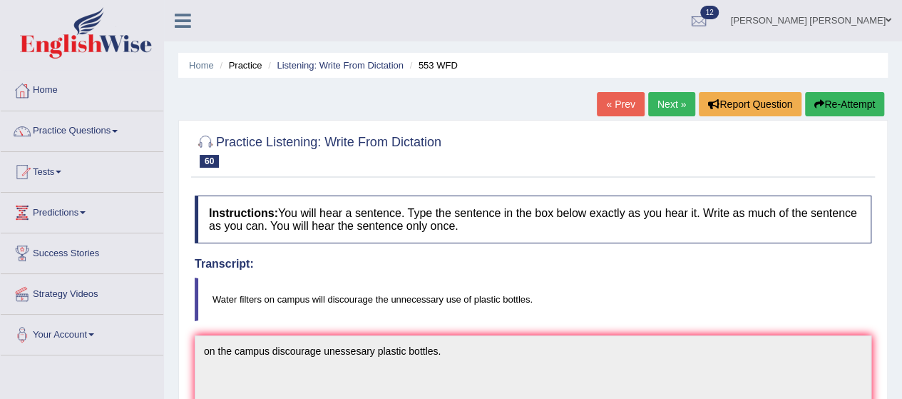
click at [828, 103] on button "Re-Attempt" at bounding box center [844, 104] width 79 height 24
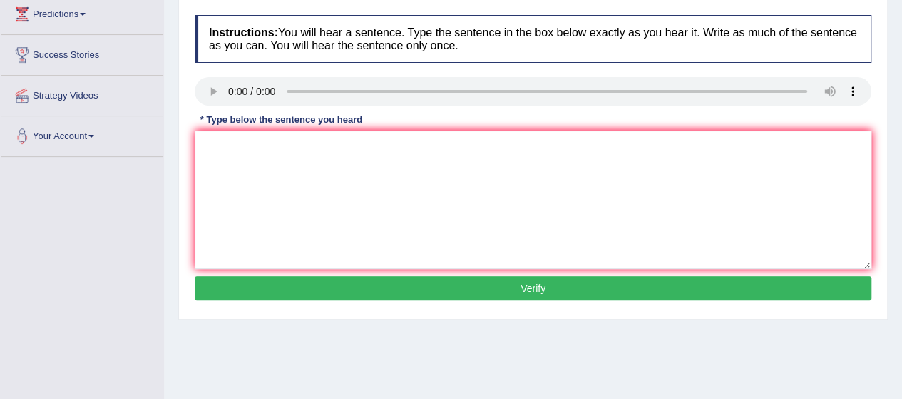
scroll to position [201, 0]
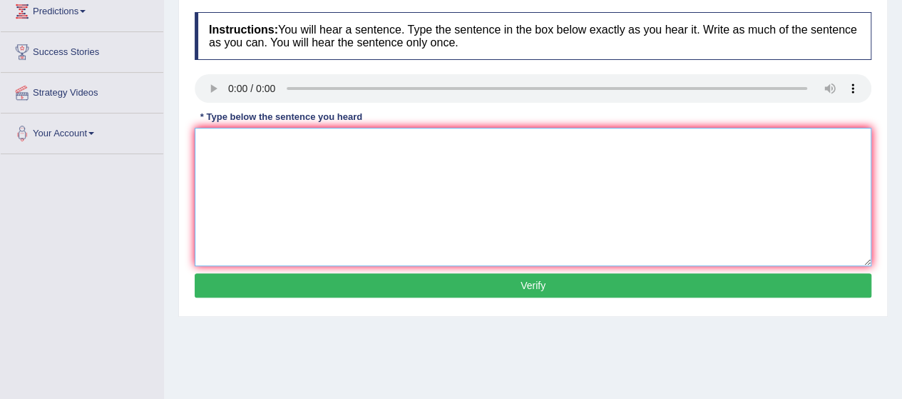
click at [230, 184] on textarea at bounding box center [533, 197] width 677 height 138
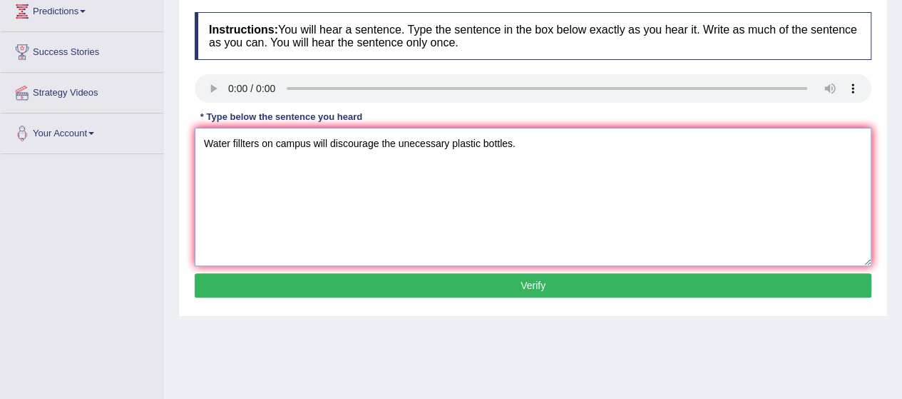
type textarea "Water fillters on campus will discourage the unecessary plastic bottles."
click at [329, 282] on button "Verify" at bounding box center [533, 285] width 677 height 24
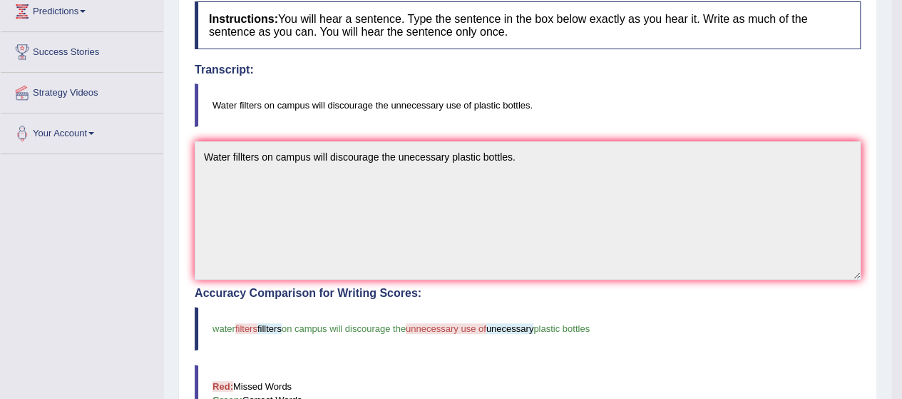
scroll to position [0, 0]
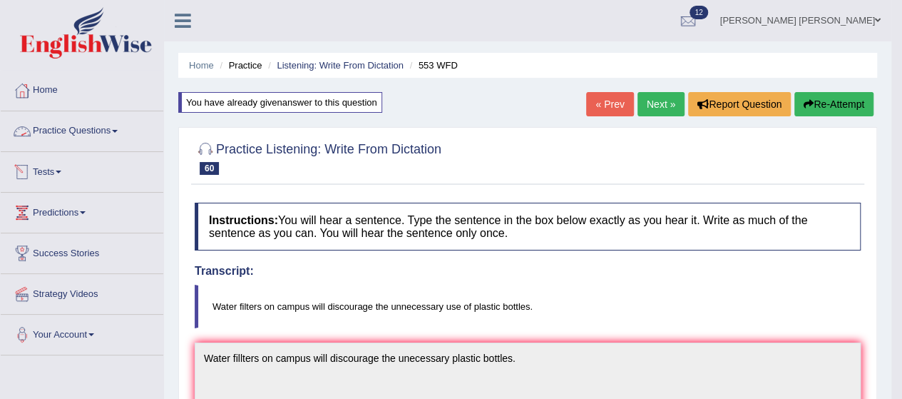
click at [68, 129] on link "Practice Questions" at bounding box center [82, 129] width 163 height 36
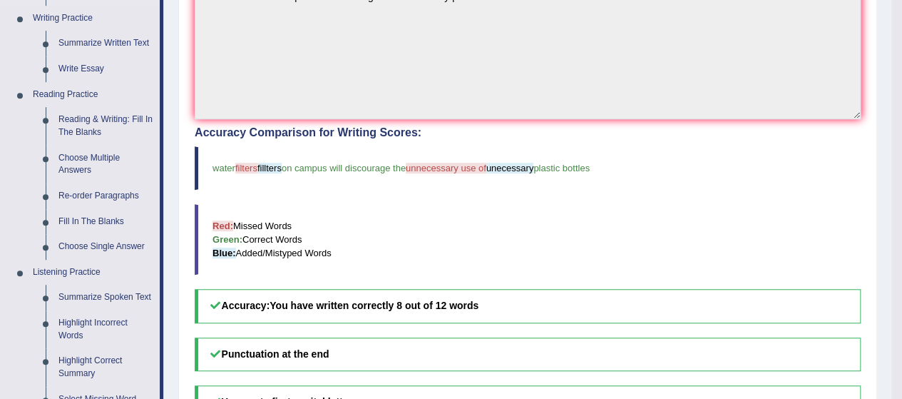
scroll to position [361, 0]
click at [83, 127] on link "Reading & Writing: Fill In The Blanks" at bounding box center [106, 127] width 108 height 38
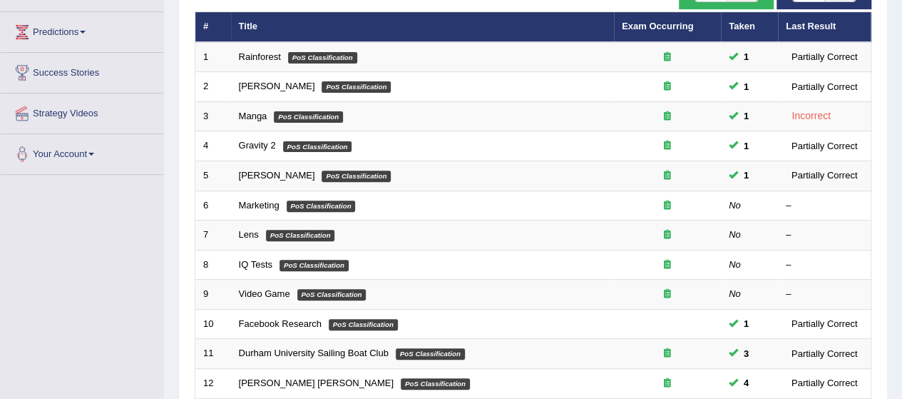
scroll to position [214, 0]
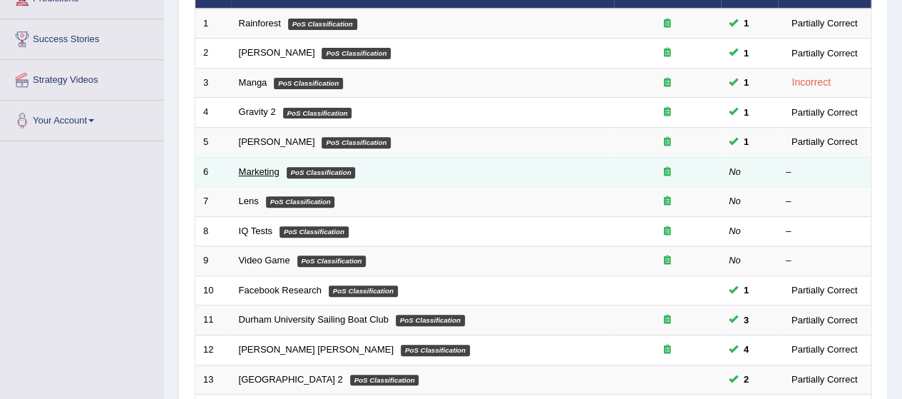
click at [242, 169] on link "Marketing" at bounding box center [259, 171] width 41 height 11
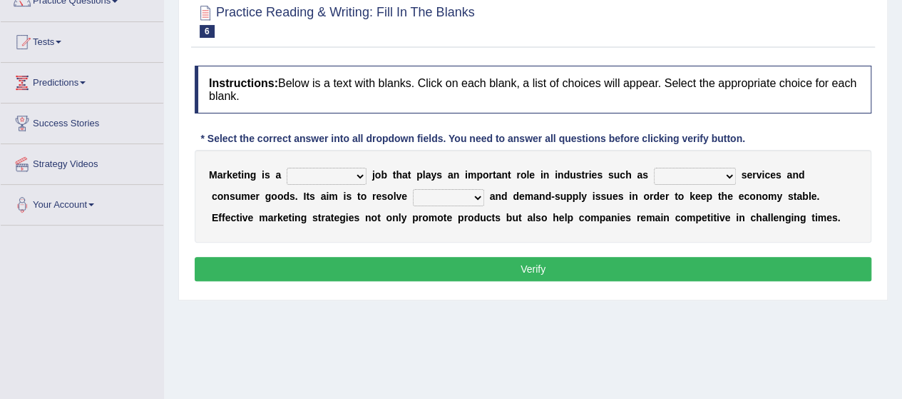
scroll to position [137, 0]
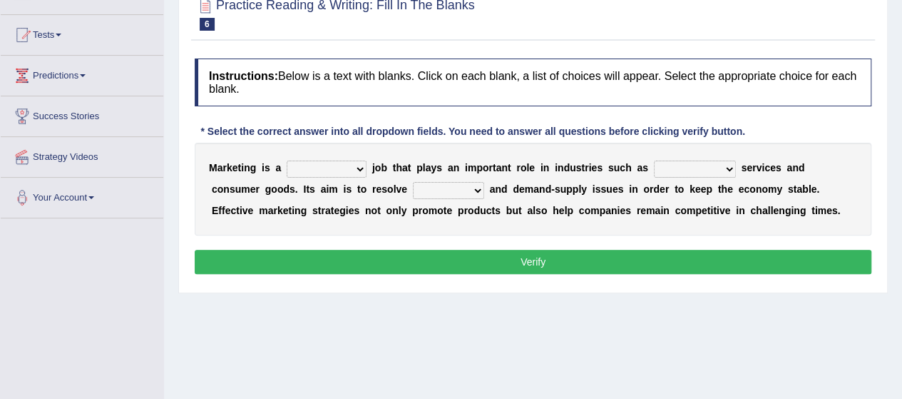
click at [690, 163] on select "civil financial conventional foremost" at bounding box center [695, 168] width 82 height 17
select select "conventional"
click at [654, 160] on select "civil financial conventional foremost" at bounding box center [695, 168] width 82 height 17
click at [413, 193] on select "imbalance excess symmetry budget" at bounding box center [448, 190] width 71 height 17
select select "imbalance"
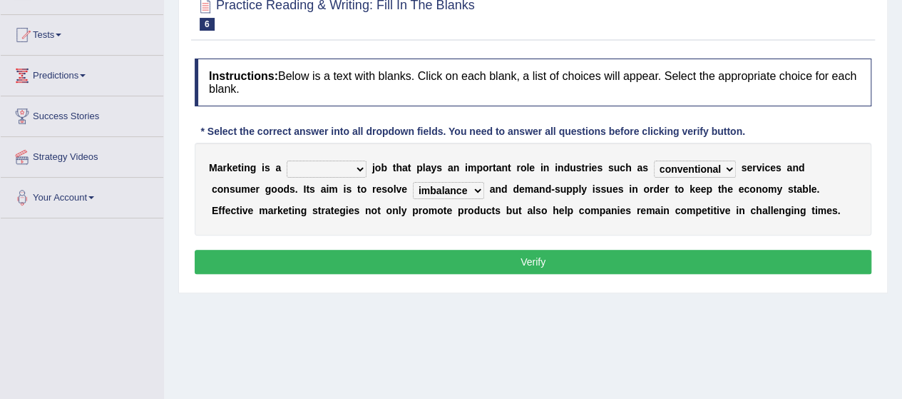
click at [413, 182] on select "imbalance excess symmetry budget" at bounding box center [448, 190] width 71 height 17
click at [351, 168] on select "professional flexible parochial descriptive" at bounding box center [327, 168] width 80 height 17
select select "parochial"
click at [287, 160] on select "professional flexible parochial descriptive" at bounding box center [327, 168] width 80 height 17
click at [471, 263] on button "Verify" at bounding box center [533, 262] width 677 height 24
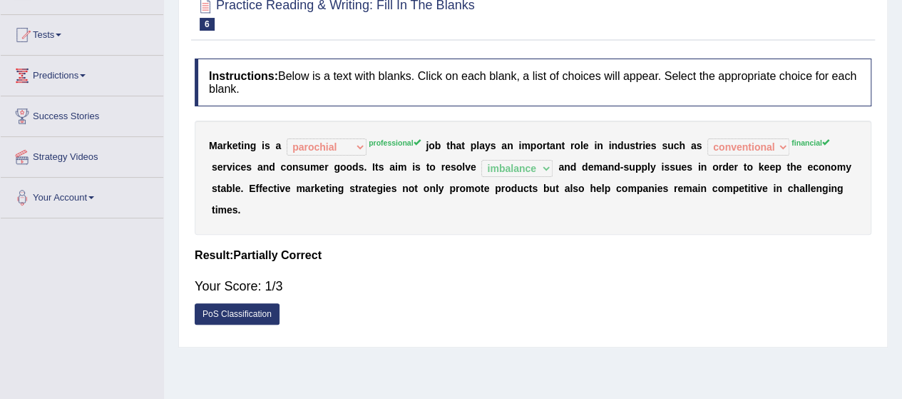
scroll to position [0, 0]
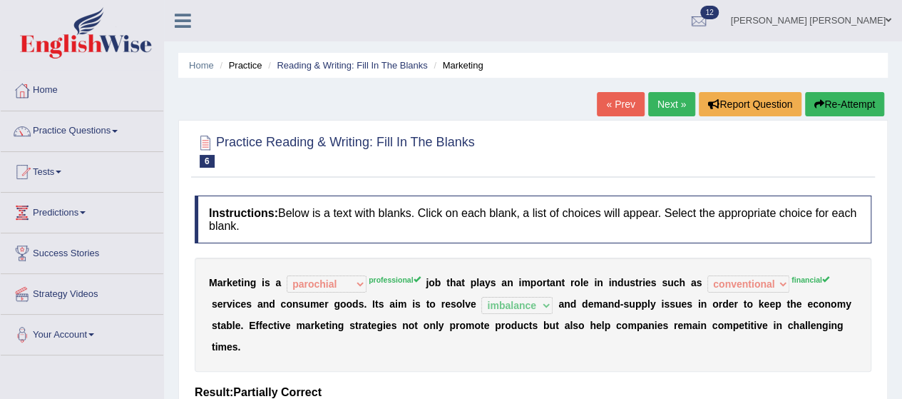
click at [655, 106] on link "Next »" at bounding box center [671, 104] width 47 height 24
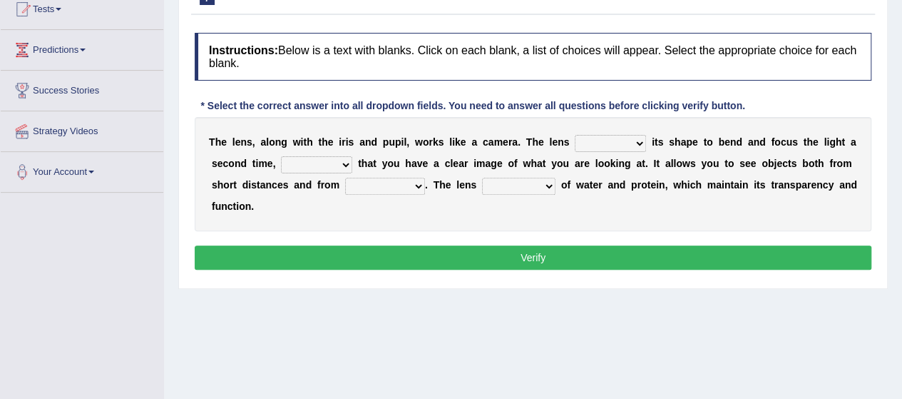
scroll to position [178, 0]
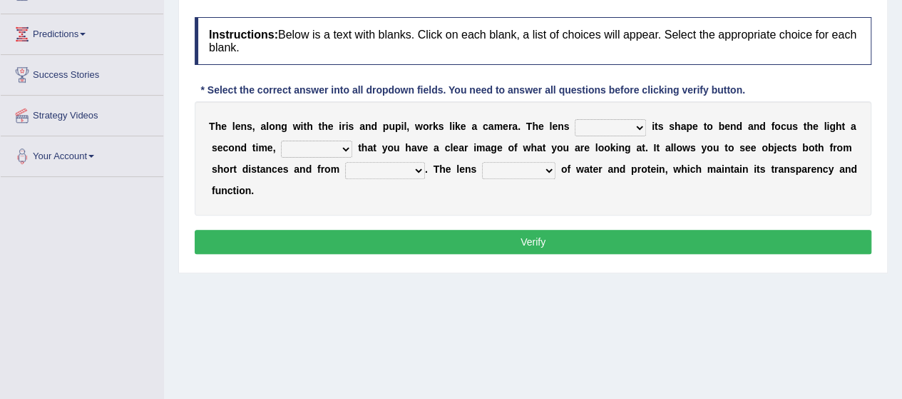
click at [633, 128] on select "adjusts shows selects presents" at bounding box center [610, 127] width 71 height 17
select select "adjusts"
click at [575, 119] on select "adjusts shows selects presents" at bounding box center [610, 127] width 71 height 17
click at [334, 149] on select "ensures to ensure ensure ensured" at bounding box center [316, 148] width 71 height 17
select select "to ensure"
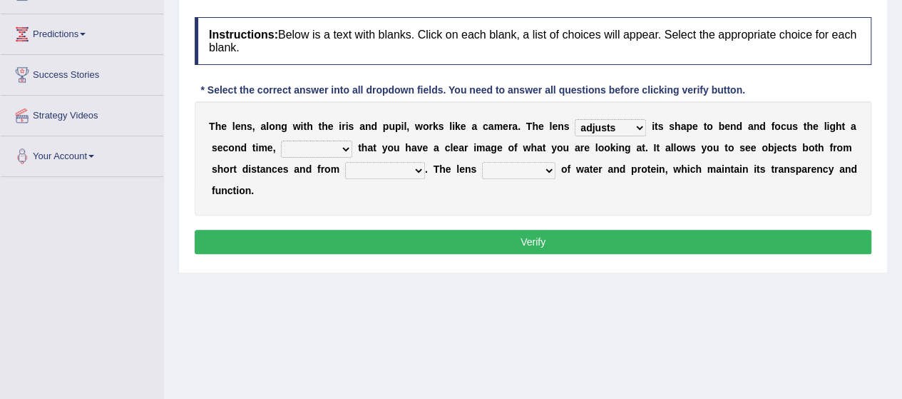
click at [281, 140] on select "ensures to ensure ensure ensured" at bounding box center [316, 148] width 71 height 17
click at [395, 163] on select "far away in between further apart all along" at bounding box center [385, 170] width 80 height 17
select select "far away"
click at [345, 162] on select "far away in between further apart all along" at bounding box center [385, 170] width 80 height 17
click at [503, 170] on select "constitutes comprises composes consists" at bounding box center [518, 170] width 73 height 17
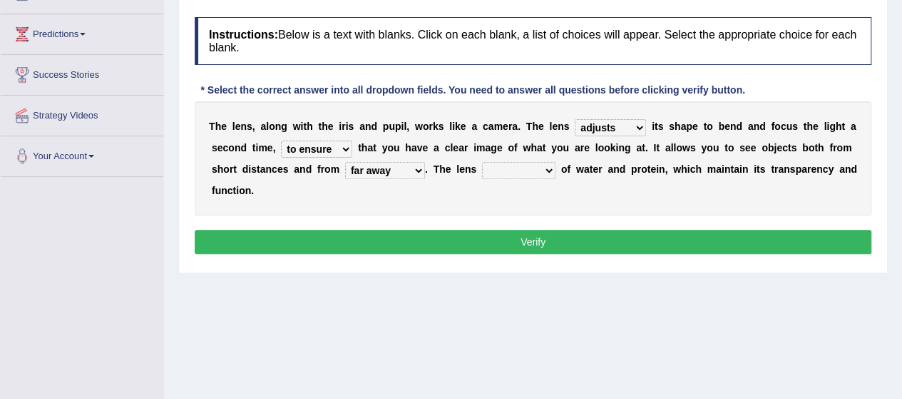
select select "constitutes"
click at [482, 162] on select "constitutes comprises composes consists" at bounding box center [518, 170] width 73 height 17
click at [513, 240] on button "Verify" at bounding box center [533, 242] width 677 height 24
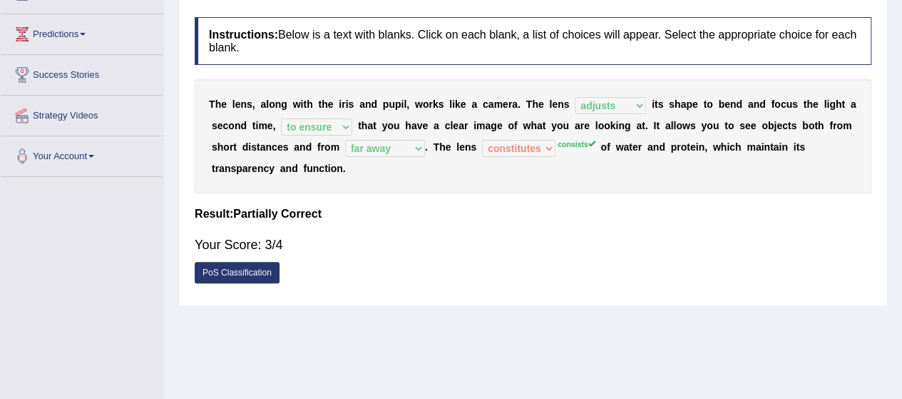
scroll to position [0, 0]
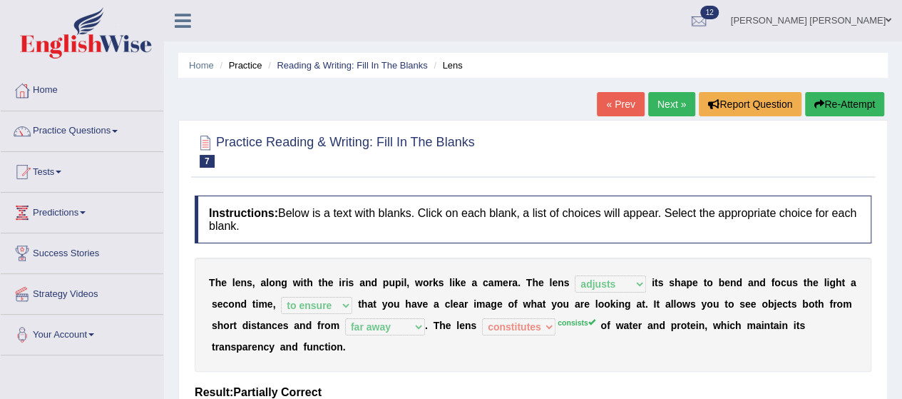
click at [661, 101] on link "Next »" at bounding box center [671, 104] width 47 height 24
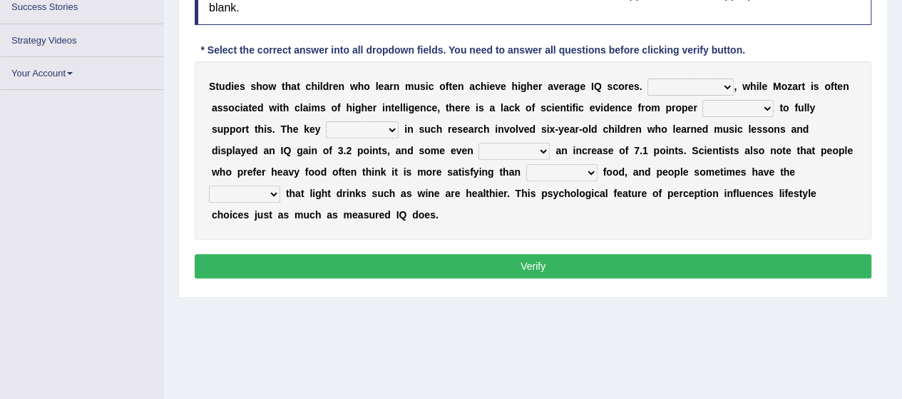
scroll to position [245, 0]
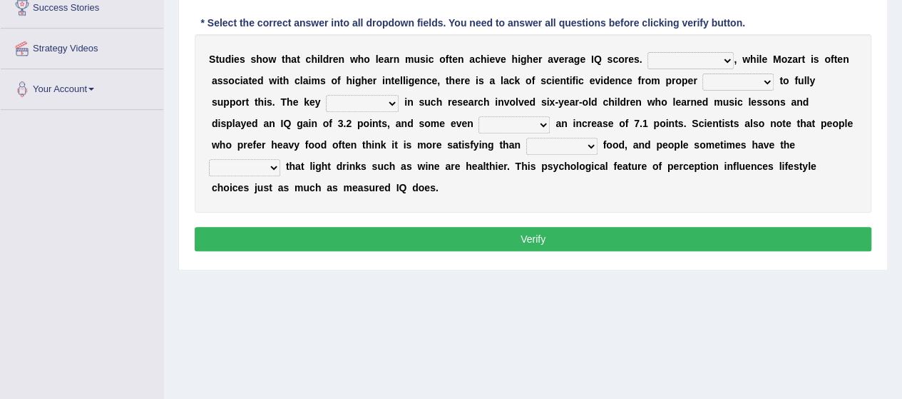
click at [663, 53] on select "However Therefore Consequently While" at bounding box center [690, 60] width 86 height 17
select select "However"
click at [647, 52] on select "However Therefore Consequently While" at bounding box center [690, 60] width 86 height 17
click at [735, 78] on select "test tests testing tested" at bounding box center [737, 81] width 71 height 17
select select "testing"
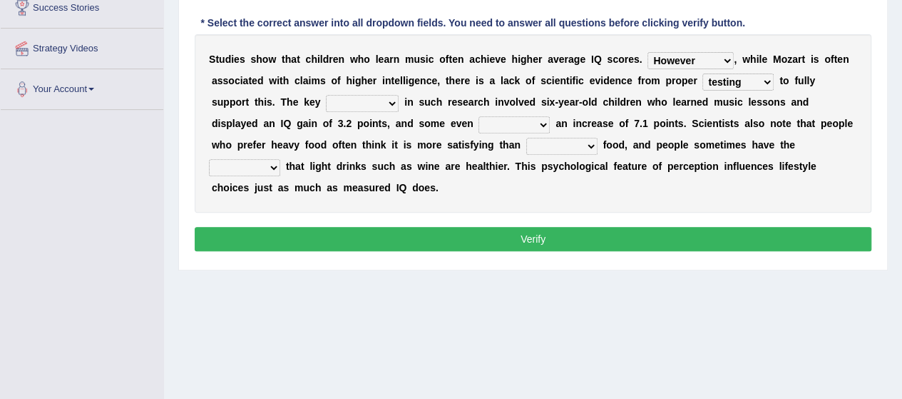
click at [702, 73] on select "test tests testing tested" at bounding box center [737, 81] width 71 height 17
click at [716, 79] on select "test tests testing tested" at bounding box center [737, 81] width 71 height 17
click at [610, 192] on div "S t u d i e s s h o w t h a t c h i l d r e n w h o l e a r n m u s i c o f t e…" at bounding box center [533, 123] width 677 height 178
click at [346, 106] on select "process goal implication odd" at bounding box center [362, 103] width 73 height 17
select select "process"
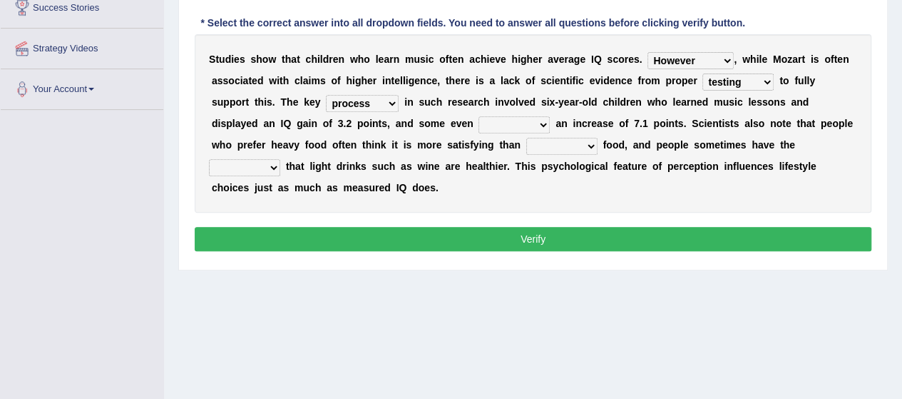
click at [326, 95] on select "process goal implication odd" at bounding box center [362, 103] width 73 height 17
click at [478, 126] on select "exhibited taught learned threatened" at bounding box center [513, 124] width 71 height 17
select select "learned"
click at [478, 116] on select "exhibited taught learned threatened" at bounding box center [513, 124] width 71 height 17
click at [526, 148] on select "choosy lighter cushiony spooky" at bounding box center [561, 146] width 71 height 17
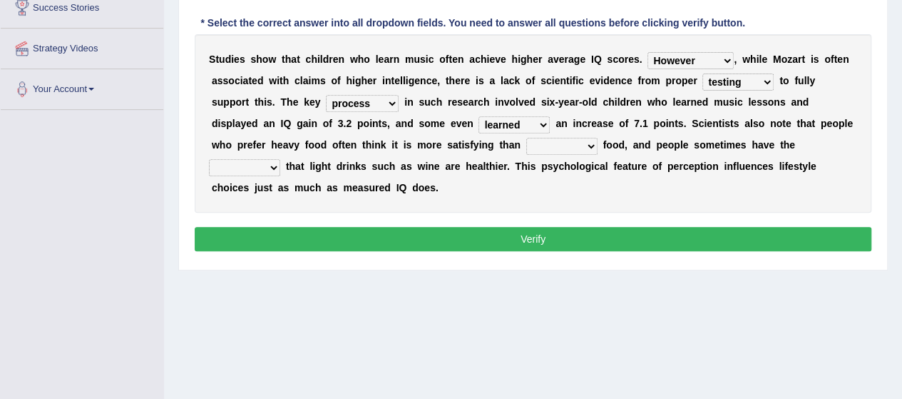
select select "lighter"
click at [526, 138] on select "choosy lighter cushiony spooky" at bounding box center [561, 146] width 71 height 17
click at [280, 159] on select "illusion sight anecdote intention" at bounding box center [244, 167] width 71 height 17
select select "intention"
click at [280, 159] on select "illusion sight anecdote intention" at bounding box center [244, 167] width 71 height 17
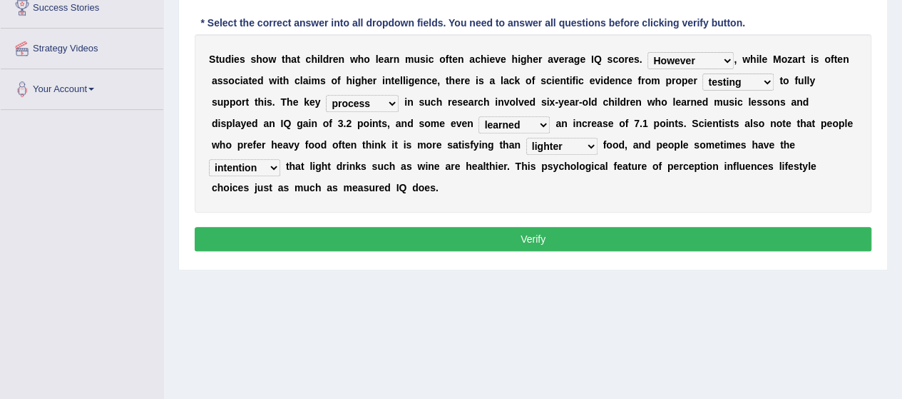
click at [342, 99] on select "process goal implication odd" at bounding box center [362, 103] width 73 height 17
click at [478, 125] on select "exhibited taught learned threatened" at bounding box center [513, 124] width 71 height 17
click at [593, 199] on div "S t u d i e s s h o w t h a t c h i l d r e n w h o l e a r n m u s i c o f t e…" at bounding box center [533, 123] width 677 height 178
click at [754, 81] on select "test tests testing tested" at bounding box center [737, 81] width 71 height 17
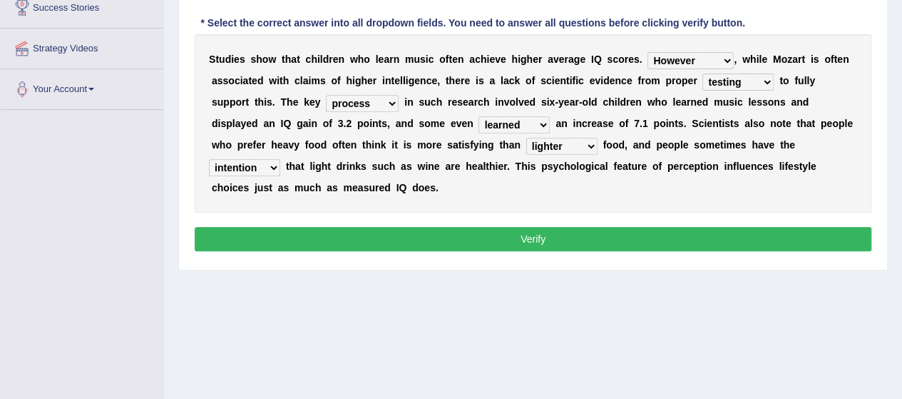
select select "tested"
click at [702, 73] on select "test tests testing tested" at bounding box center [737, 81] width 71 height 17
click at [563, 236] on button "Verify" at bounding box center [533, 239] width 677 height 24
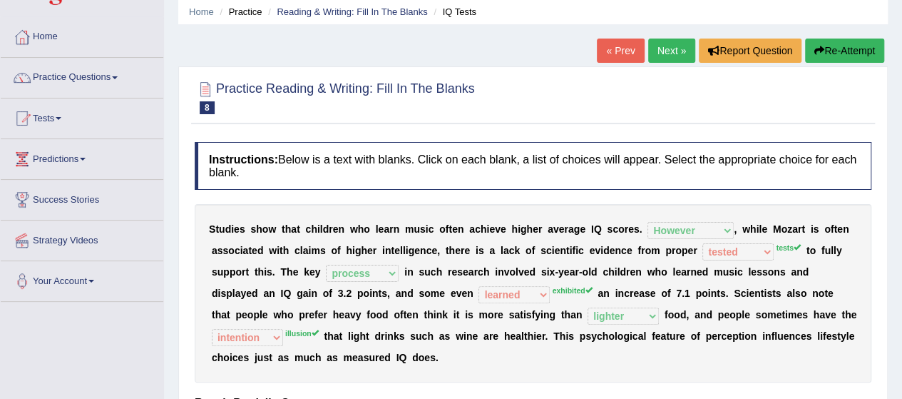
scroll to position [53, 0]
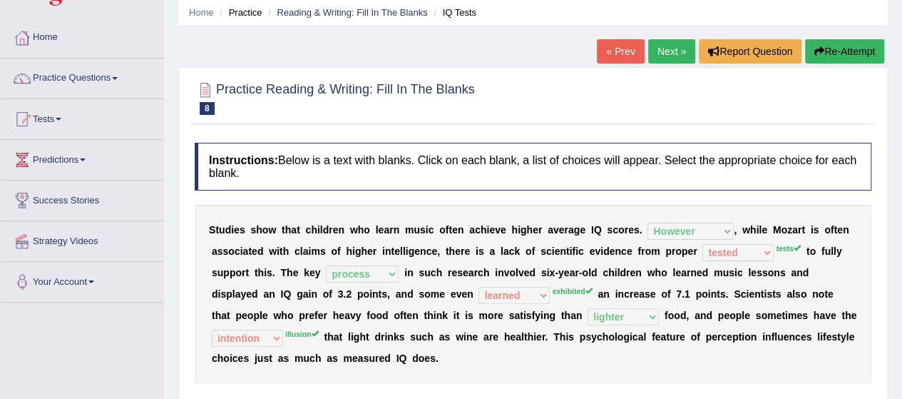
click at [668, 57] on link "Next »" at bounding box center [671, 51] width 47 height 24
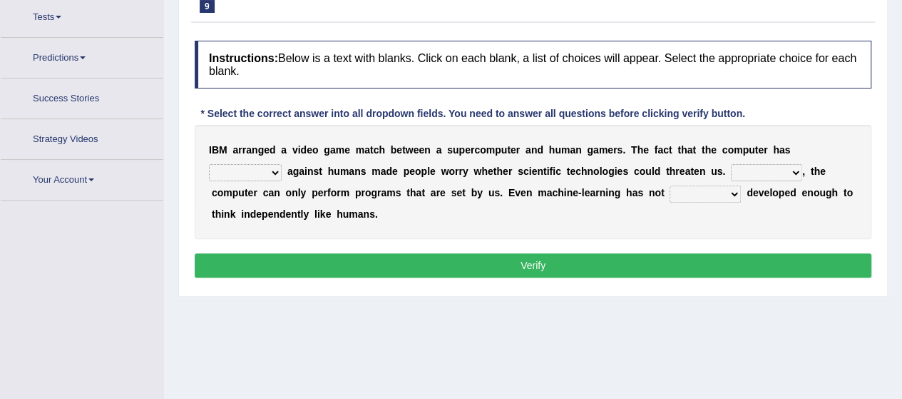
scroll to position [181, 0]
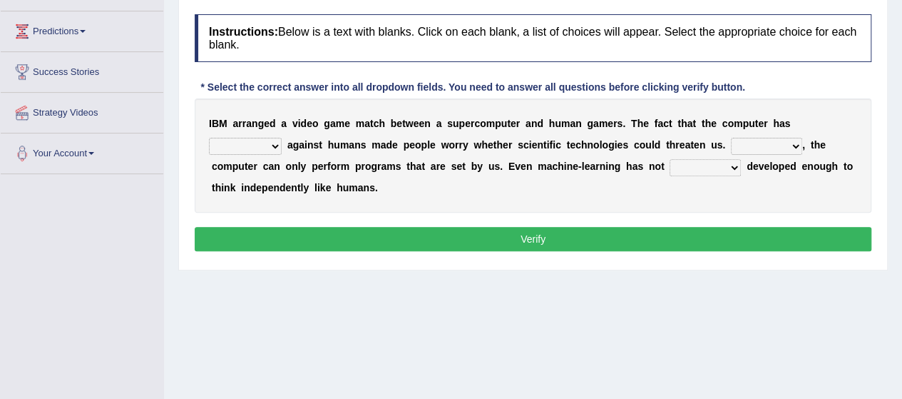
click at [267, 143] on select "competed fought acted challenged" at bounding box center [245, 146] width 73 height 17
click at [376, 219] on div "Instructions: Below is a text with blanks. Click on each blank, a list of choic…" at bounding box center [533, 134] width 684 height 255
click at [390, 328] on div "Home Practice Reading & Writing: Fill In The Blanks Video Game « Prev Next » Re…" at bounding box center [533, 175] width 738 height 713
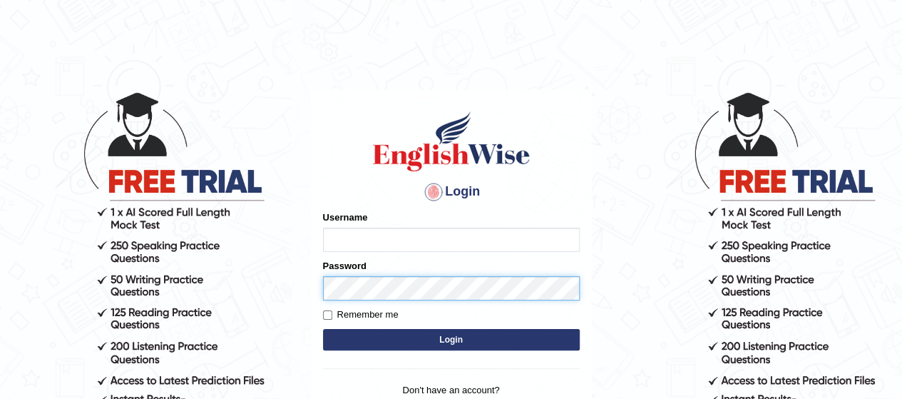
click at [396, 277] on div "Password" at bounding box center [451, 279] width 257 height 41
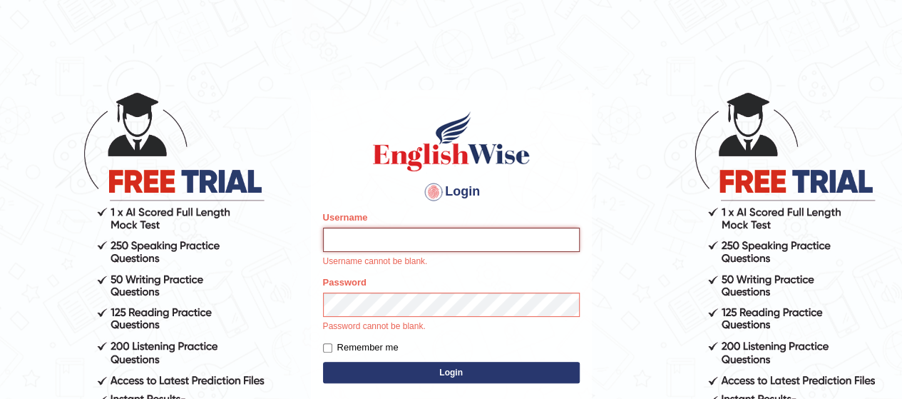
click at [413, 242] on input "Username" at bounding box center [451, 239] width 257 height 24
type input "[PERSON_NAME]"
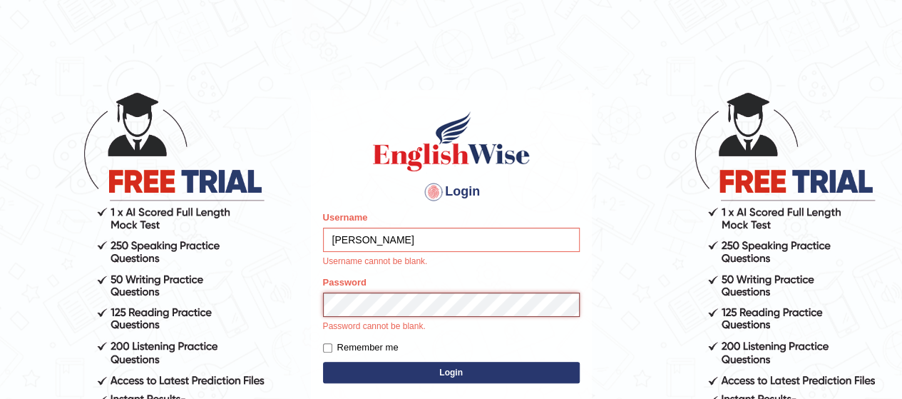
click at [421, 304] on div "Password Password cannot be blank." at bounding box center [451, 304] width 257 height 58
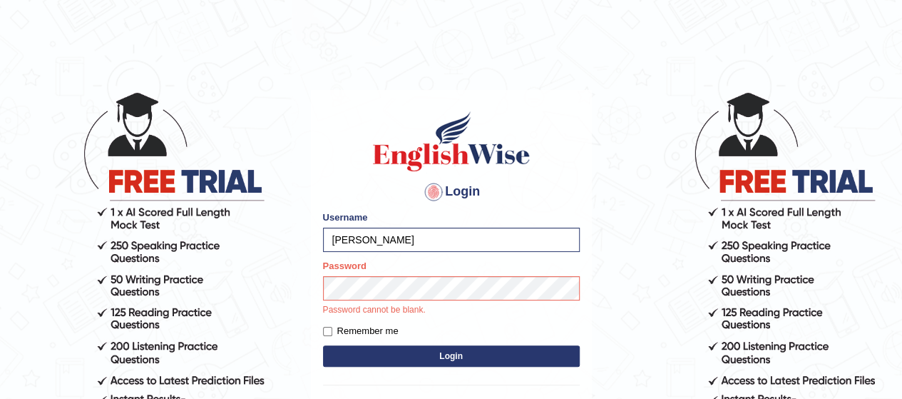
click at [408, 351] on form "Please fix the following errors: Username [PERSON_NAME] Password Password canno…" at bounding box center [451, 290] width 257 height 160
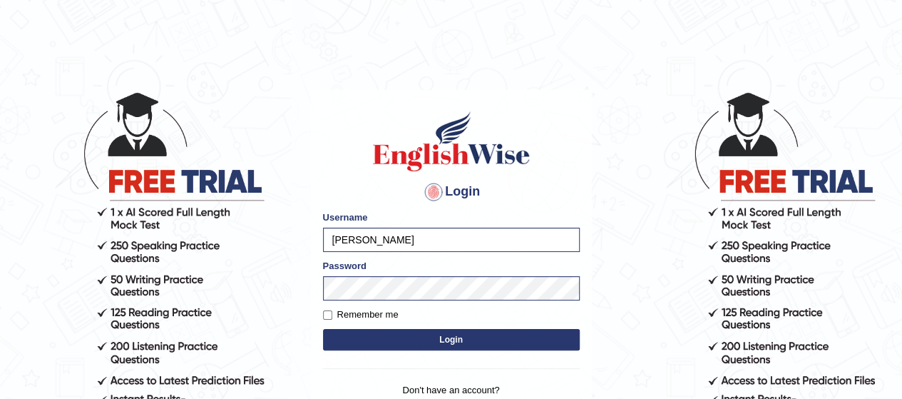
click at [439, 338] on button "Login" at bounding box center [451, 339] width 257 height 21
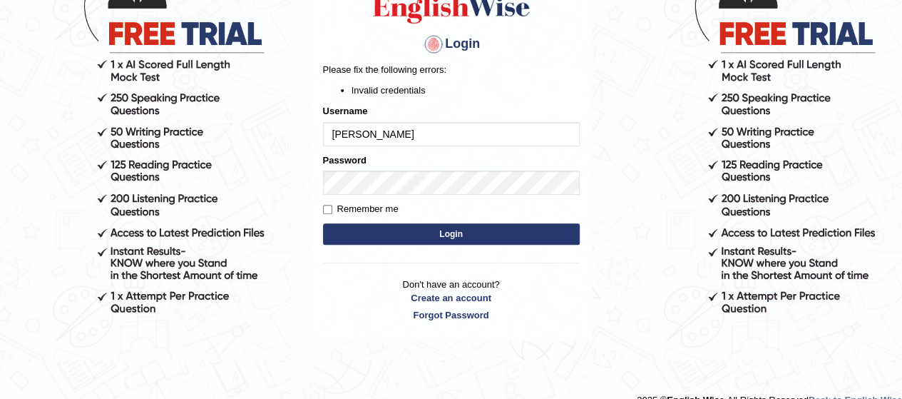
scroll to position [151, 0]
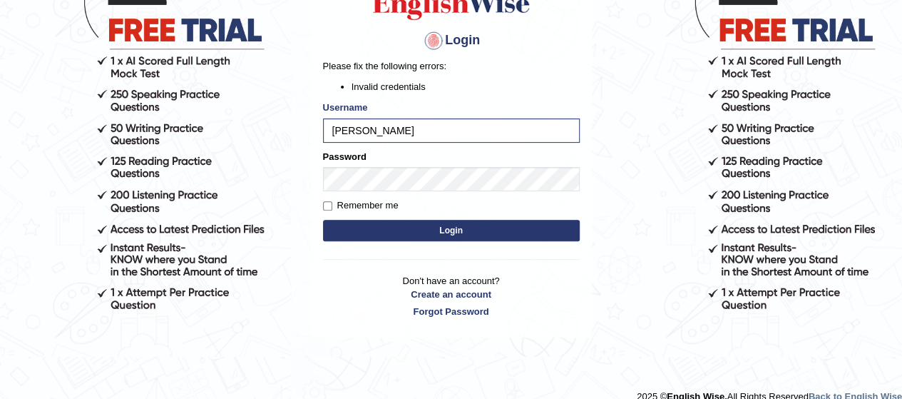
click at [393, 232] on button "Login" at bounding box center [451, 230] width 257 height 21
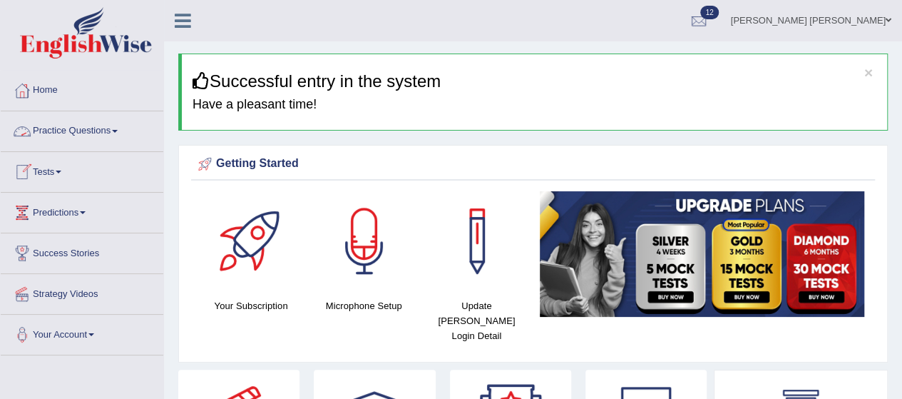
click at [70, 134] on link "Practice Questions" at bounding box center [82, 129] width 163 height 36
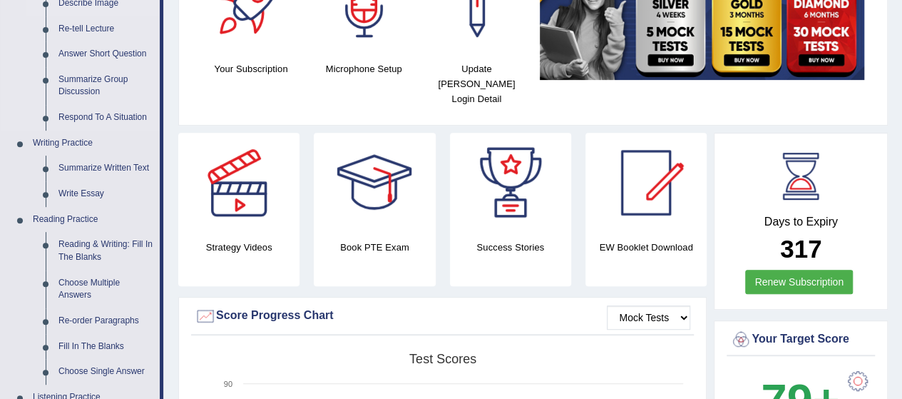
scroll to position [258, 0]
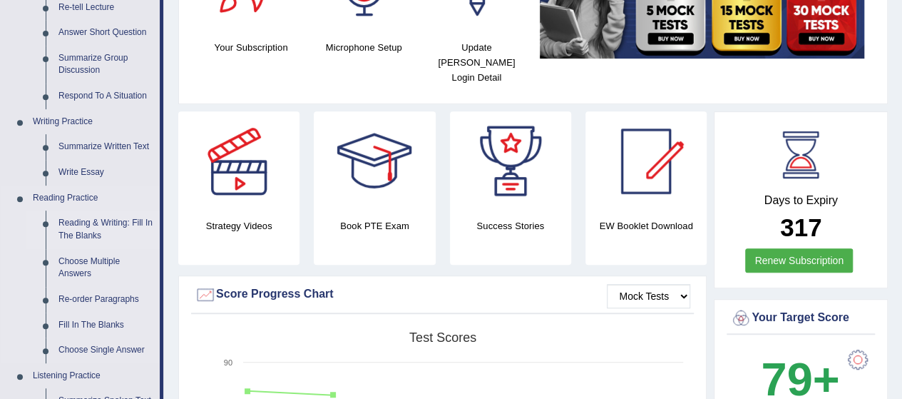
click at [71, 224] on link "Reading & Writing: Fill In The Blanks" at bounding box center [106, 229] width 108 height 38
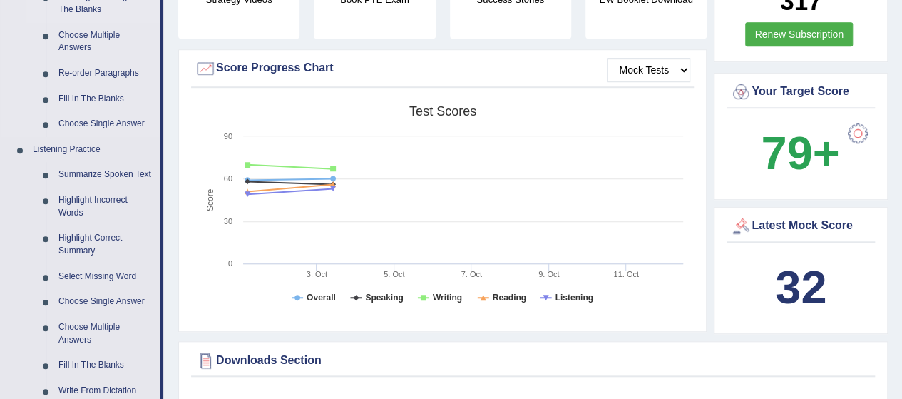
scroll to position [1014, 0]
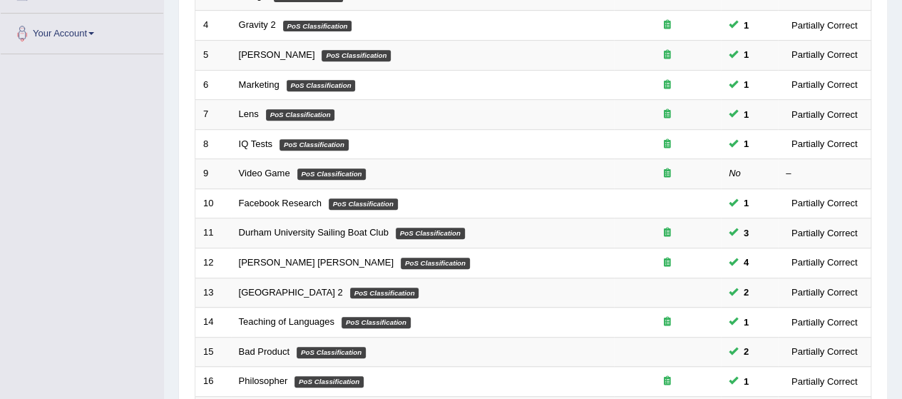
scroll to position [303, 0]
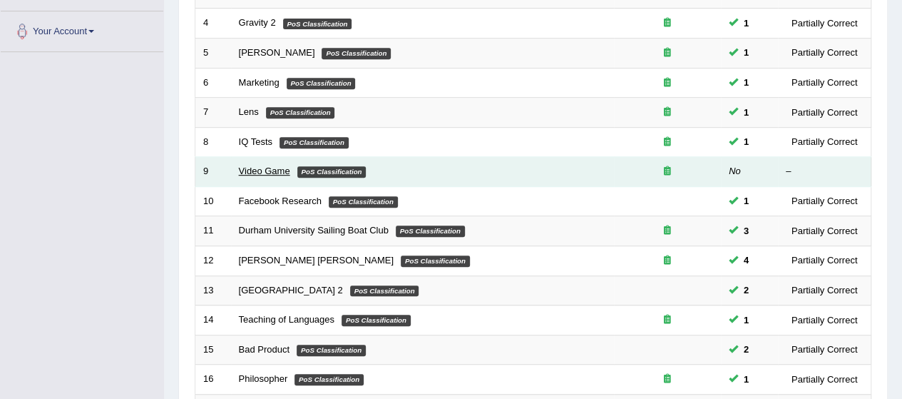
click at [267, 166] on link "Video Game" at bounding box center [264, 170] width 51 height 11
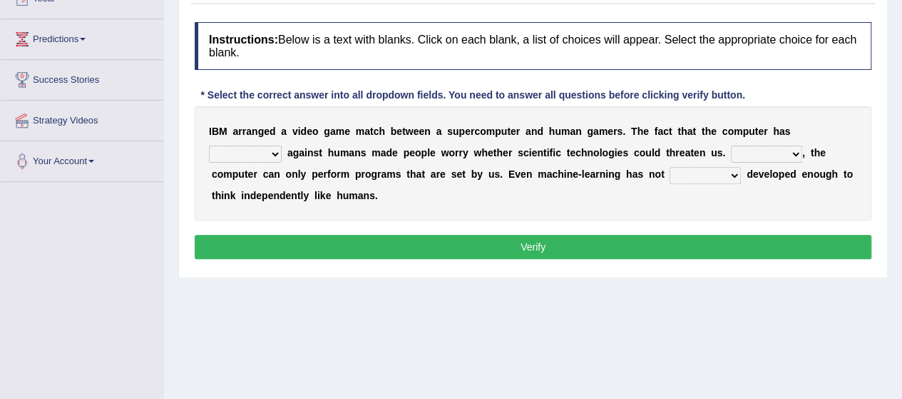
scroll to position [175, 0]
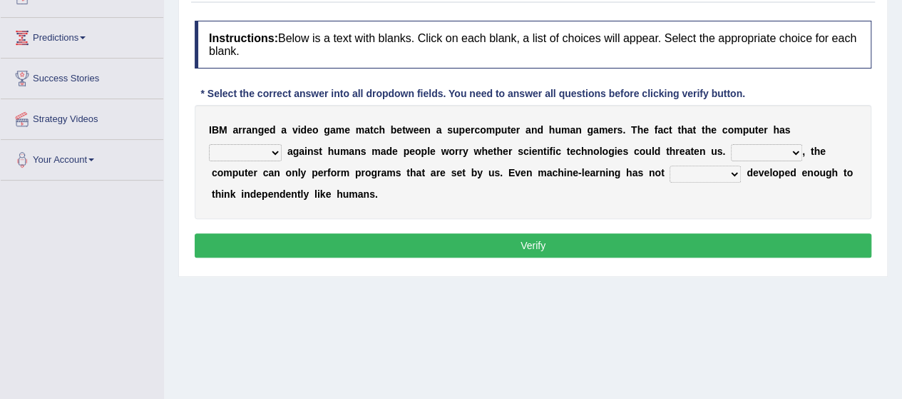
click at [737, 149] on select "Moreover However Thus So" at bounding box center [766, 152] width 71 height 17
select select "However"
click at [731, 144] on select "Moreover However Thus So" at bounding box center [766, 152] width 71 height 17
click at [689, 172] on select "yet still only just" at bounding box center [704, 173] width 71 height 17
select select "yet"
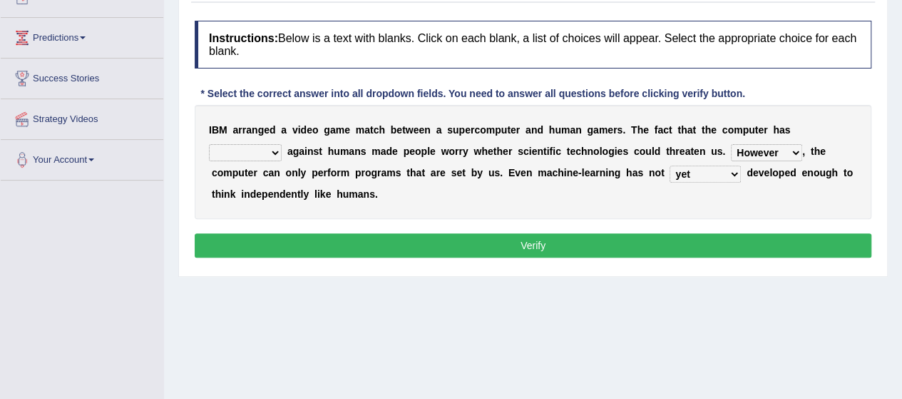
click at [669, 165] on select "yet still only just" at bounding box center [704, 173] width 71 height 17
click at [709, 175] on select "yet still only just" at bounding box center [704, 173] width 71 height 17
click at [582, 185] on div "I B M a r r a n g e d a v i d e o g a m e m a t c h b e t w e e n a s u p e r c…" at bounding box center [533, 162] width 677 height 114
click at [254, 144] on select "competed fought acted challenged" at bounding box center [245, 152] width 73 height 17
select select "challenged"
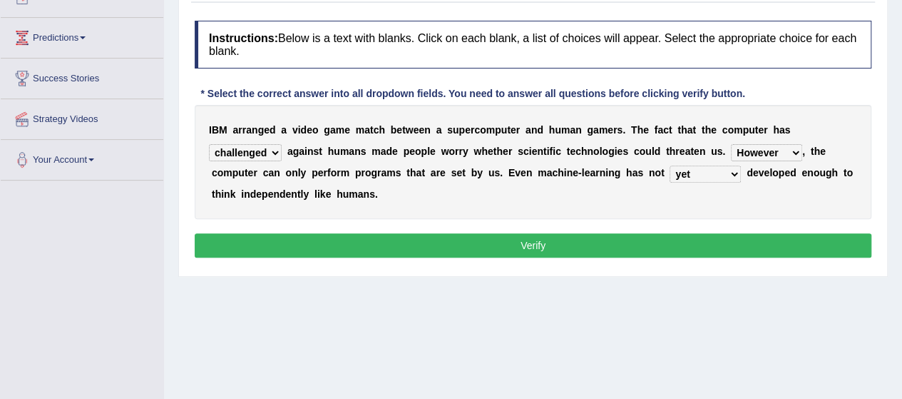
click at [209, 144] on select "competed fought acted challenged" at bounding box center [245, 152] width 73 height 17
click at [334, 255] on div "Instructions: Below is a text with blanks. Click on each blank, a list of choic…" at bounding box center [533, 141] width 684 height 255
click at [359, 239] on button "Verify" at bounding box center [533, 245] width 677 height 24
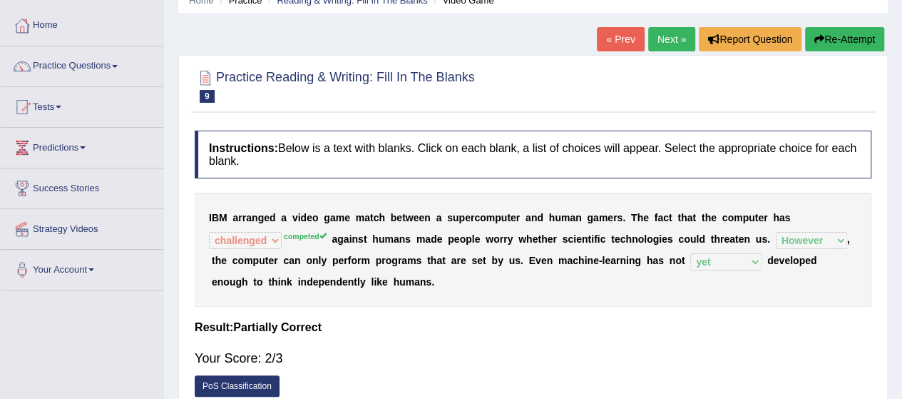
scroll to position [64, 0]
click at [653, 44] on link "Next »" at bounding box center [671, 40] width 47 height 24
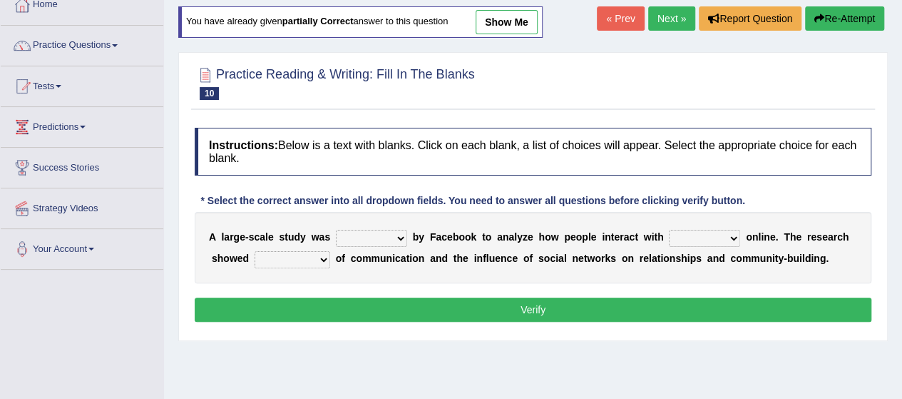
scroll to position [90, 0]
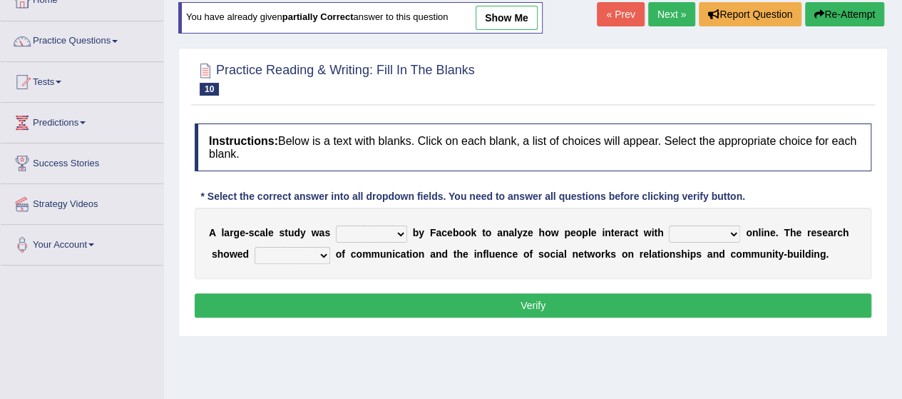
click at [391, 232] on select "surveyed had asked made" at bounding box center [371, 233] width 71 height 17
select select "made"
click at [336, 225] on select "surveyed had asked made" at bounding box center [371, 233] width 71 height 17
click at [389, 230] on select "surveyed had asked made" at bounding box center [371, 233] width 71 height 17
click at [336, 225] on select "surveyed had asked made" at bounding box center [371, 233] width 71 height 17
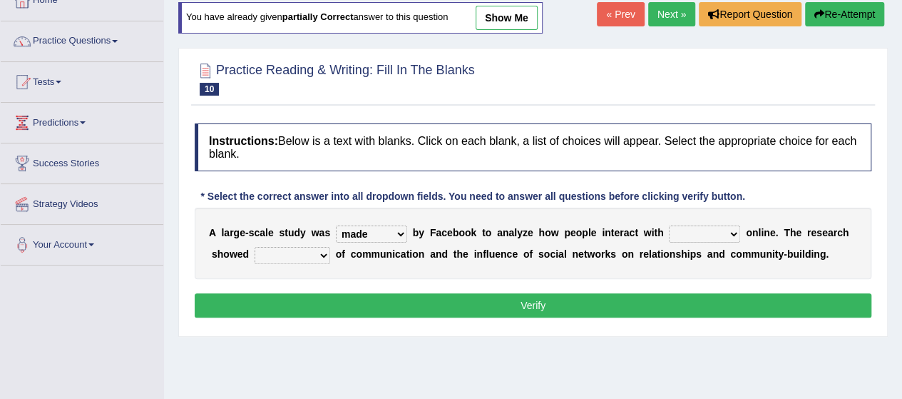
click at [694, 234] on select "together all each other another" at bounding box center [704, 233] width 71 height 17
select select "each other"
click at [669, 225] on select "together all each other another" at bounding box center [704, 233] width 71 height 17
click at [315, 250] on select "advantages standards fellowships patterns" at bounding box center [292, 255] width 76 height 17
select select "advantages"
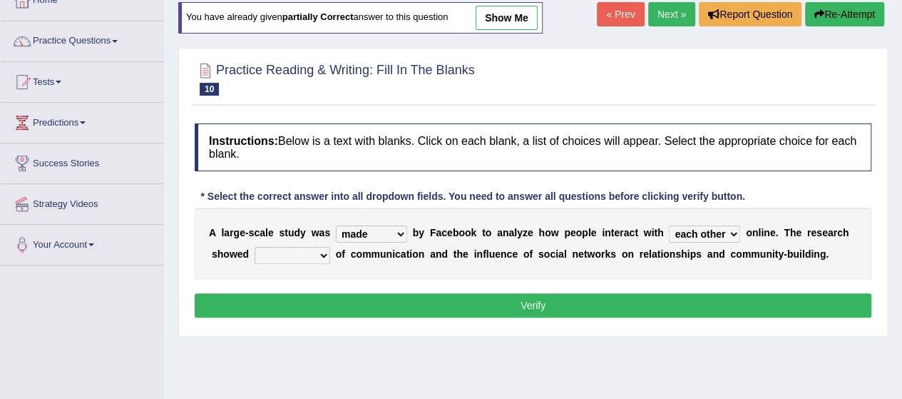
click at [254, 247] on select "advantages standards fellowships patterns" at bounding box center [292, 255] width 76 height 17
click at [309, 300] on button "Verify" at bounding box center [533, 305] width 677 height 24
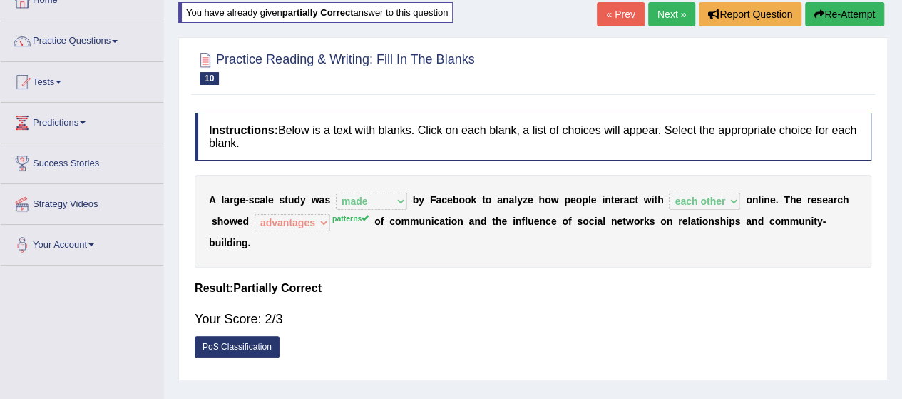
scroll to position [45, 0]
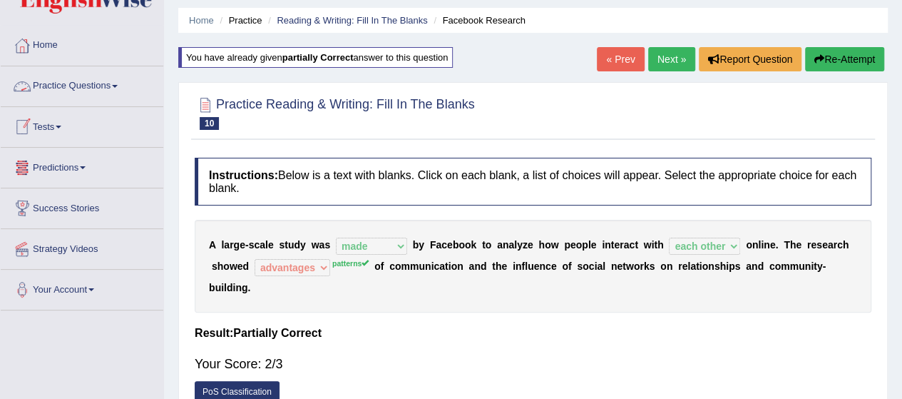
click at [106, 85] on link "Practice Questions" at bounding box center [82, 84] width 163 height 36
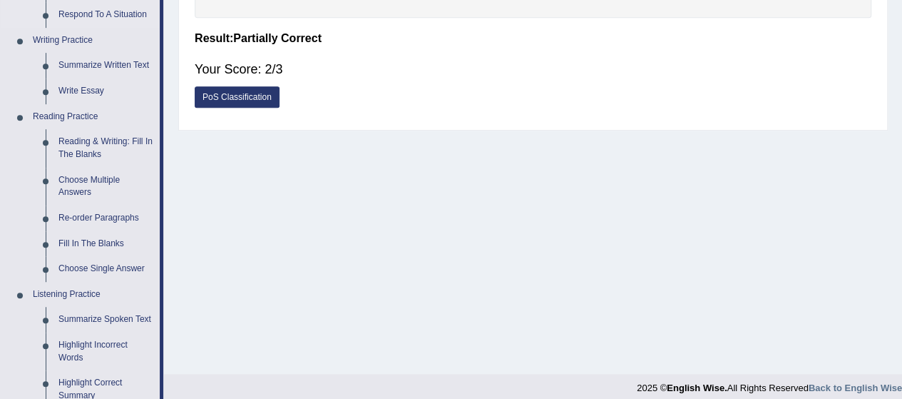
scroll to position [340, 0]
click at [79, 243] on link "Fill In The Blanks" at bounding box center [106, 243] width 108 height 26
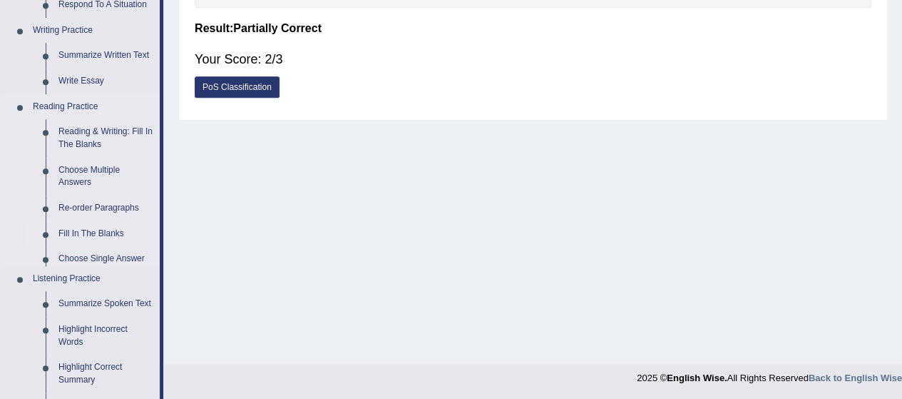
scroll to position [694, 0]
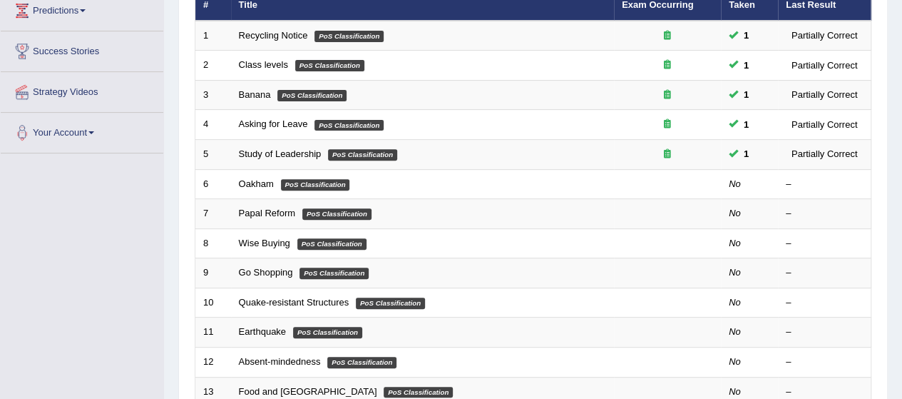
scroll to position [210, 0]
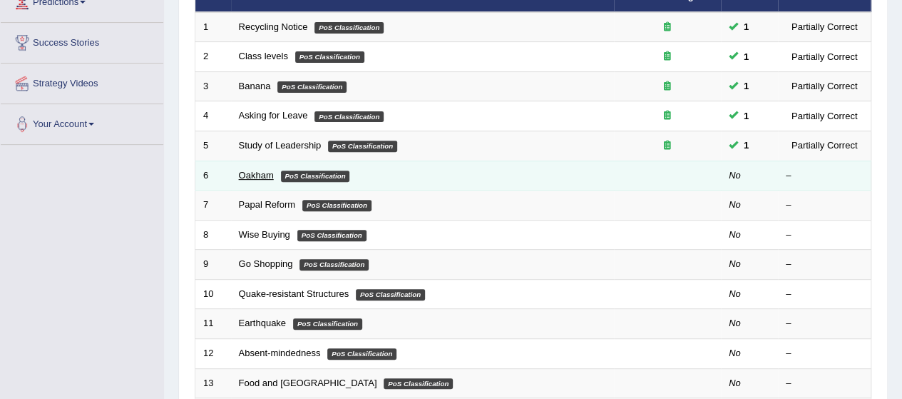
click at [254, 175] on link "Oakham" at bounding box center [256, 175] width 35 height 11
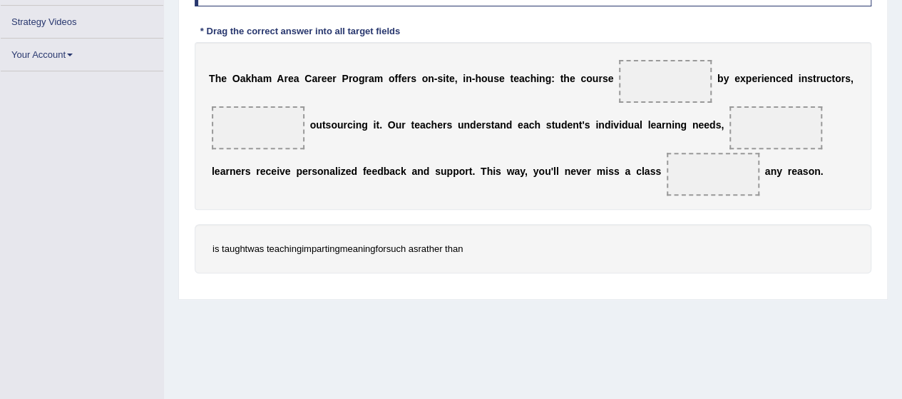
scroll to position [234, 0]
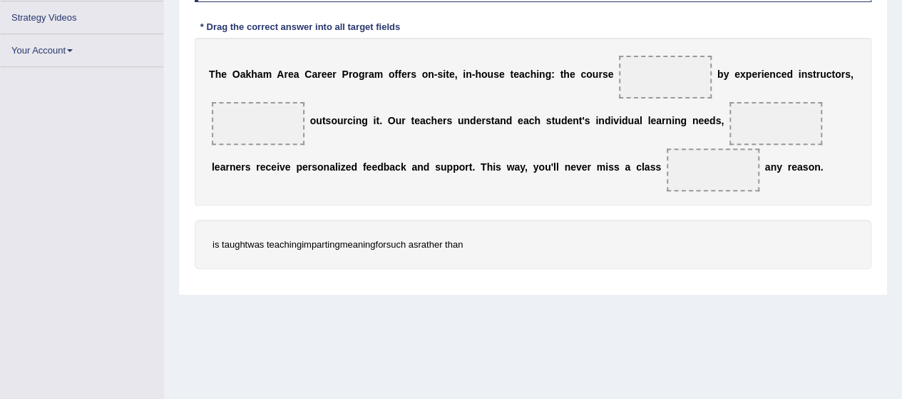
drag, startPoint x: 455, startPoint y: 242, endPoint x: 399, endPoint y: 228, distance: 57.2
click at [399, 228] on div "is taught was teaching imparting meaning for such as rather than" at bounding box center [533, 244] width 677 height 49
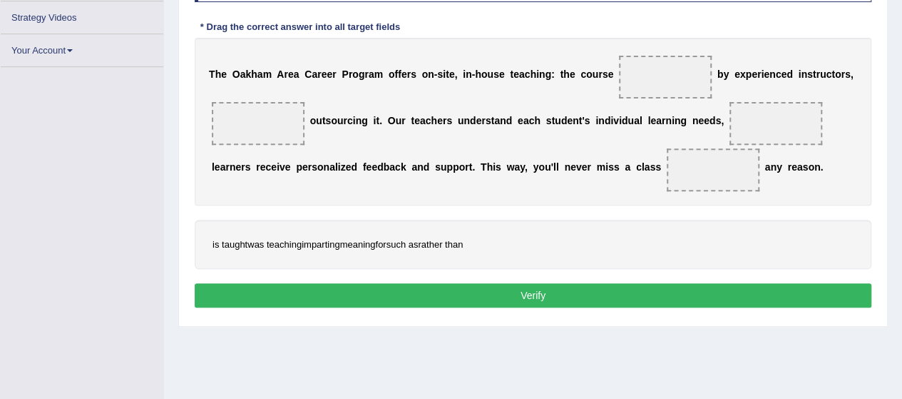
click at [399, 228] on div "is taught was teaching imparting meaning for such as rather than" at bounding box center [533, 244] width 677 height 49
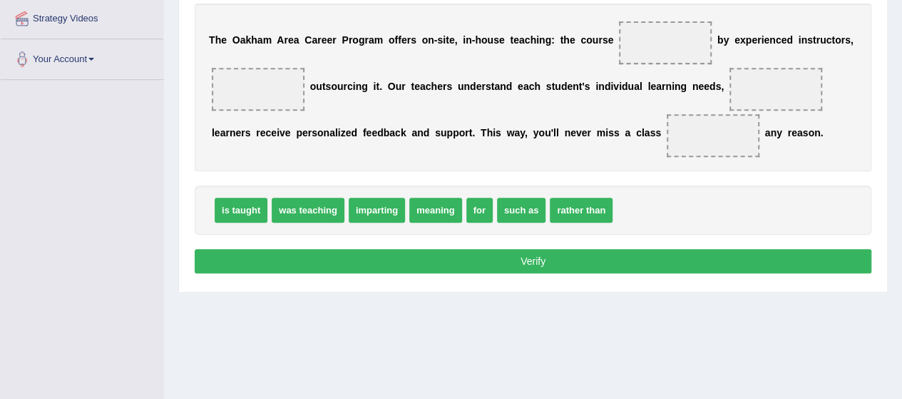
click at [523, 205] on div "is taught was teaching imparting meaning for such as rather than" at bounding box center [533, 209] width 677 height 49
click at [559, 172] on div "Instructions: In the text below some words are missing. Drag words from the box…" at bounding box center [533, 98] width 684 height 371
drag, startPoint x: 479, startPoint y: 211, endPoint x: 262, endPoint y: 103, distance: 242.9
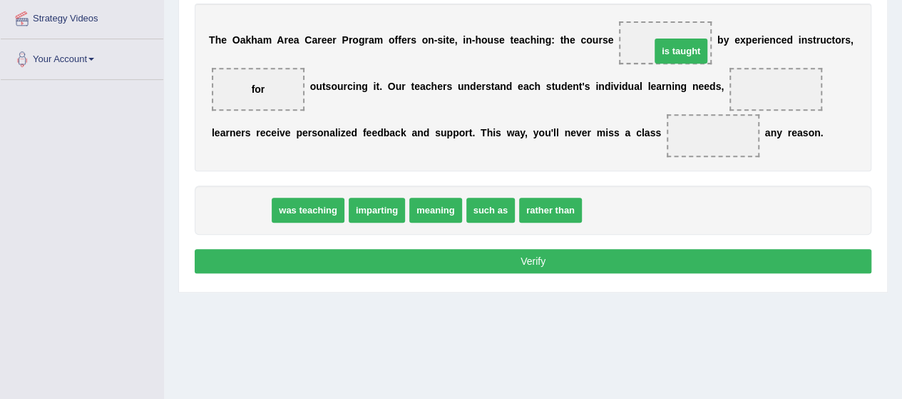
drag, startPoint x: 240, startPoint y: 207, endPoint x: 677, endPoint y: 48, distance: 465.3
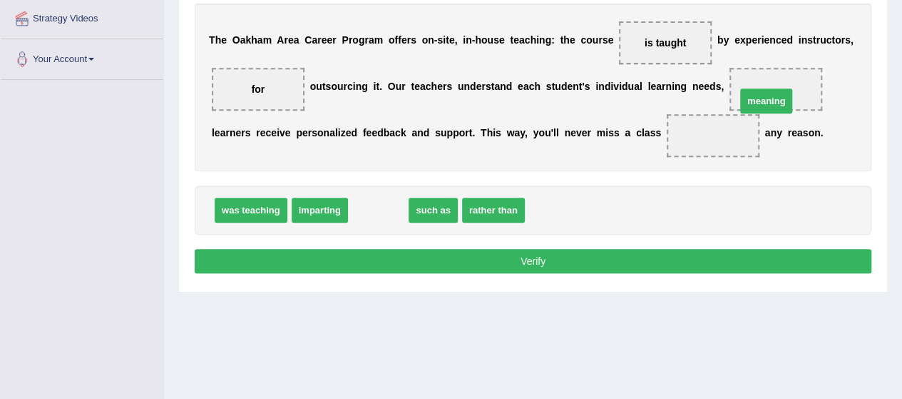
drag, startPoint x: 371, startPoint y: 204, endPoint x: 778, endPoint y: 95, distance: 420.7
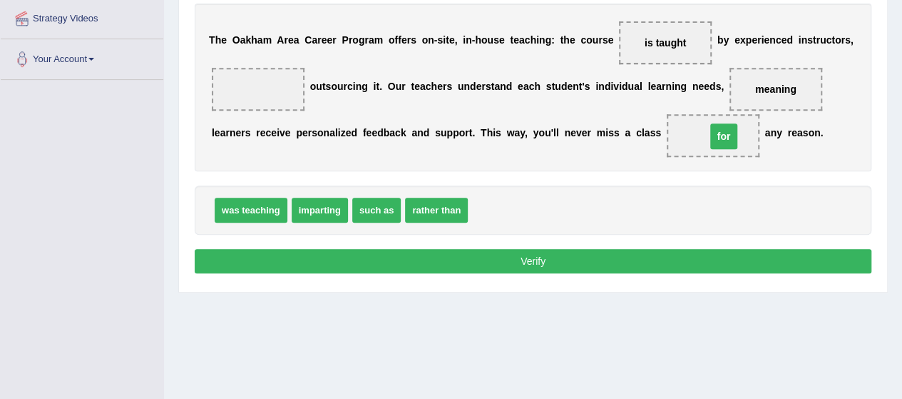
drag, startPoint x: 263, startPoint y: 90, endPoint x: 740, endPoint y: 137, distance: 479.2
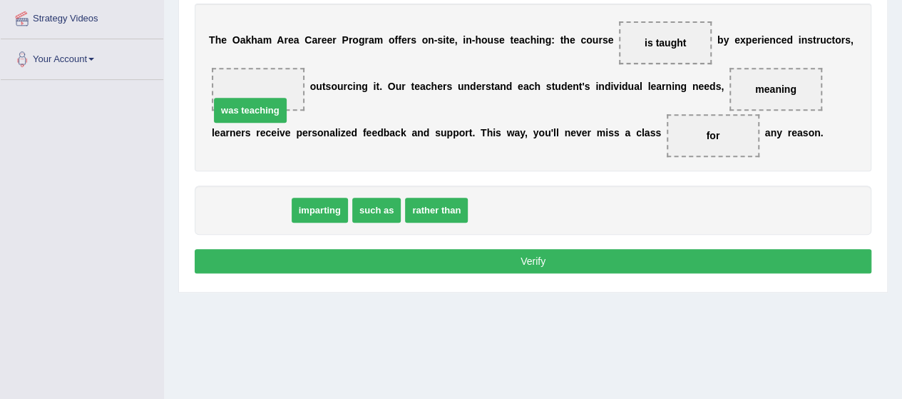
drag, startPoint x: 256, startPoint y: 208, endPoint x: 255, endPoint y: 104, distance: 104.1
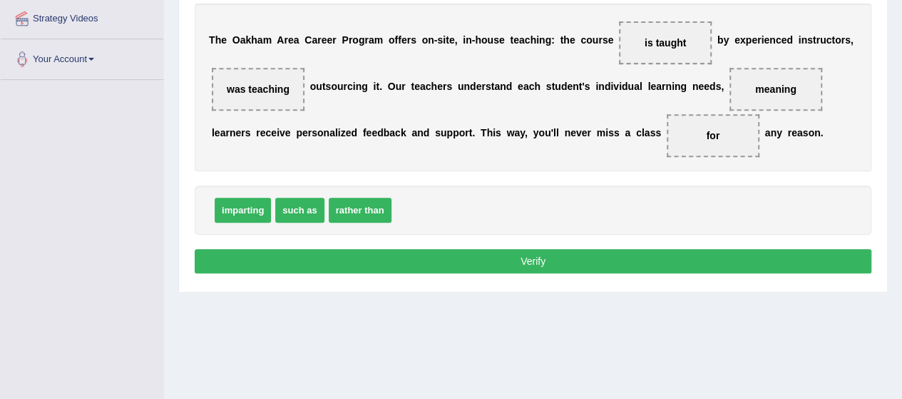
click at [310, 250] on button "Verify" at bounding box center [533, 261] width 677 height 24
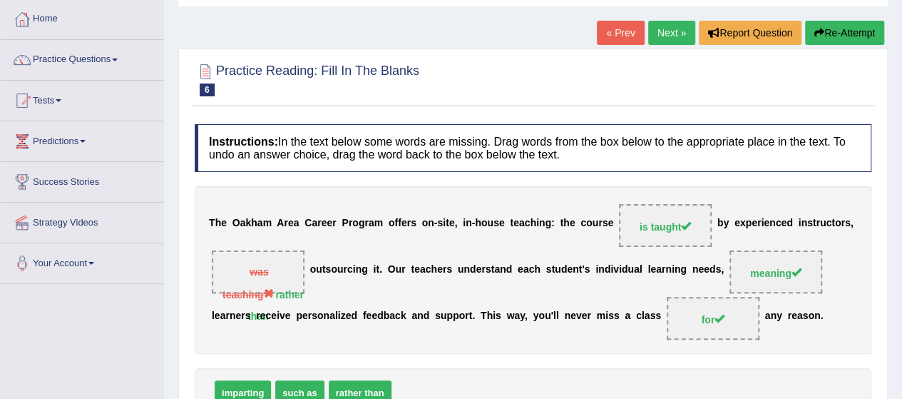
scroll to position [68, 0]
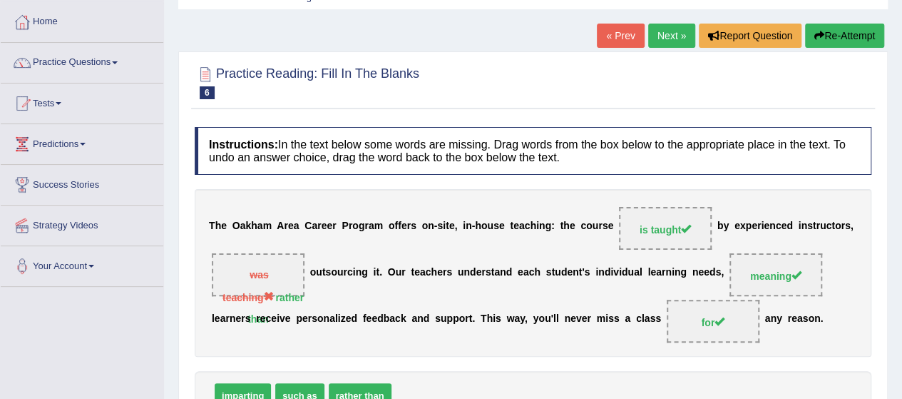
click at [662, 32] on link "Next »" at bounding box center [671, 36] width 47 height 24
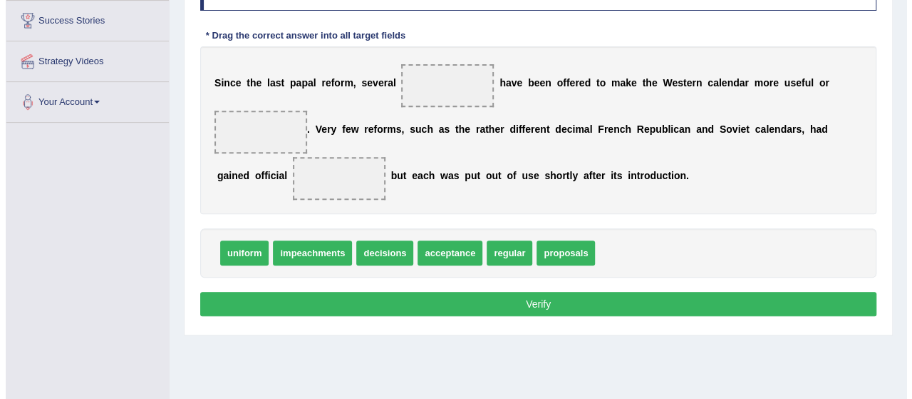
scroll to position [235, 0]
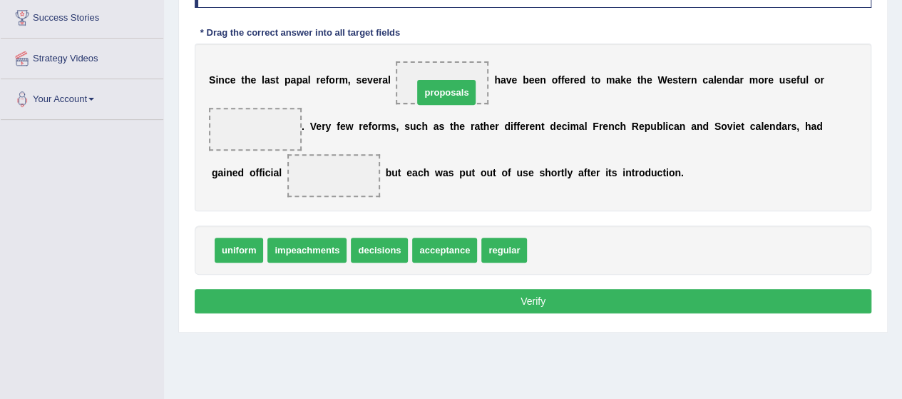
drag, startPoint x: 555, startPoint y: 249, endPoint x: 439, endPoint y: 90, distance: 196.5
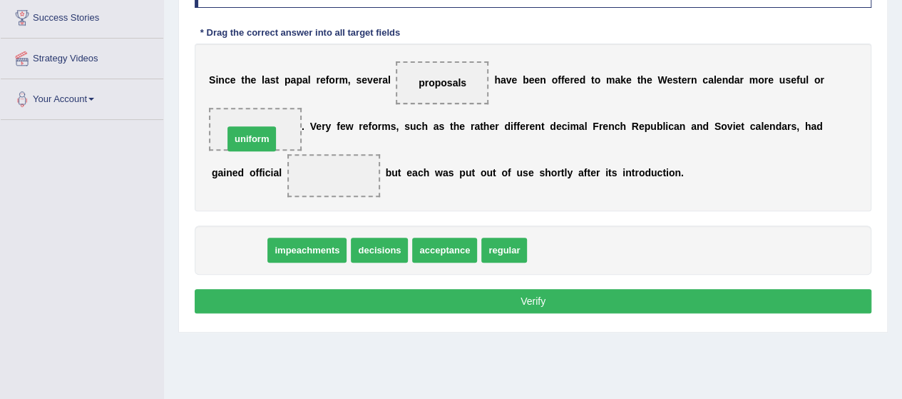
drag, startPoint x: 230, startPoint y: 249, endPoint x: 242, endPoint y: 138, distance: 111.9
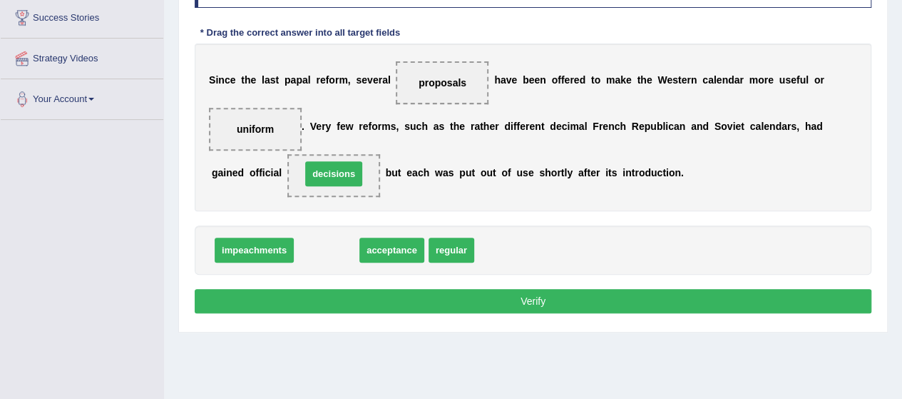
drag, startPoint x: 328, startPoint y: 250, endPoint x: 331, endPoint y: 182, distance: 68.5
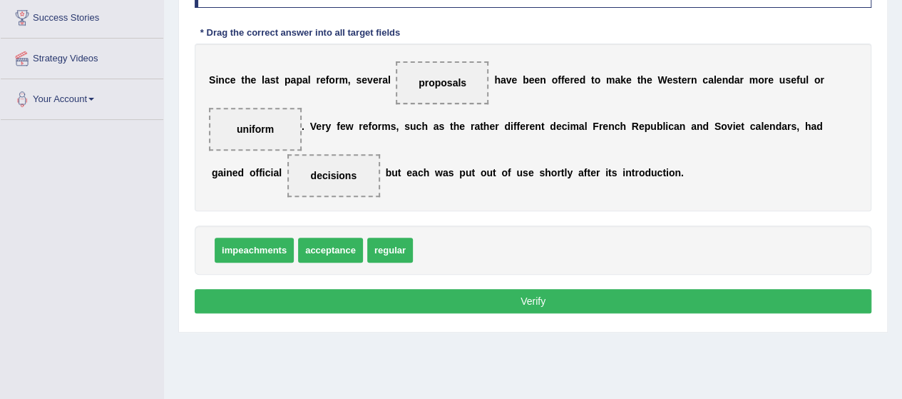
click at [470, 304] on button "Verify" at bounding box center [533, 301] width 677 height 24
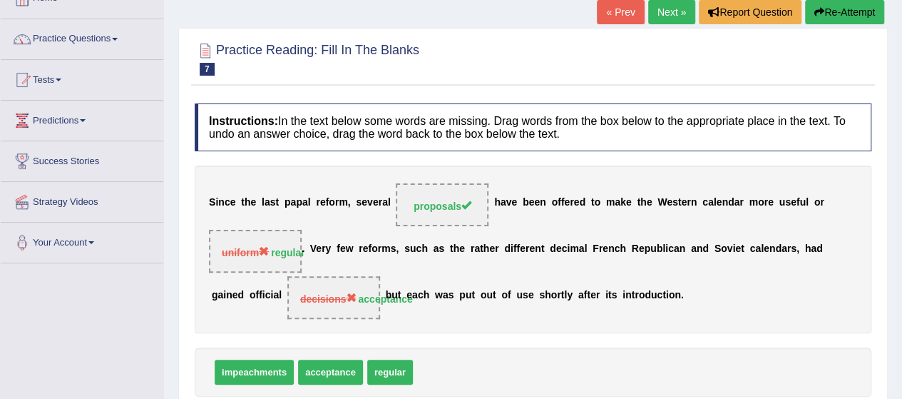
scroll to position [91, 0]
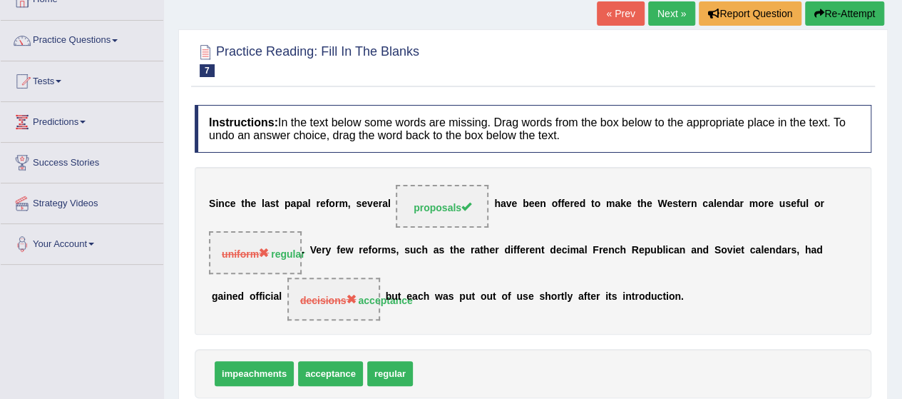
click at [670, 12] on link "Next »" at bounding box center [671, 13] width 47 height 24
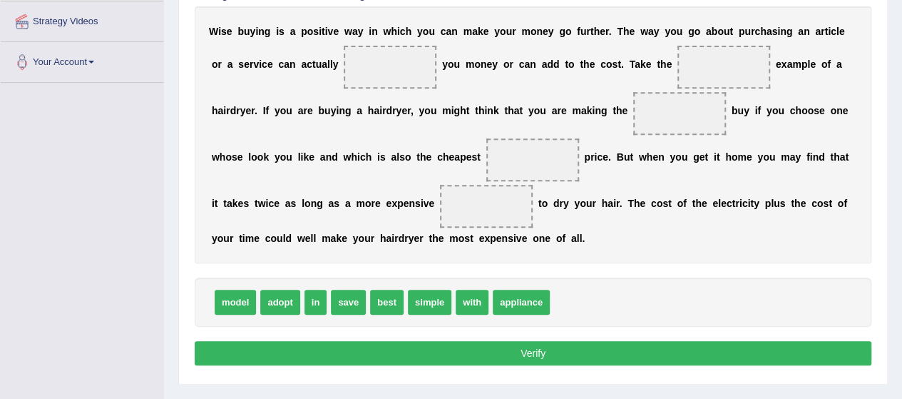
scroll to position [272, 0]
drag, startPoint x: 415, startPoint y: 296, endPoint x: 701, endPoint y: 68, distance: 366.3
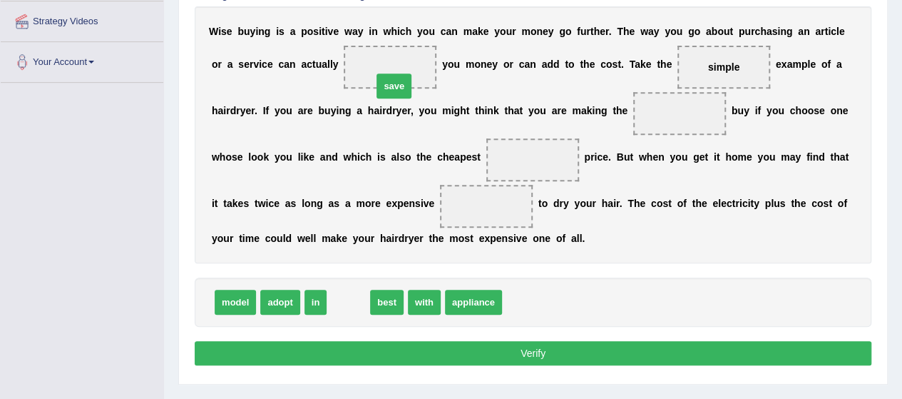
drag, startPoint x: 348, startPoint y: 299, endPoint x: 392, endPoint y: 81, distance: 222.6
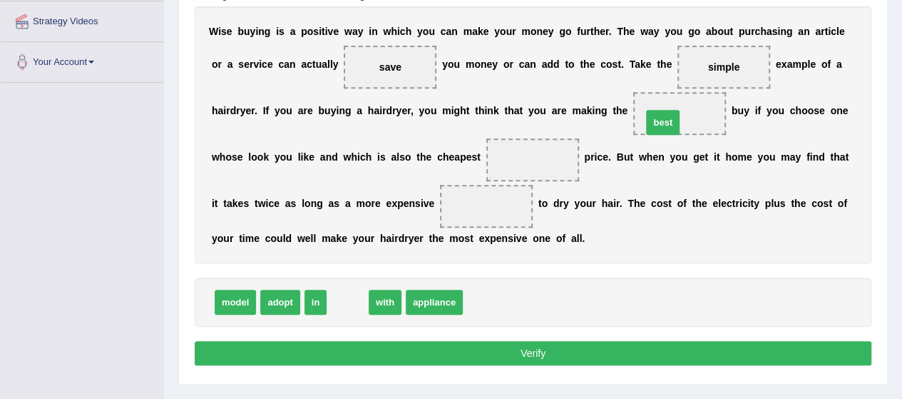
drag, startPoint x: 345, startPoint y: 297, endPoint x: 660, endPoint y: 117, distance: 363.1
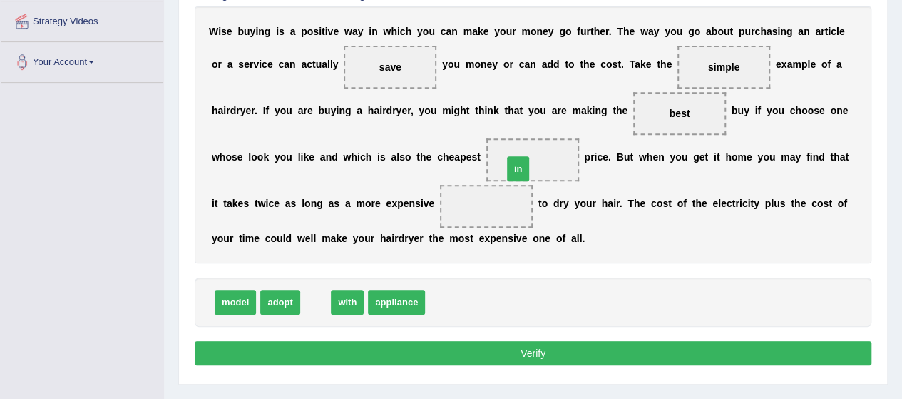
drag, startPoint x: 311, startPoint y: 302, endPoint x: 518, endPoint y: 167, distance: 246.8
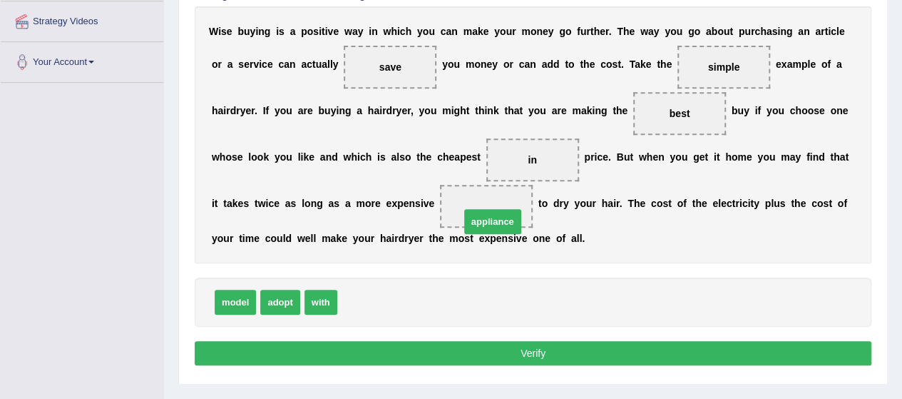
drag, startPoint x: 362, startPoint y: 303, endPoint x: 477, endPoint y: 213, distance: 145.7
click at [419, 351] on button "Verify" at bounding box center [533, 353] width 677 height 24
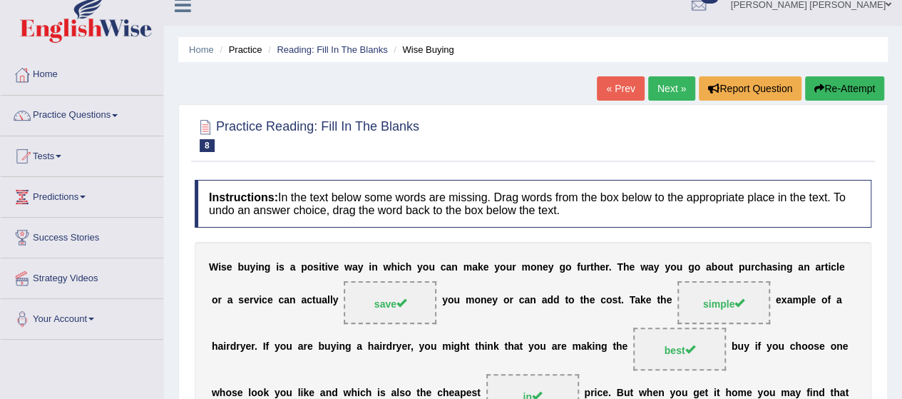
scroll to position [0, 0]
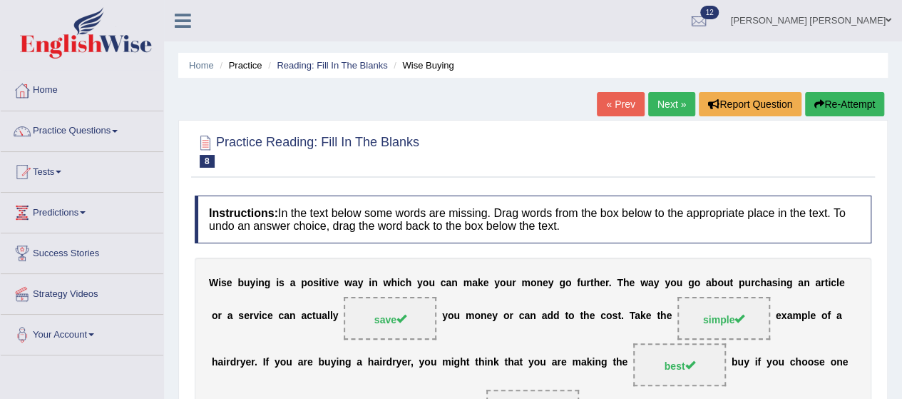
click at [676, 99] on link "Next »" at bounding box center [671, 104] width 47 height 24
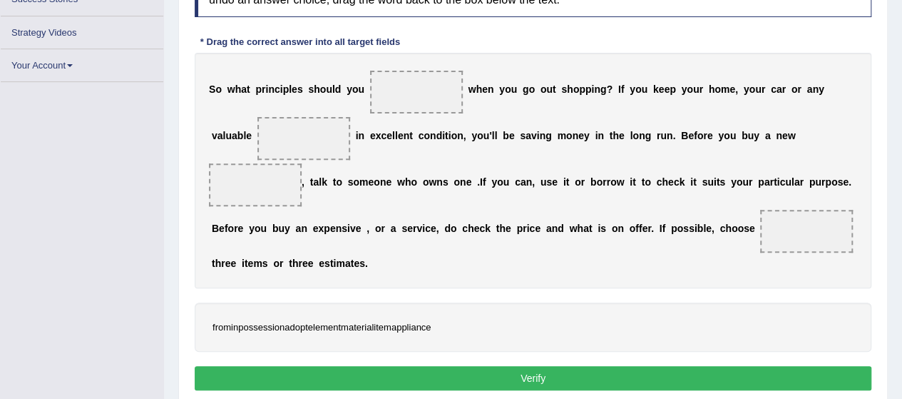
scroll to position [253, 0]
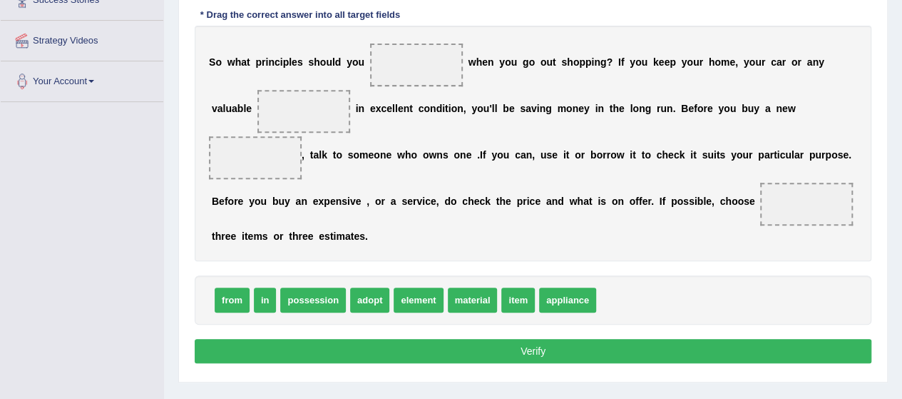
click at [372, 303] on span "adopt" at bounding box center [369, 299] width 39 height 25
drag, startPoint x: 367, startPoint y: 290, endPoint x: 405, endPoint y: 66, distance: 227.7
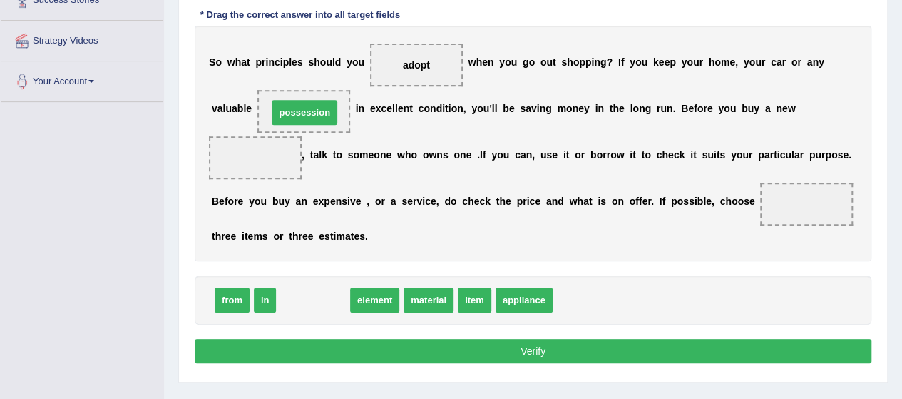
drag, startPoint x: 312, startPoint y: 294, endPoint x: 304, endPoint y: 108, distance: 187.0
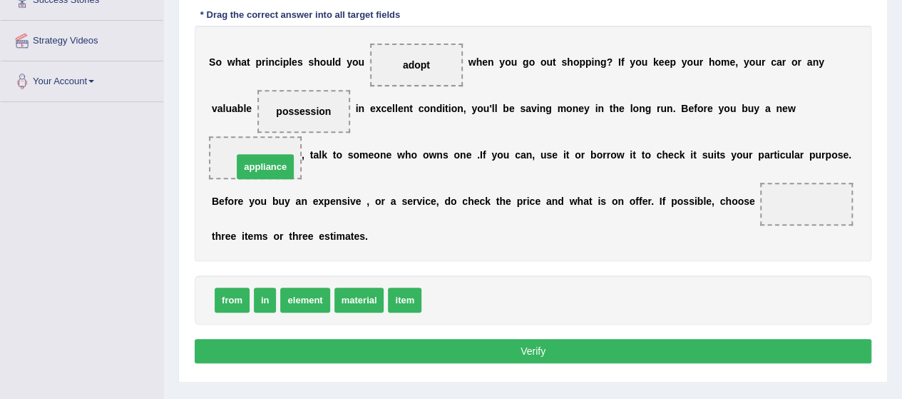
drag, startPoint x: 448, startPoint y: 297, endPoint x: 259, endPoint y: 165, distance: 230.8
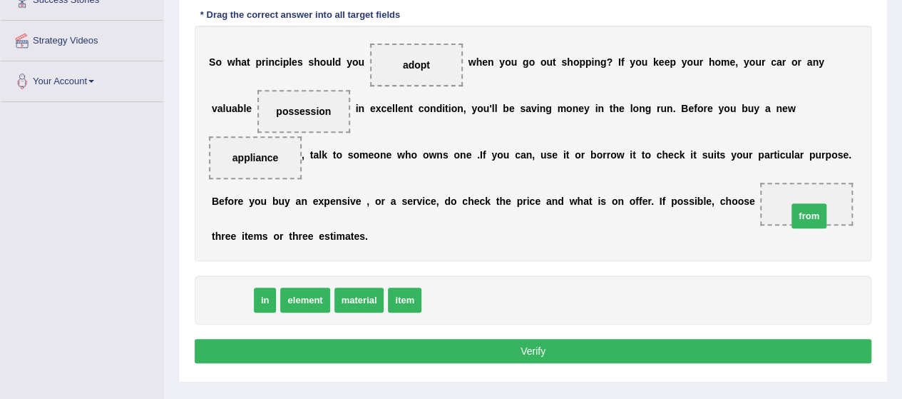
drag, startPoint x: 225, startPoint y: 294, endPoint x: 810, endPoint y: 210, distance: 591.3
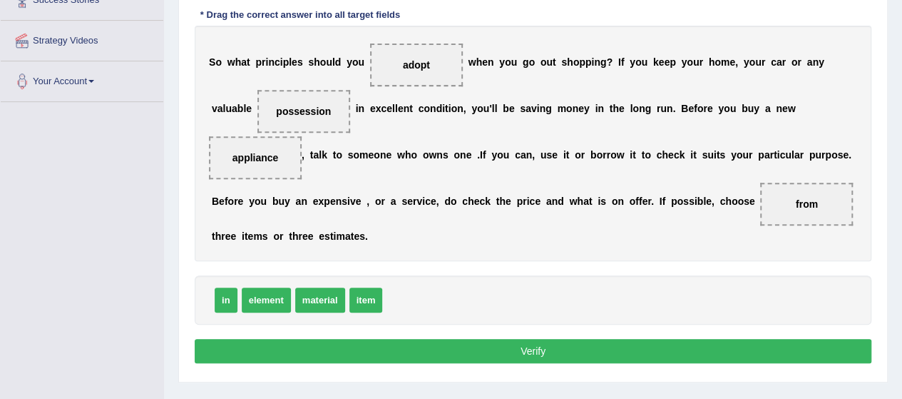
click at [566, 353] on button "Verify" at bounding box center [533, 351] width 677 height 24
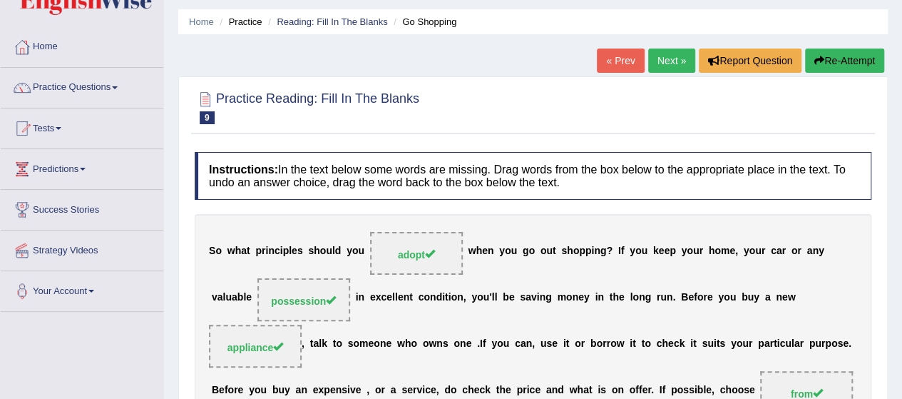
scroll to position [0, 0]
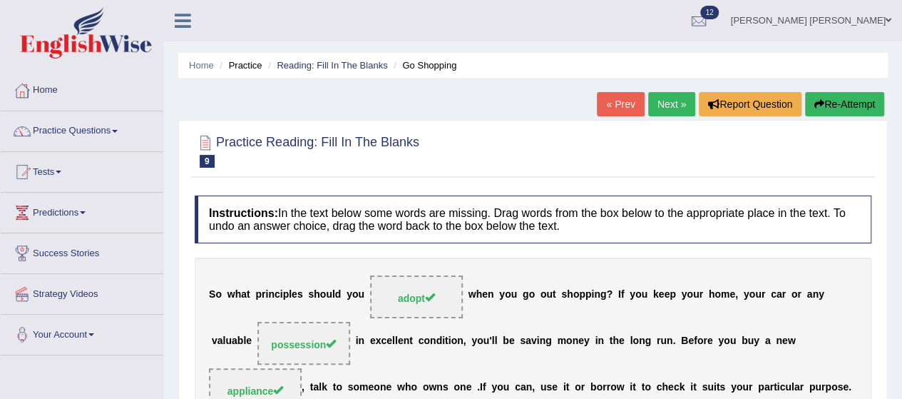
click at [674, 98] on link "Next »" at bounding box center [671, 104] width 47 height 24
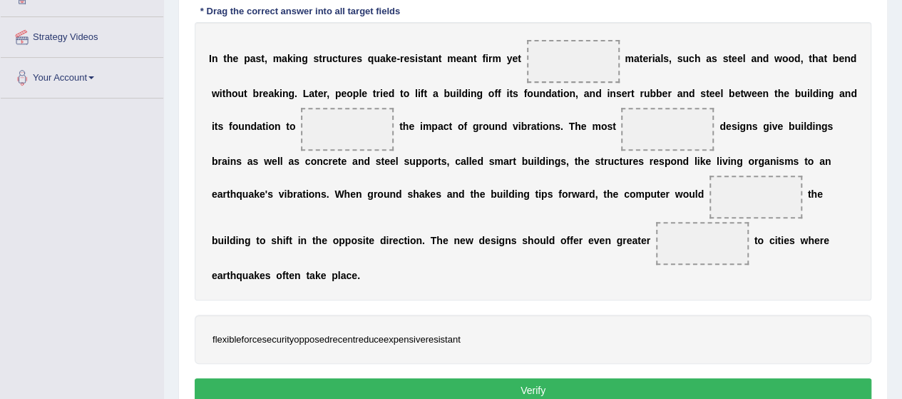
scroll to position [295, 0]
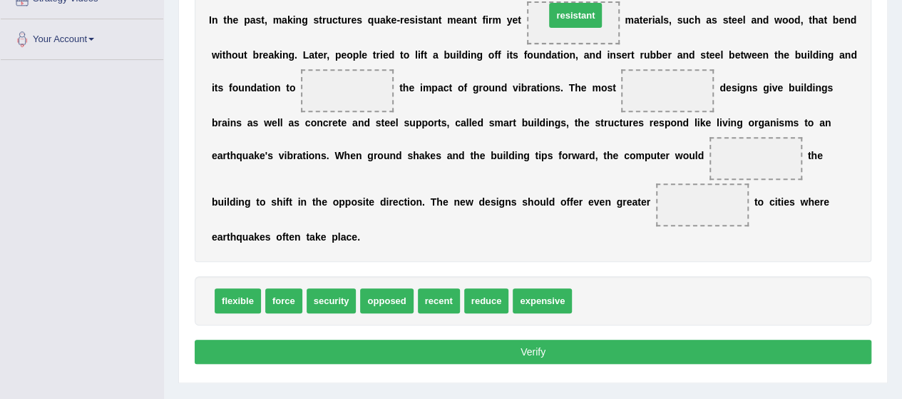
drag, startPoint x: 589, startPoint y: 299, endPoint x: 562, endPoint y: 19, distance: 280.7
drag, startPoint x: 567, startPoint y: 24, endPoint x: 613, endPoint y: 284, distance: 264.9
click at [527, 293] on span "expensive" at bounding box center [542, 300] width 59 height 25
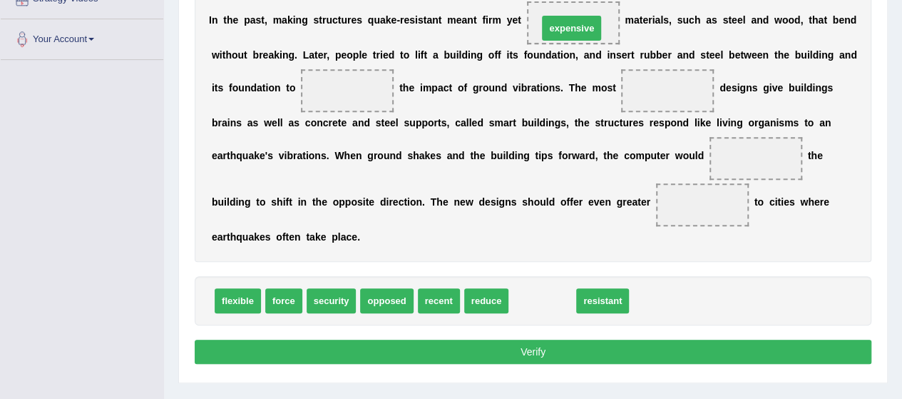
drag, startPoint x: 540, startPoint y: 295, endPoint x: 569, endPoint y: 23, distance: 273.9
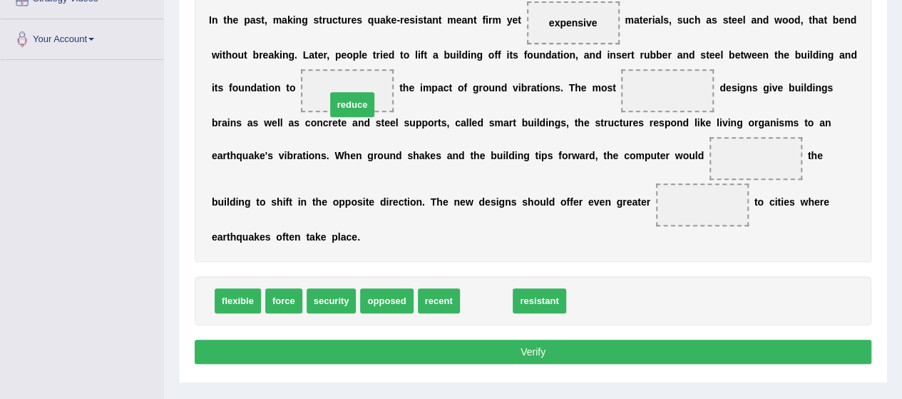
drag, startPoint x: 478, startPoint y: 296, endPoint x: 344, endPoint y: 99, distance: 238.1
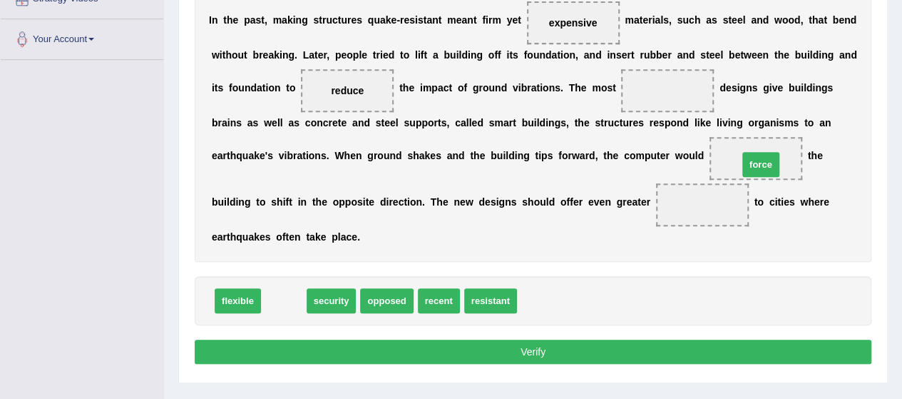
drag, startPoint x: 281, startPoint y: 299, endPoint x: 757, endPoint y: 161, distance: 495.7
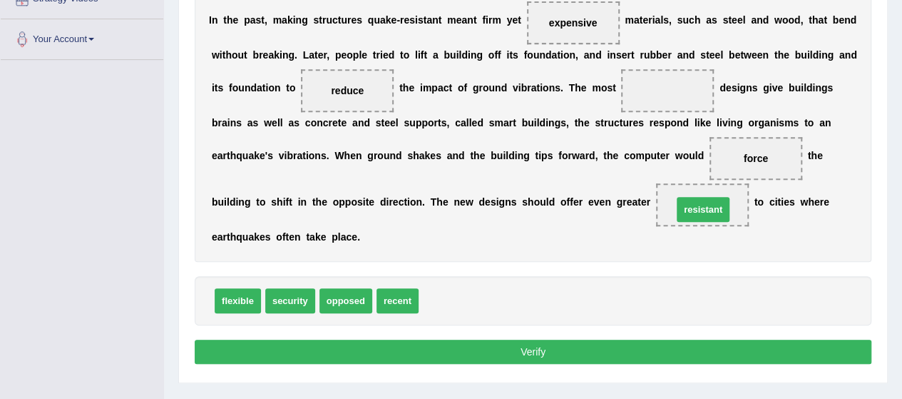
drag, startPoint x: 451, startPoint y: 297, endPoint x: 704, endPoint y: 206, distance: 269.7
drag, startPoint x: 699, startPoint y: 197, endPoint x: 462, endPoint y: 279, distance: 250.9
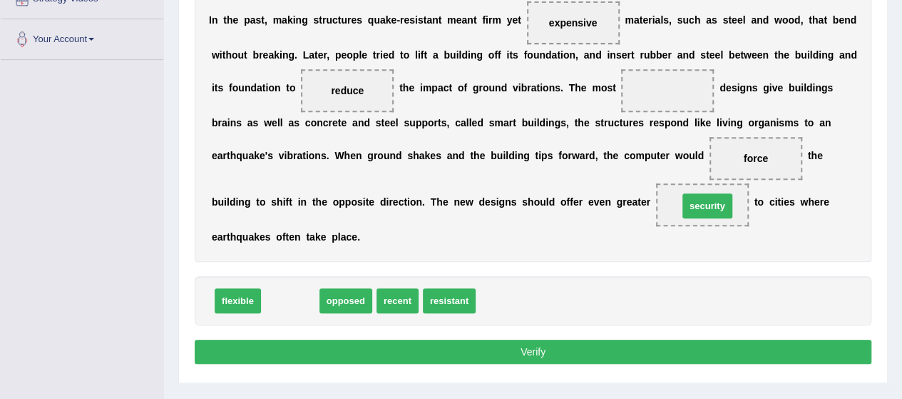
drag, startPoint x: 274, startPoint y: 297, endPoint x: 695, endPoint y: 202, distance: 431.3
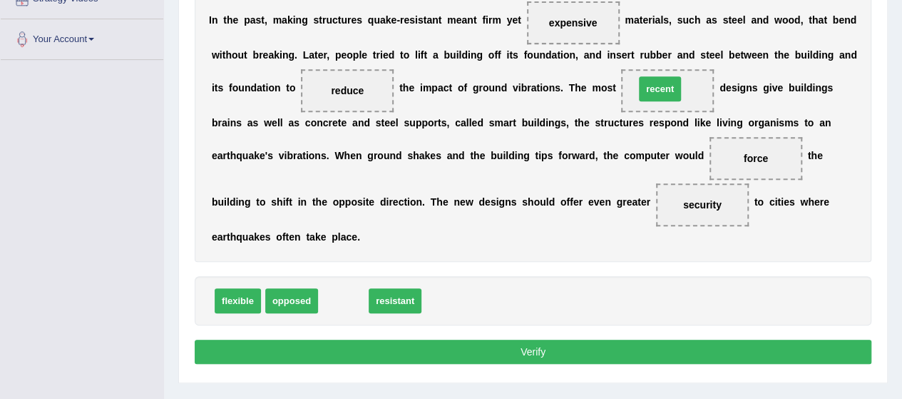
drag, startPoint x: 342, startPoint y: 303, endPoint x: 657, endPoint y: 96, distance: 376.9
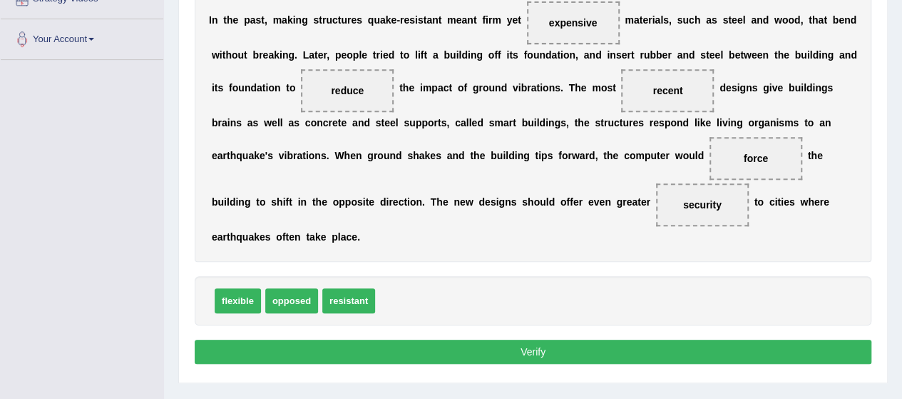
click at [448, 342] on button "Verify" at bounding box center [533, 351] width 677 height 24
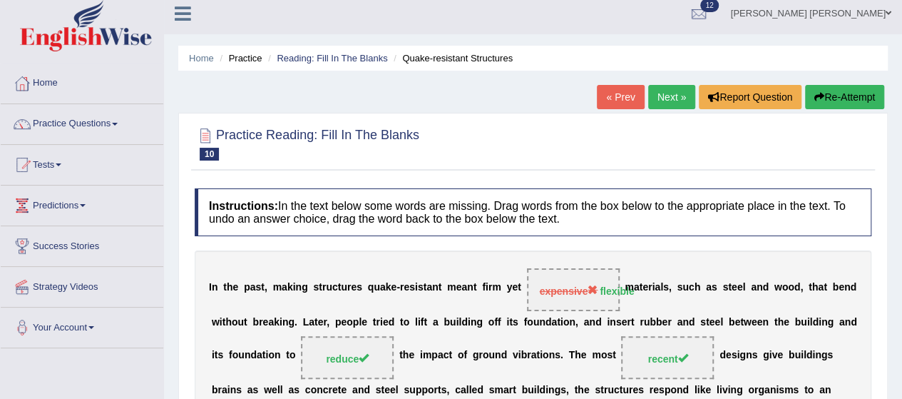
scroll to position [0, 0]
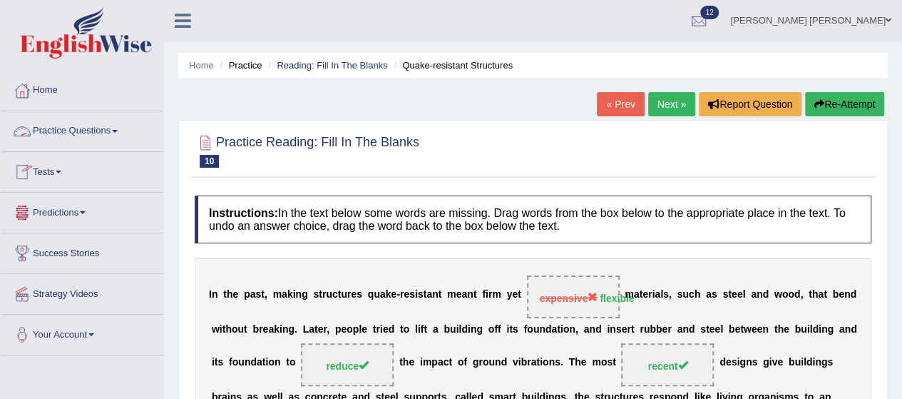
click at [74, 130] on link "Practice Questions" at bounding box center [82, 129] width 163 height 36
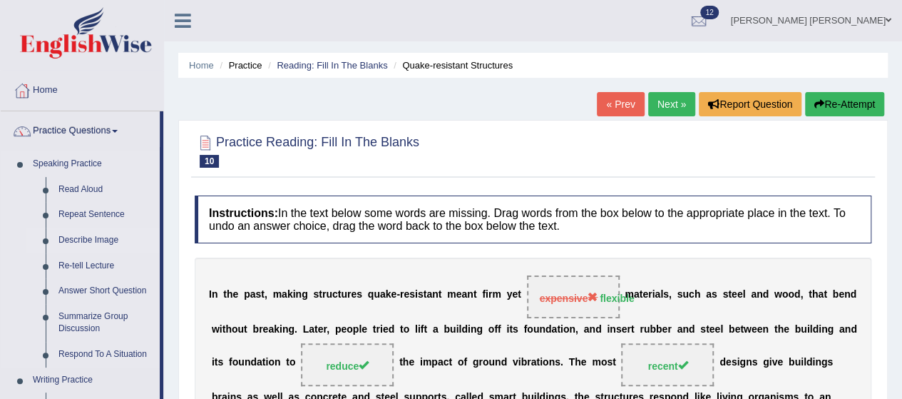
scroll to position [294, 0]
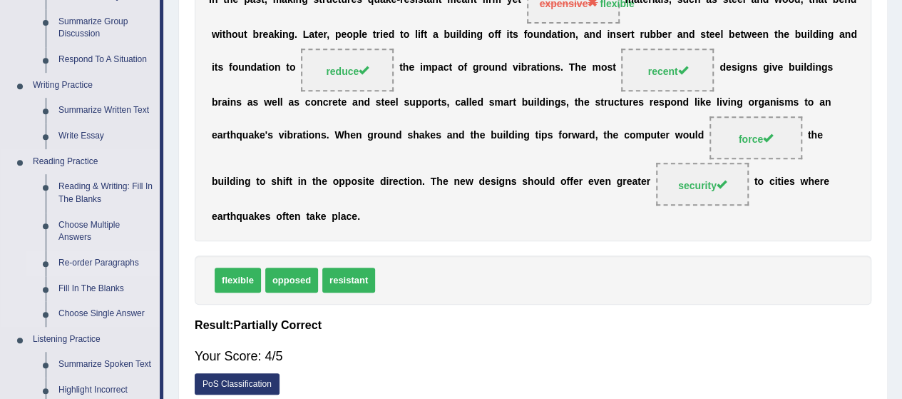
click at [76, 257] on link "Re-order Paragraphs" at bounding box center [106, 263] width 108 height 26
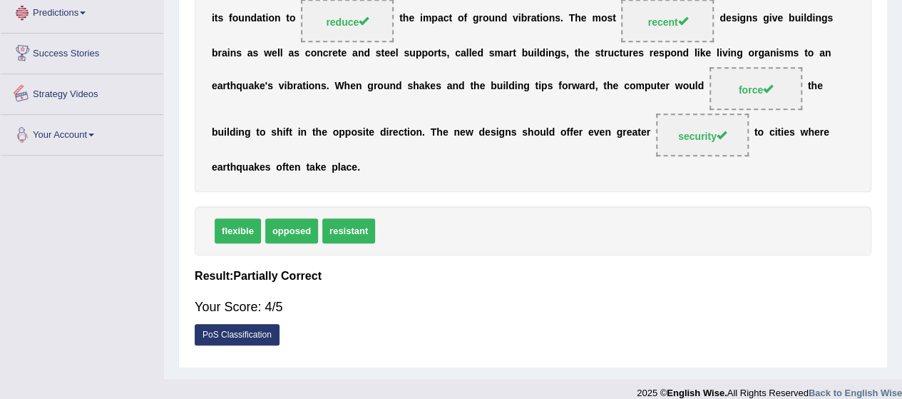
scroll to position [356, 0]
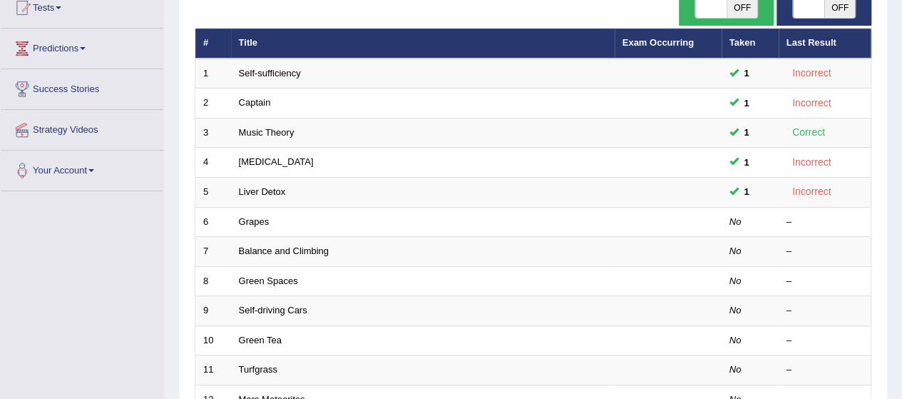
scroll to position [161, 0]
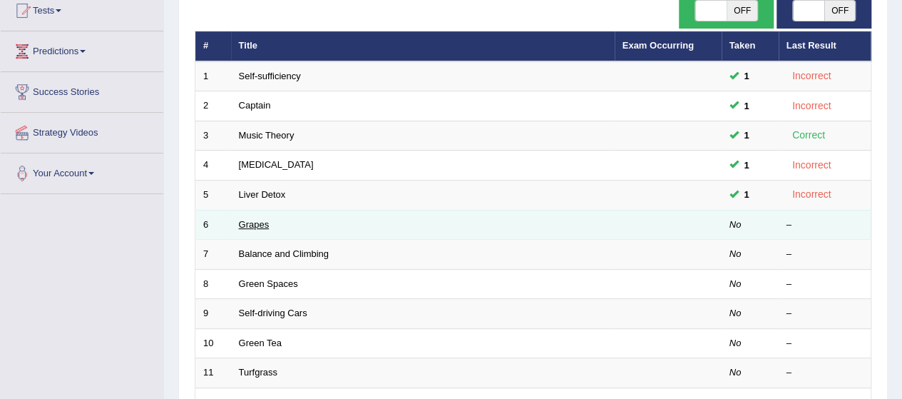
click at [254, 221] on link "Grapes" at bounding box center [254, 224] width 31 height 11
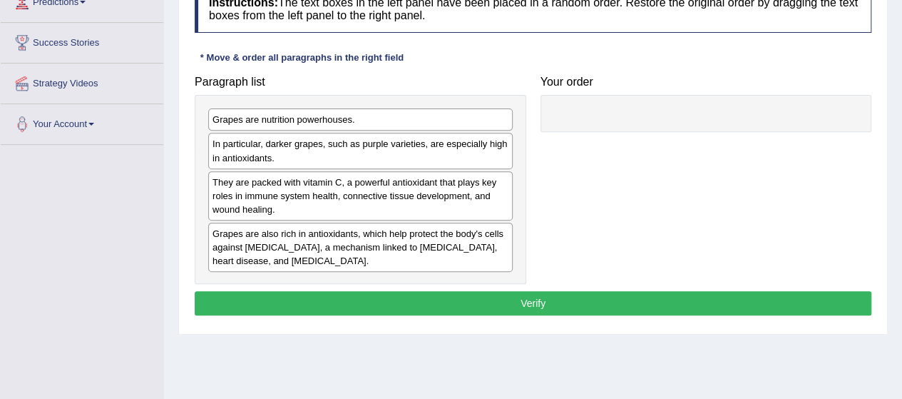
scroll to position [249, 0]
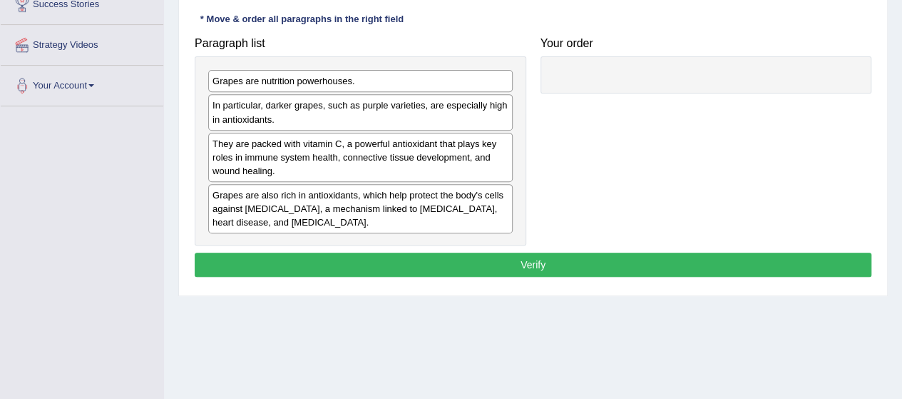
click at [288, 210] on div "Grapes are also rich in antioxidants, which help protect the body's cells again…" at bounding box center [360, 208] width 304 height 49
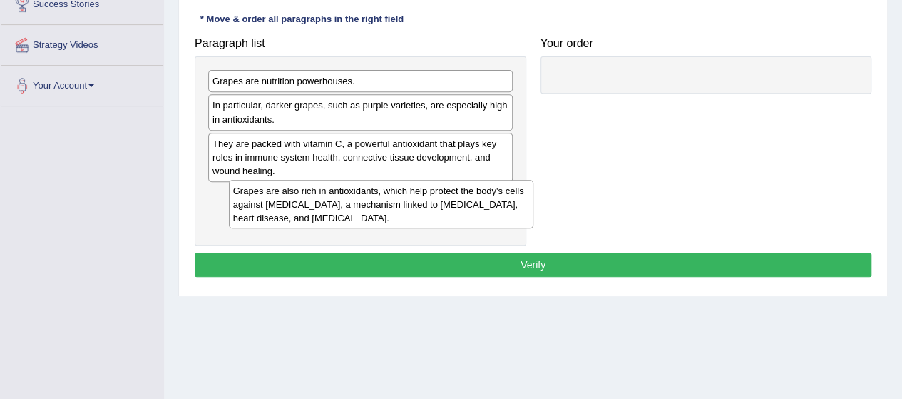
drag, startPoint x: 268, startPoint y: 209, endPoint x: 289, endPoint y: 206, distance: 20.9
click at [289, 206] on div "Grapes are also rich in antioxidants, which help protect the body's cells again…" at bounding box center [381, 204] width 304 height 49
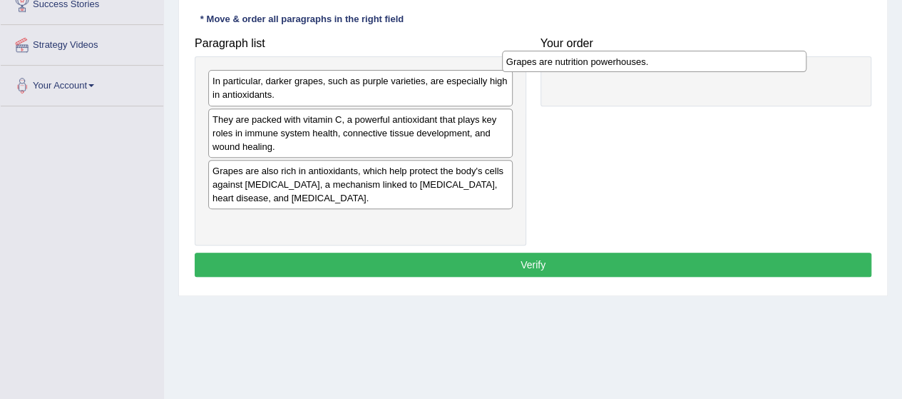
drag, startPoint x: 289, startPoint y: 85, endPoint x: 585, endPoint y: 66, distance: 295.8
click at [585, 66] on div "Grapes are nutrition powerhouses." at bounding box center [654, 61] width 304 height 21
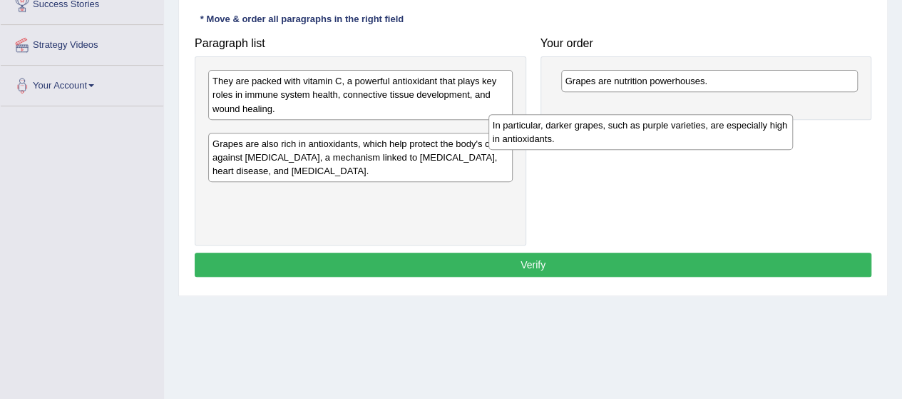
drag, startPoint x: 288, startPoint y: 91, endPoint x: 607, endPoint y: 118, distance: 320.5
click at [607, 118] on div "In particular, darker grapes, such as purple varieties, are especially high in …" at bounding box center [640, 132] width 304 height 36
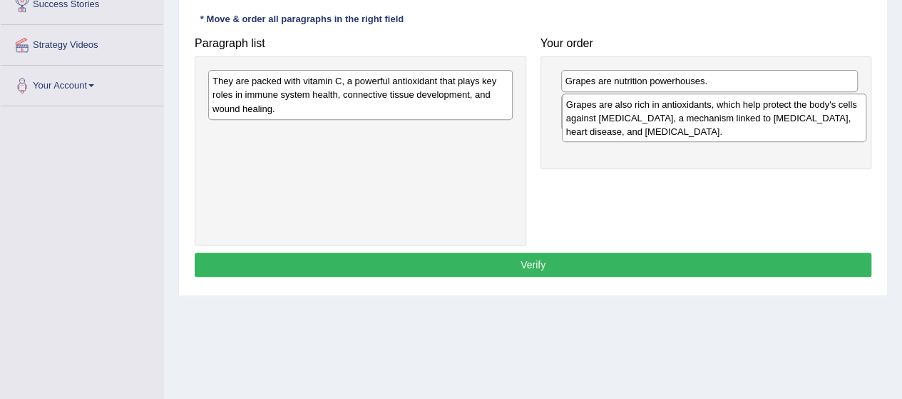
drag, startPoint x: 275, startPoint y: 140, endPoint x: 629, endPoint y: 112, distance: 354.7
click at [629, 112] on div "Grapes are also rich in antioxidants, which help protect the body's cells again…" at bounding box center [714, 117] width 304 height 49
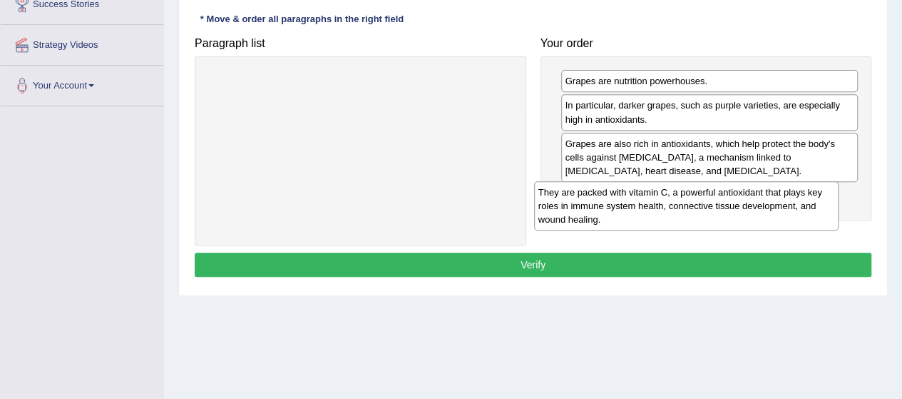
drag, startPoint x: 269, startPoint y: 93, endPoint x: 617, endPoint y: 199, distance: 362.9
click at [617, 199] on div "They are packed with vitamin C, a powerful antioxidant that plays key roles in …" at bounding box center [686, 205] width 304 height 49
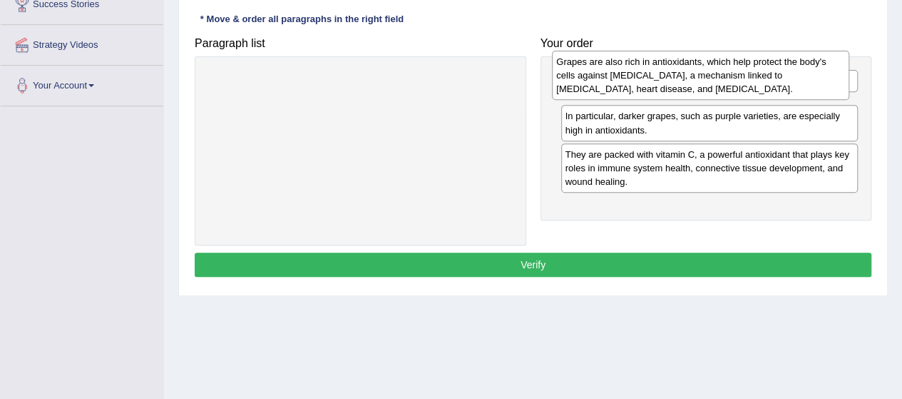
drag, startPoint x: 652, startPoint y: 165, endPoint x: 643, endPoint y: 83, distance: 83.1
click at [643, 83] on div "Grapes are also rich in antioxidants, which help protect the body's cells again…" at bounding box center [700, 75] width 297 height 49
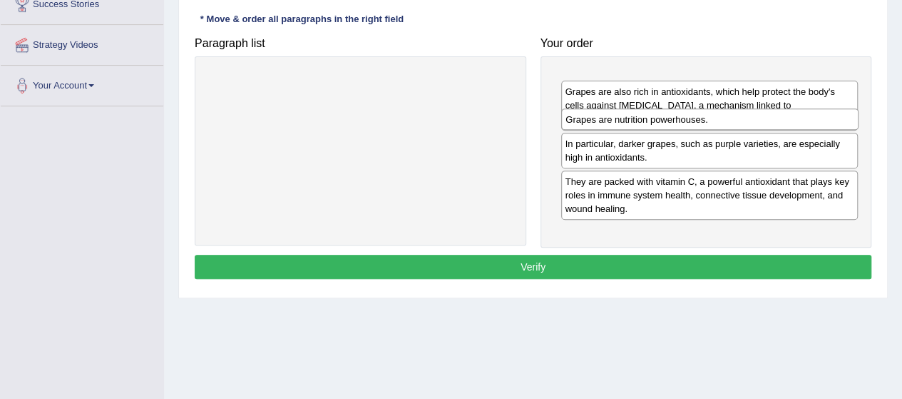
drag, startPoint x: 642, startPoint y: 76, endPoint x: 642, endPoint y: 115, distance: 38.5
click at [642, 115] on div "Grapes are nutrition powerhouses." at bounding box center [709, 118] width 297 height 21
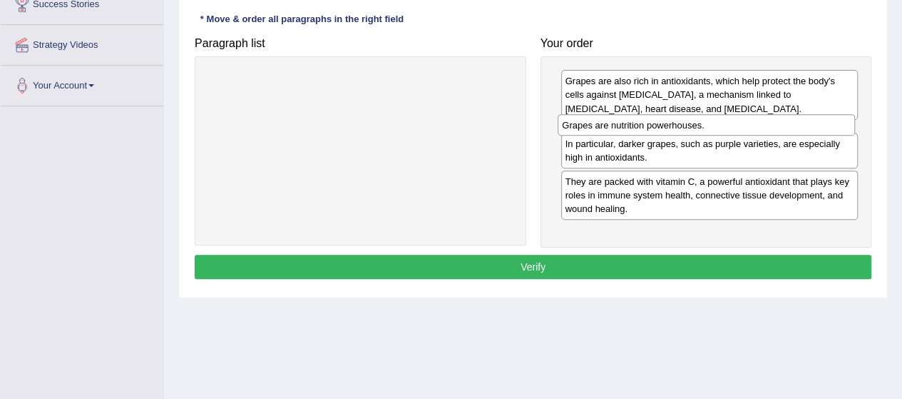
drag, startPoint x: 629, startPoint y: 81, endPoint x: 626, endPoint y: 125, distance: 44.3
click at [626, 125] on div "Grapes are nutrition powerhouses." at bounding box center [705, 124] width 297 height 21
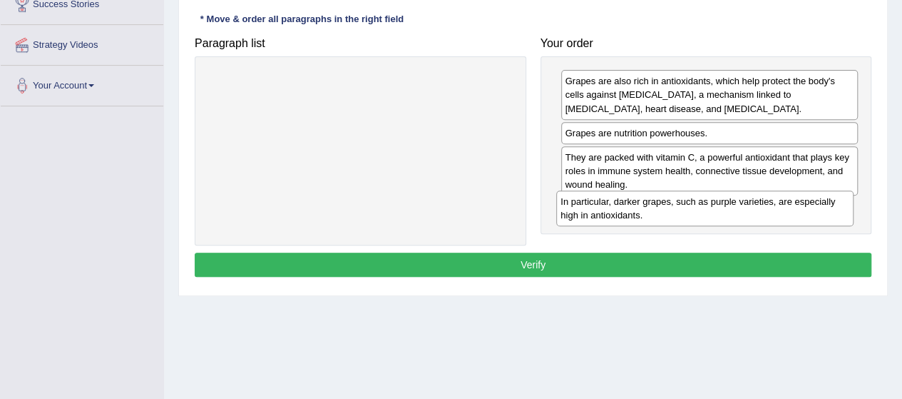
drag, startPoint x: 627, startPoint y: 166, endPoint x: 623, endPoint y: 212, distance: 46.5
click at [623, 212] on div "In particular, darker grapes, such as purple varieties, are especially high in …" at bounding box center [704, 208] width 297 height 36
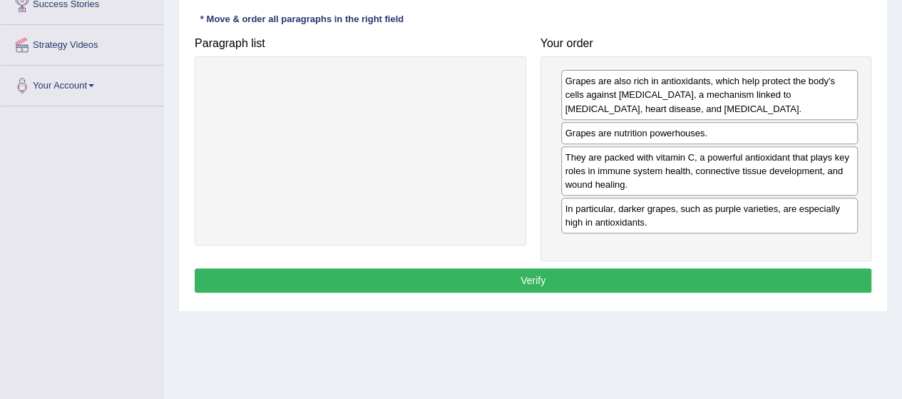
click at [550, 269] on button "Verify" at bounding box center [533, 280] width 677 height 24
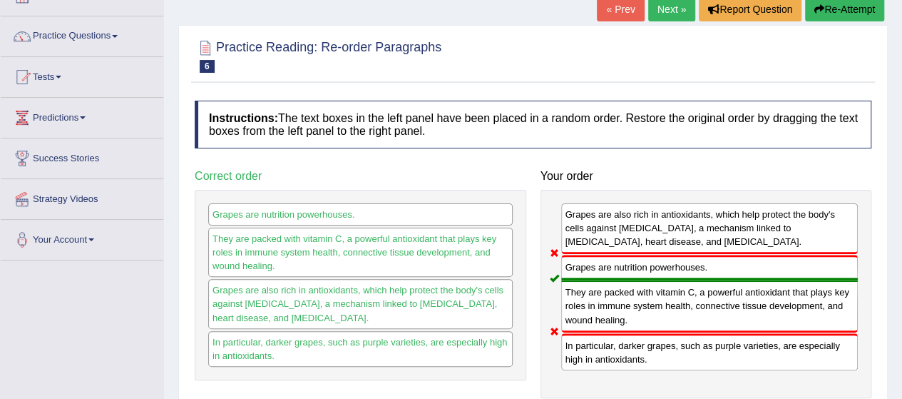
scroll to position [88, 0]
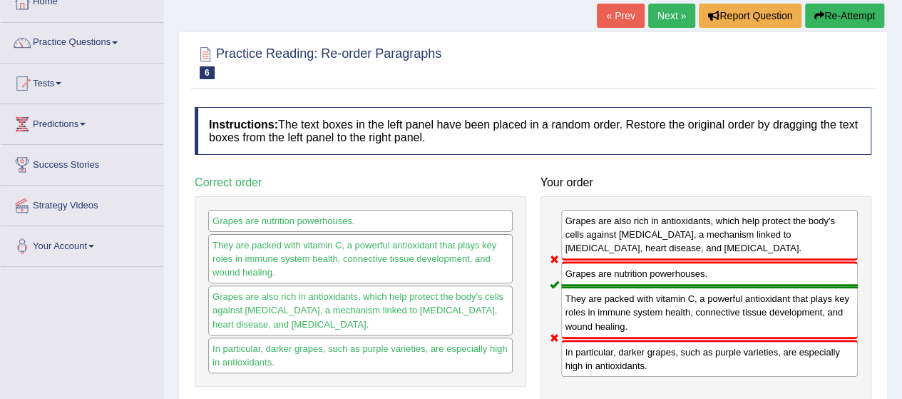
click at [674, 7] on link "Next »" at bounding box center [671, 16] width 47 height 24
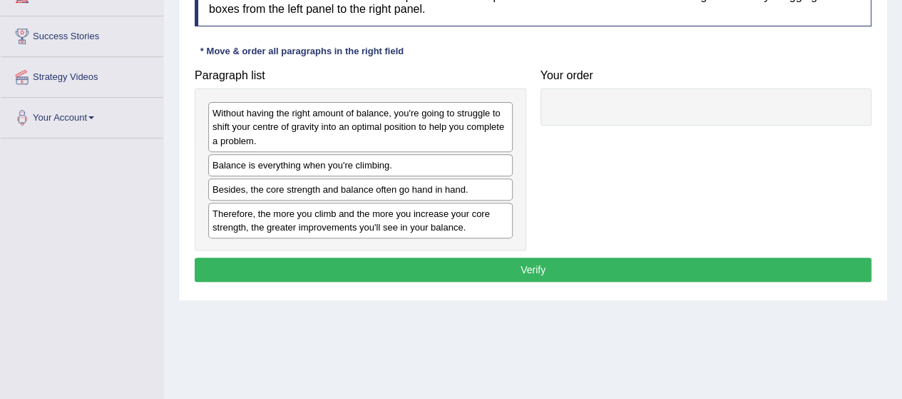
scroll to position [216, 0]
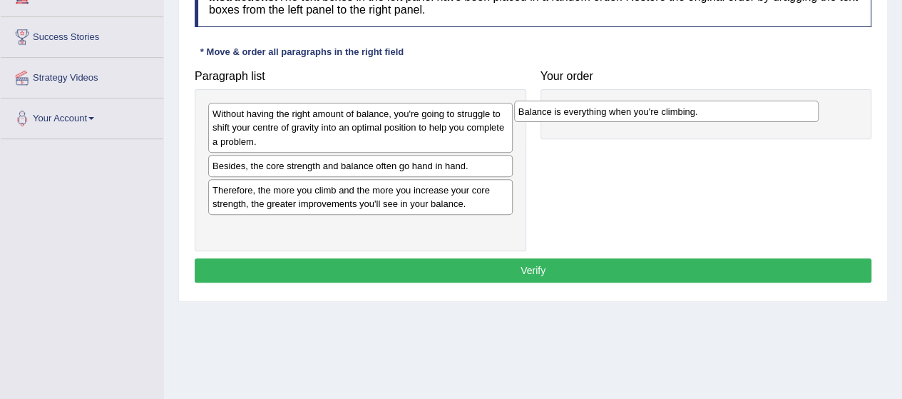
drag, startPoint x: 349, startPoint y: 168, endPoint x: 669, endPoint y: 101, distance: 326.2
click at [669, 101] on div "Balance is everything when you're climbing." at bounding box center [666, 111] width 304 height 21
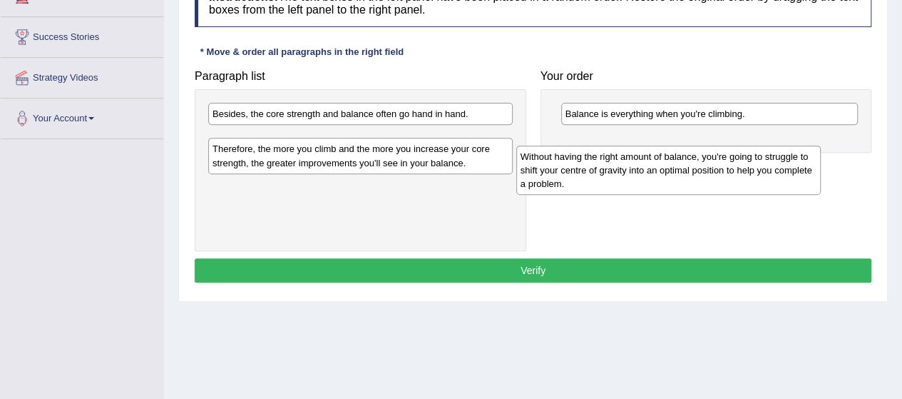
drag, startPoint x: 245, startPoint y: 127, endPoint x: 553, endPoint y: 161, distance: 309.9
click at [553, 161] on div "Without having the right amount of balance, you're going to struggle to shift y…" at bounding box center [668, 169] width 304 height 49
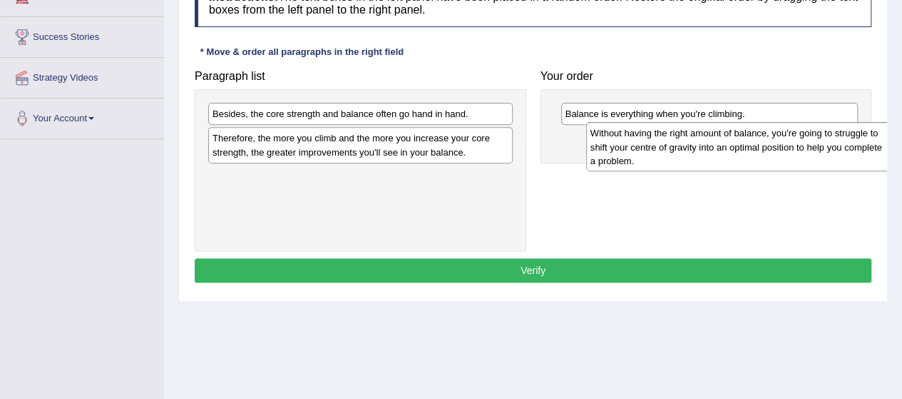
drag, startPoint x: 254, startPoint y: 148, endPoint x: 640, endPoint y: 143, distance: 386.4
click at [640, 143] on div "Without having the right amount of balance, you're going to struggle to shift y…" at bounding box center [738, 146] width 304 height 49
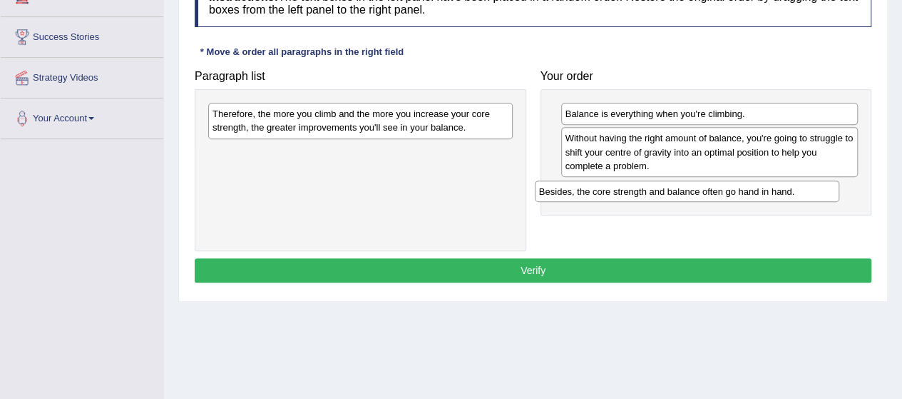
drag, startPoint x: 305, startPoint y: 113, endPoint x: 634, endPoint y: 189, distance: 337.2
click at [634, 189] on div "Besides, the core strength and balance often go hand in hand." at bounding box center [687, 190] width 304 height 21
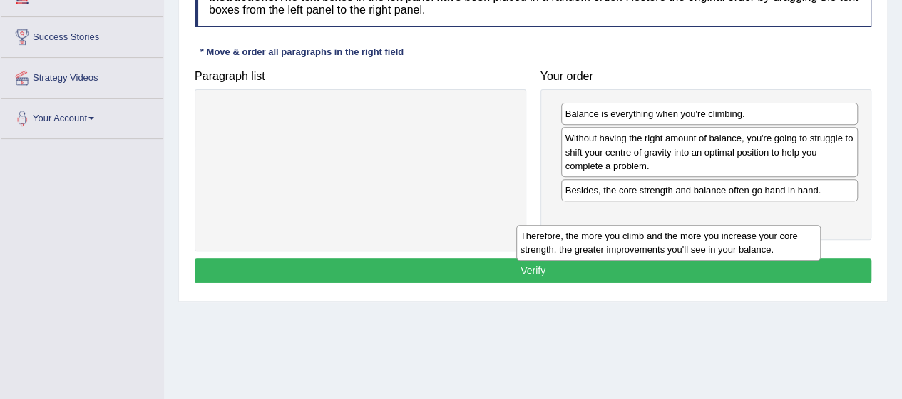
drag, startPoint x: 267, startPoint y: 120, endPoint x: 581, endPoint y: 230, distance: 332.6
click at [581, 230] on div "Therefore, the more you climb and the more you increase your core strength, the…" at bounding box center [668, 243] width 304 height 36
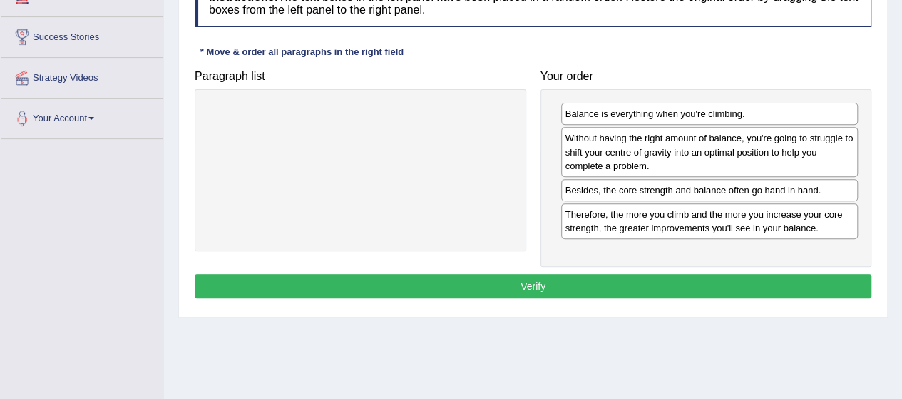
click at [543, 276] on button "Verify" at bounding box center [533, 286] width 677 height 24
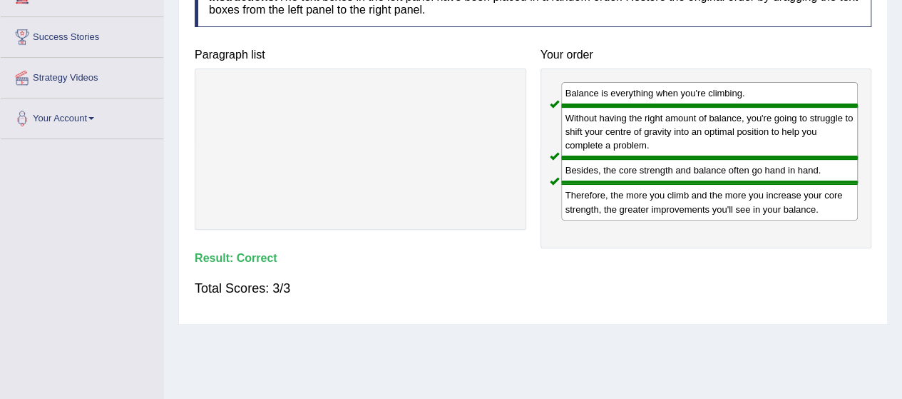
scroll to position [65, 0]
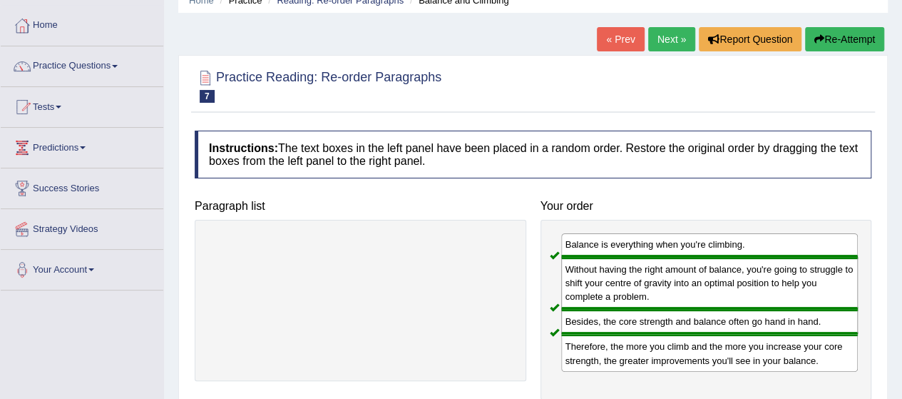
click at [662, 38] on link "Next »" at bounding box center [671, 39] width 47 height 24
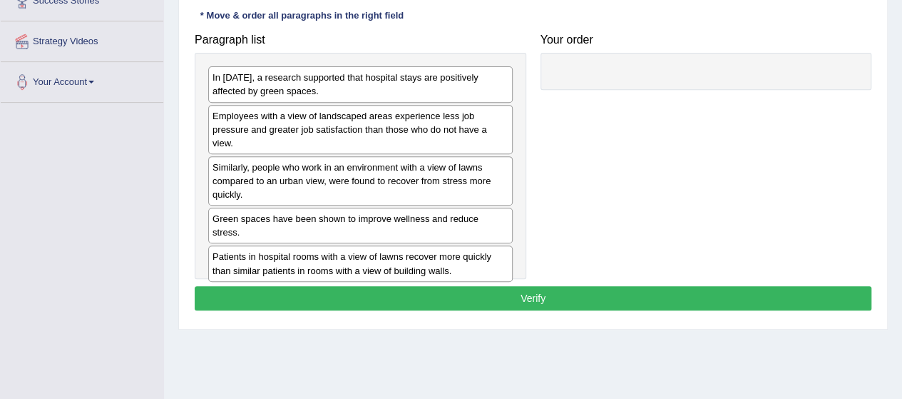
scroll to position [257, 0]
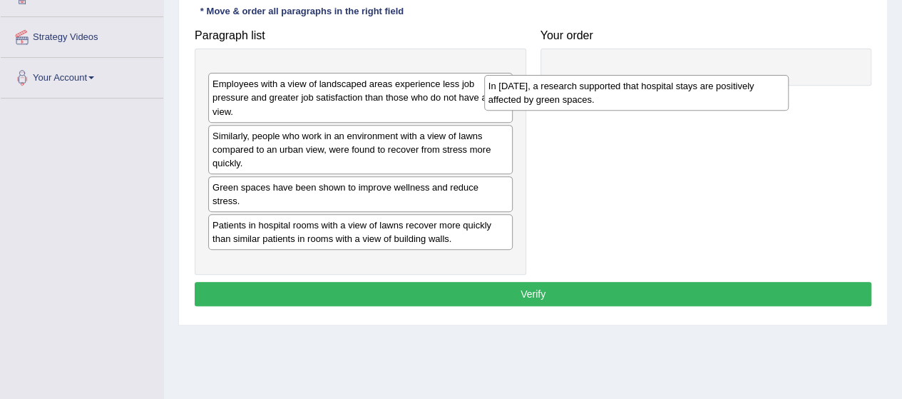
drag, startPoint x: 272, startPoint y: 81, endPoint x: 627, endPoint y: 67, distance: 356.0
click at [627, 75] on div "In [DATE], a research supported that hospital stays are positively affected by …" at bounding box center [636, 93] width 304 height 36
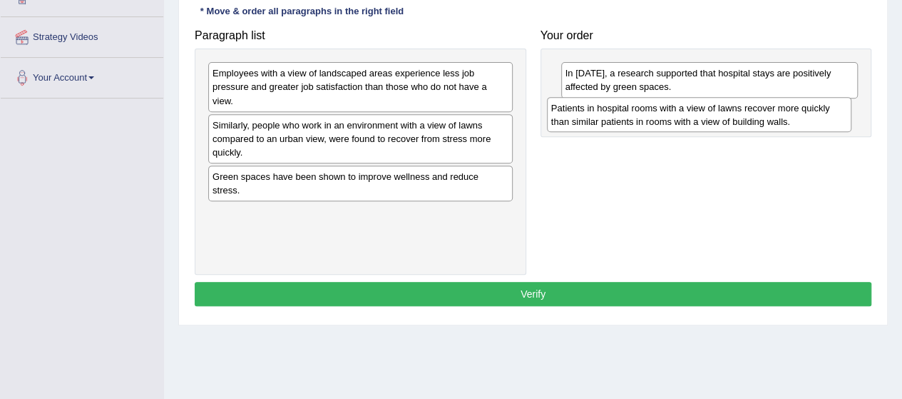
drag, startPoint x: 247, startPoint y: 209, endPoint x: 585, endPoint y: 118, distance: 350.7
click at [585, 118] on div "Patients in hospital rooms with a view of lawns recover more quickly than simil…" at bounding box center [699, 115] width 304 height 36
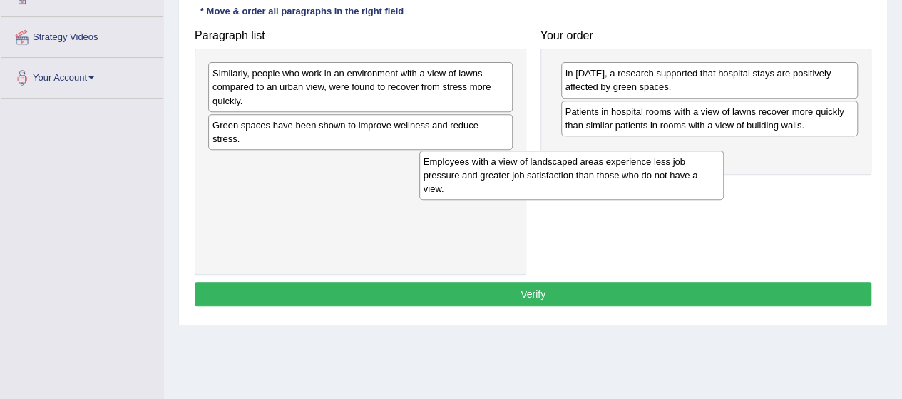
drag, startPoint x: 252, startPoint y: 91, endPoint x: 574, endPoint y: 173, distance: 331.8
click at [574, 173] on div "Employees with a view of landscaped areas experience less job pressure and grea…" at bounding box center [571, 174] width 304 height 49
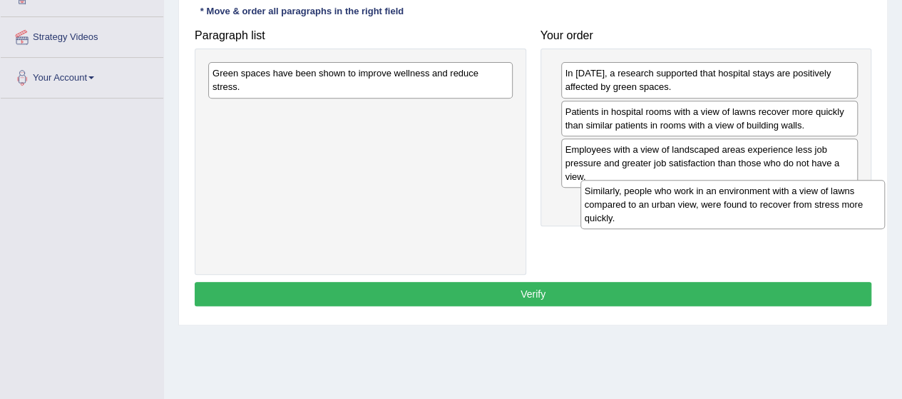
drag, startPoint x: 275, startPoint y: 83, endPoint x: 653, endPoint y: 200, distance: 395.5
click at [653, 200] on div "Similarly, people who work in an environment with a view of lawns compared to a…" at bounding box center [732, 204] width 304 height 49
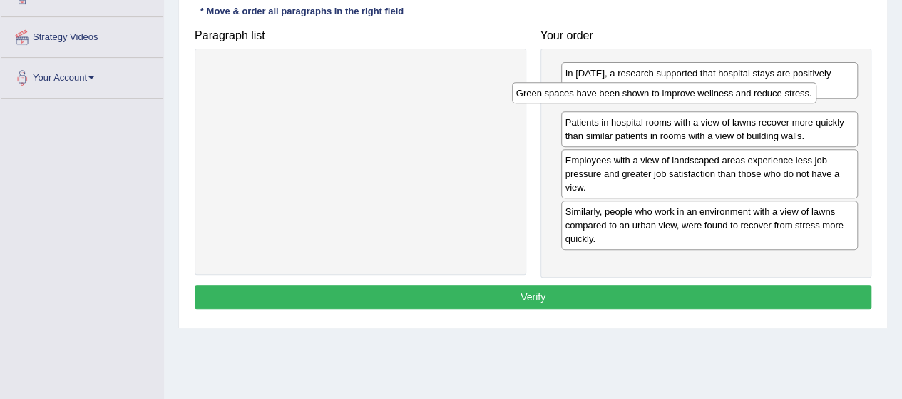
drag, startPoint x: 315, startPoint y: 73, endPoint x: 620, endPoint y: 93, distance: 305.8
click at [620, 93] on div "Green spaces have been shown to improve wellness and reduce stress." at bounding box center [664, 92] width 304 height 21
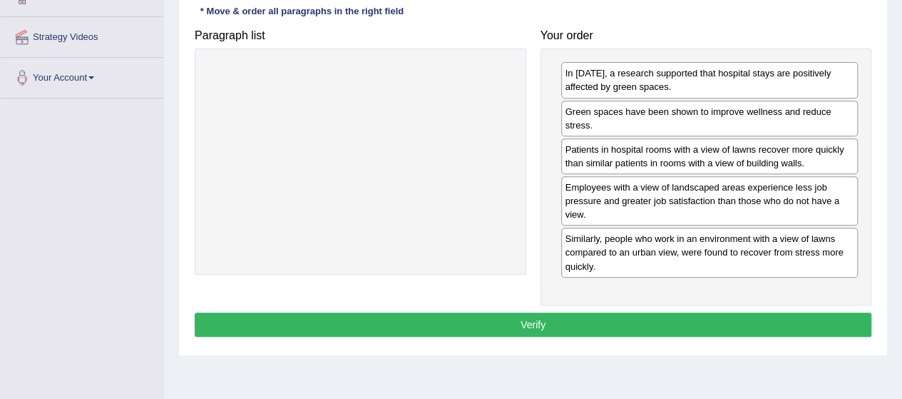
click at [495, 317] on button "Verify" at bounding box center [533, 324] width 677 height 24
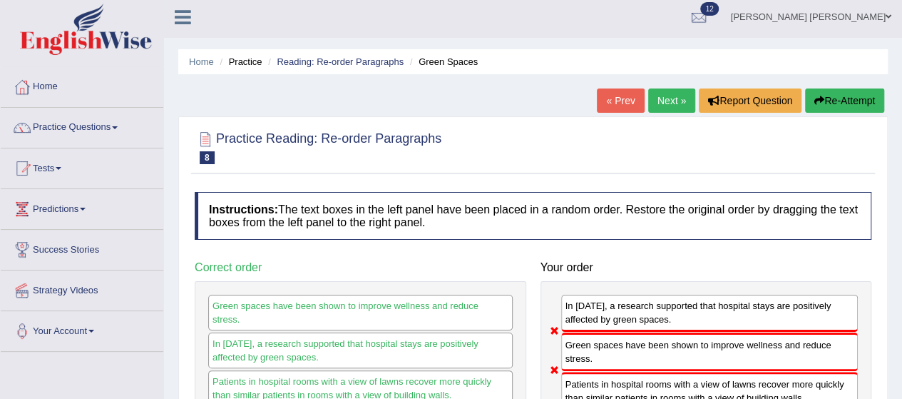
scroll to position [0, 0]
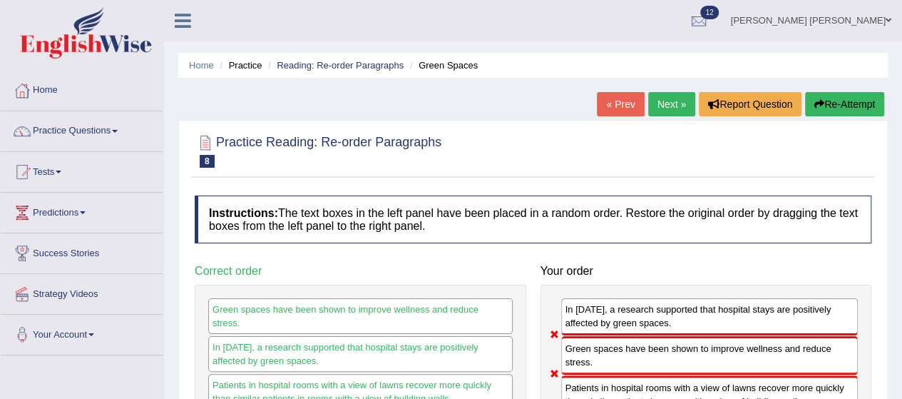
click at [663, 105] on link "Next »" at bounding box center [671, 104] width 47 height 24
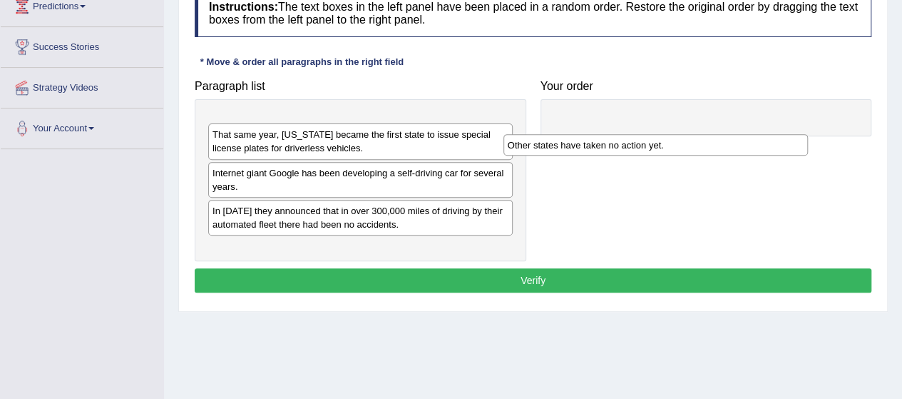
drag, startPoint x: 281, startPoint y: 126, endPoint x: 605, endPoint y: 133, distance: 324.4
click at [605, 134] on div "Other states have taken no action yet." at bounding box center [655, 144] width 304 height 21
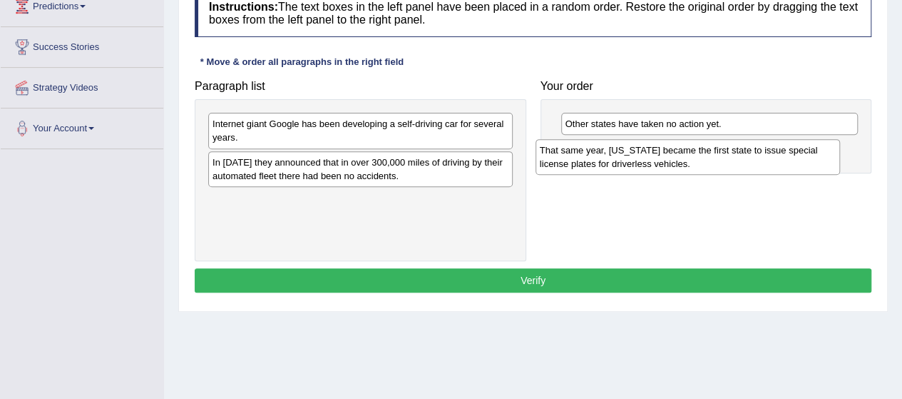
drag, startPoint x: 309, startPoint y: 125, endPoint x: 636, endPoint y: 152, distance: 328.3
click at [636, 152] on div "That same year, [US_STATE] became the first state to issue special license plat…" at bounding box center [687, 157] width 304 height 36
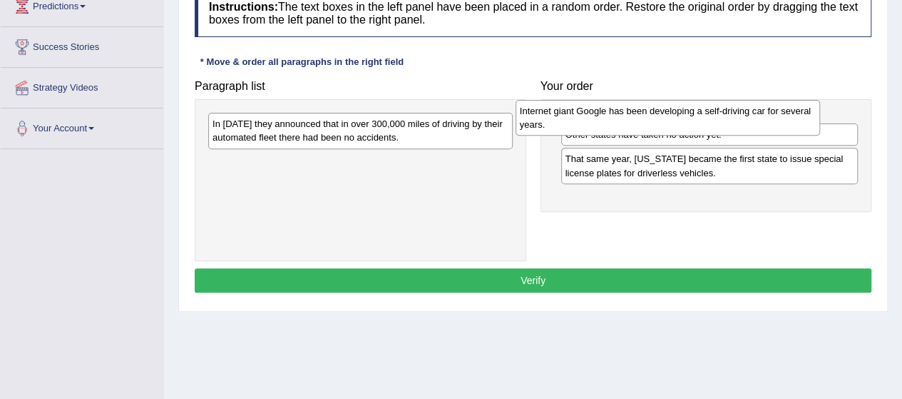
drag, startPoint x: 291, startPoint y: 128, endPoint x: 598, endPoint y: 115, distance: 307.6
click at [598, 115] on div "Internet giant Google has been developing a self-driving car for several years." at bounding box center [667, 118] width 304 height 36
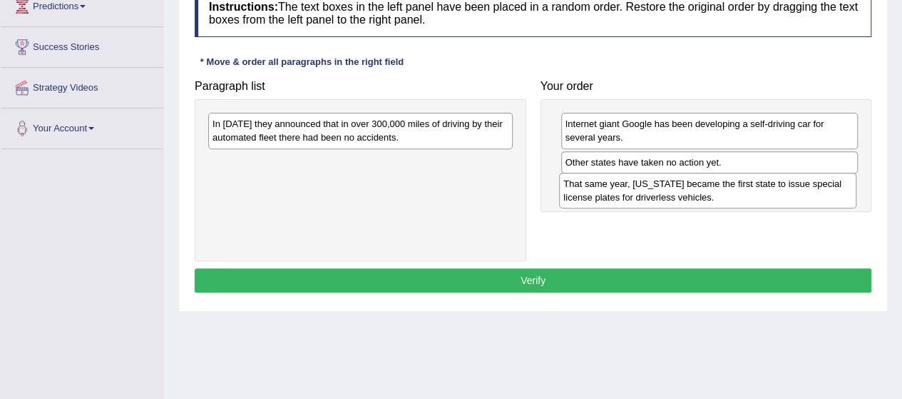
click at [602, 189] on div "That same year, [US_STATE] became the first state to issue special license plat…" at bounding box center [707, 191] width 297 height 36
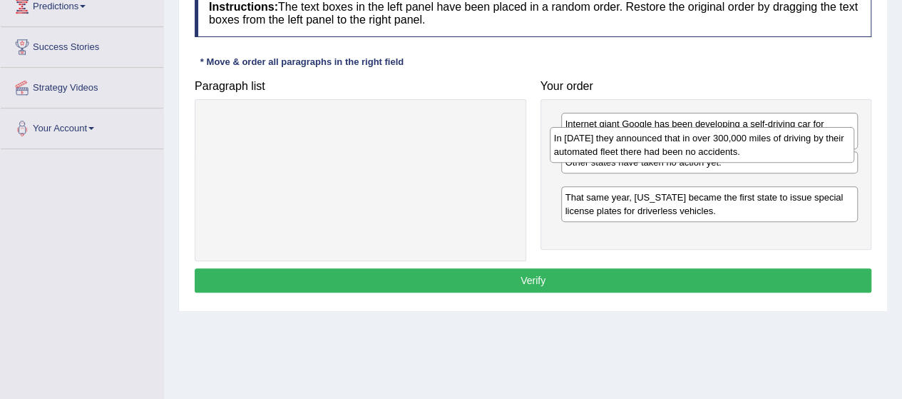
drag, startPoint x: 316, startPoint y: 129, endPoint x: 657, endPoint y: 143, distance: 341.8
click at [657, 143] on div "In [DATE] they announced that in over 300,000 miles of driving by their automat…" at bounding box center [702, 145] width 304 height 36
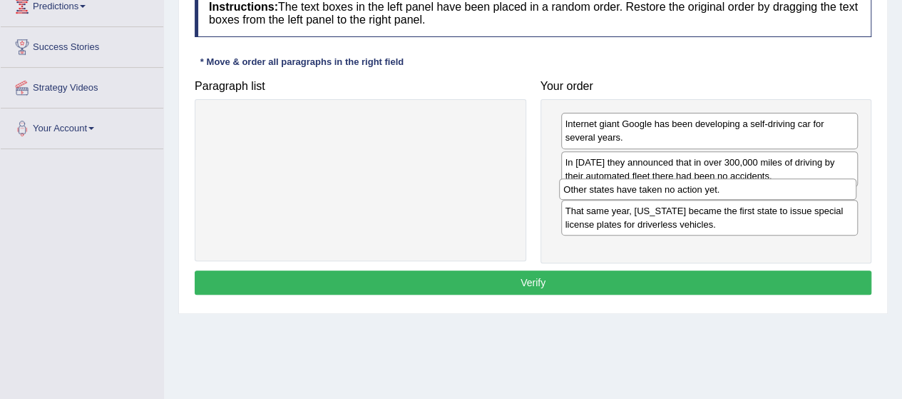
drag, startPoint x: 640, startPoint y: 164, endPoint x: 637, endPoint y: 192, distance: 27.9
click at [637, 192] on div "Other states have taken no action yet." at bounding box center [707, 188] width 297 height 21
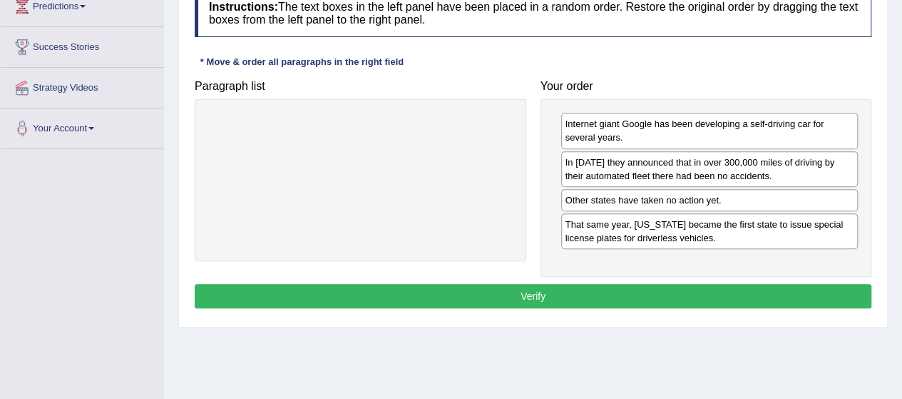
click at [411, 288] on button "Verify" at bounding box center [533, 296] width 677 height 24
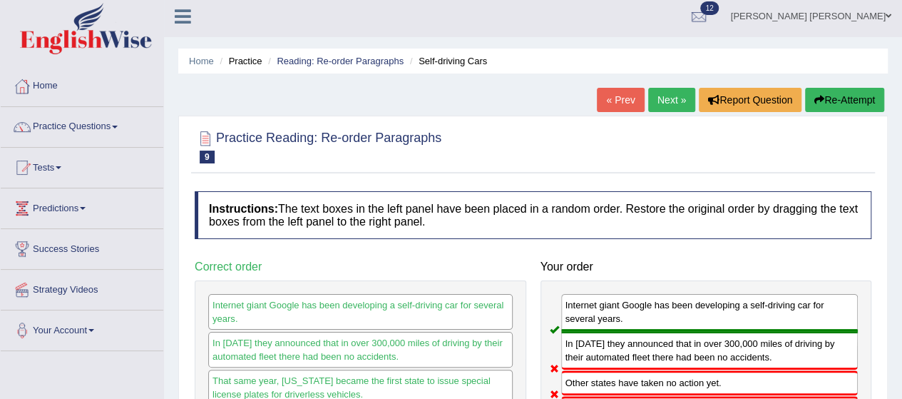
scroll to position [1, 0]
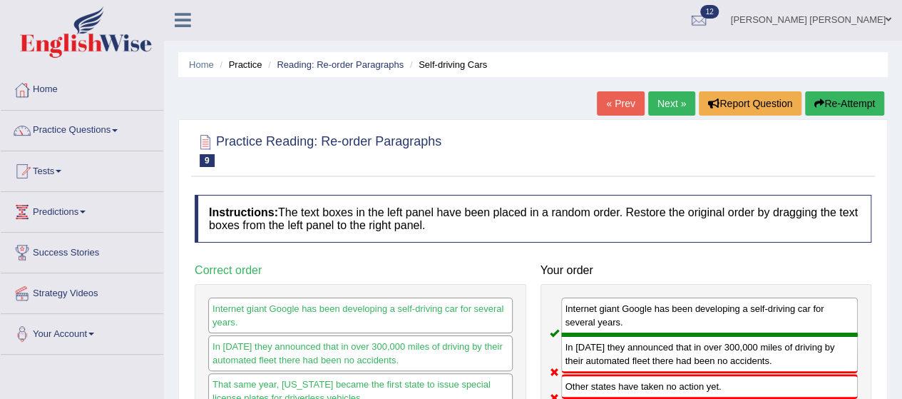
click at [673, 99] on link "Next »" at bounding box center [671, 103] width 47 height 24
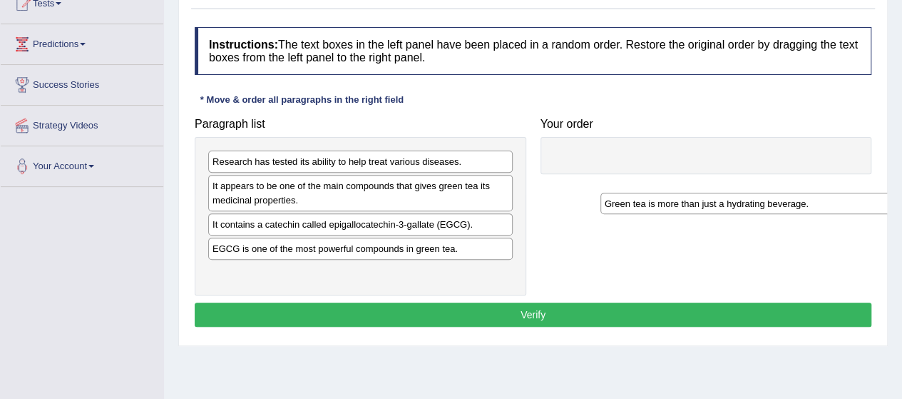
drag, startPoint x: 268, startPoint y: 270, endPoint x: 677, endPoint y: 158, distance: 424.4
click at [677, 192] on div "Green tea is more than just a hydrating beverage." at bounding box center [752, 202] width 304 height 21
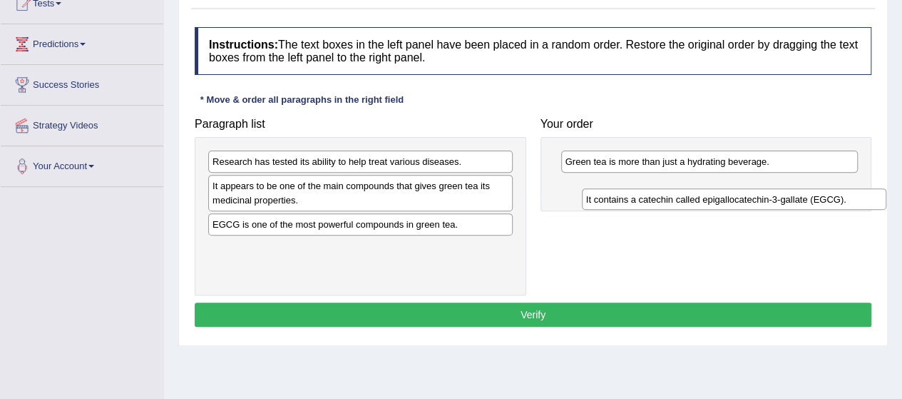
drag, startPoint x: 253, startPoint y: 224, endPoint x: 637, endPoint y: 182, distance: 386.5
click at [637, 188] on div "It contains a catechin called epigallocatechin-3-gallate (EGCG)." at bounding box center [734, 198] width 304 height 21
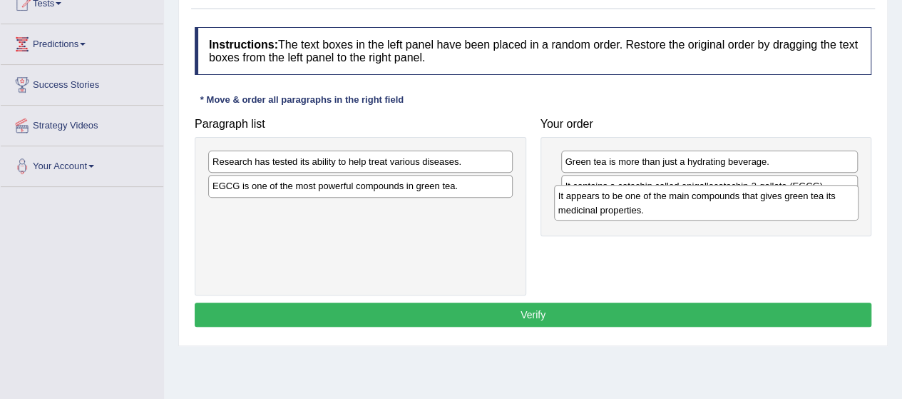
drag, startPoint x: 284, startPoint y: 195, endPoint x: 647, endPoint y: 206, distance: 363.7
click at [647, 206] on div "It appears to be one of the main compounds that gives green tea its medicinal p…" at bounding box center [706, 203] width 304 height 36
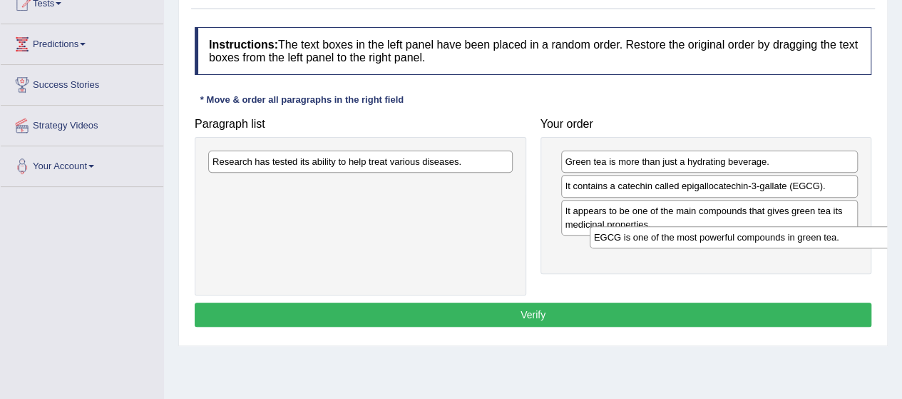
drag, startPoint x: 239, startPoint y: 187, endPoint x: 625, endPoint y: 240, distance: 389.9
click at [625, 240] on div "EGCG is one of the most powerful compounds in green tea." at bounding box center [742, 236] width 304 height 21
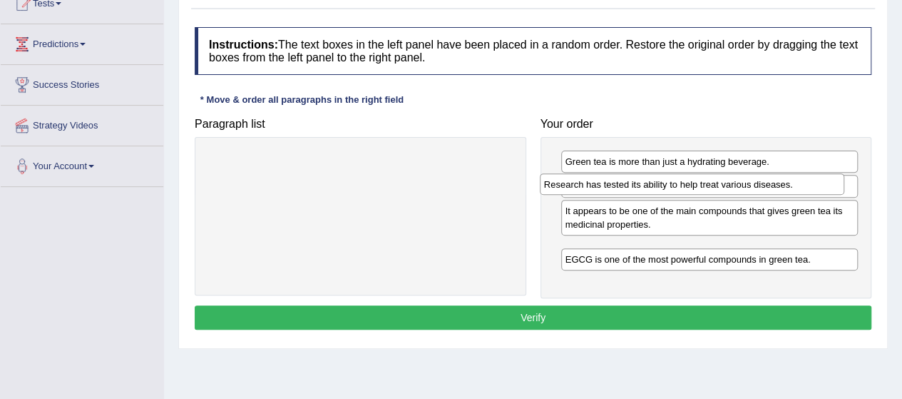
drag, startPoint x: 307, startPoint y: 162, endPoint x: 642, endPoint y: 183, distance: 336.4
click at [642, 183] on div "Research has tested its ability to help treat various diseases." at bounding box center [692, 183] width 304 height 21
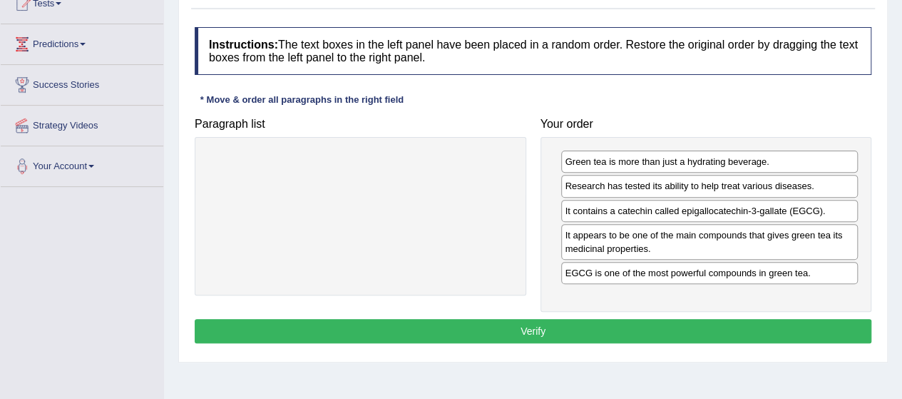
click at [532, 329] on button "Verify" at bounding box center [533, 331] width 677 height 24
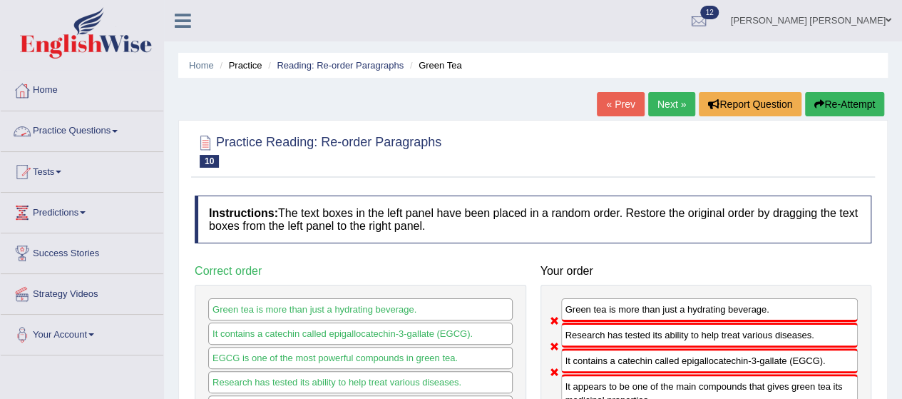
drag, startPoint x: 198, startPoint y: 125, endPoint x: 76, endPoint y: 130, distance: 122.7
click at [76, 130] on div "Toggle navigation Home Practice Questions Speaking Practice Read Aloud Repeat S…" at bounding box center [451, 370] width 902 height 741
click at [76, 130] on link "Practice Questions" at bounding box center [82, 129] width 163 height 36
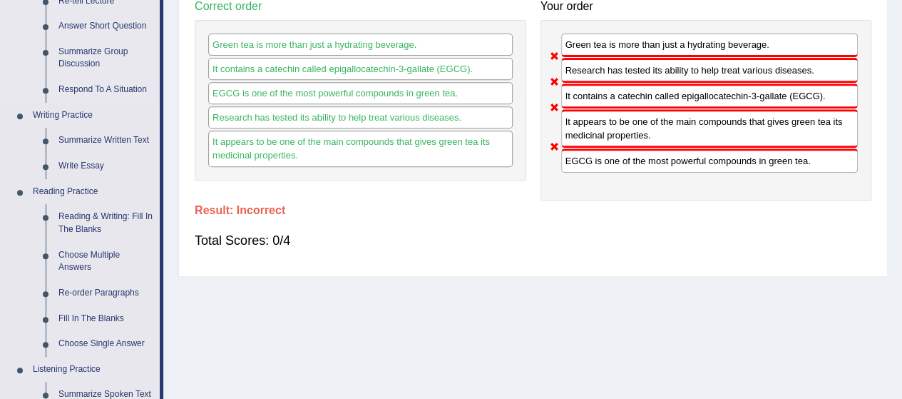
scroll to position [265, 0]
click at [83, 222] on link "Reading & Writing: Fill In The Blanks" at bounding box center [106, 222] width 108 height 38
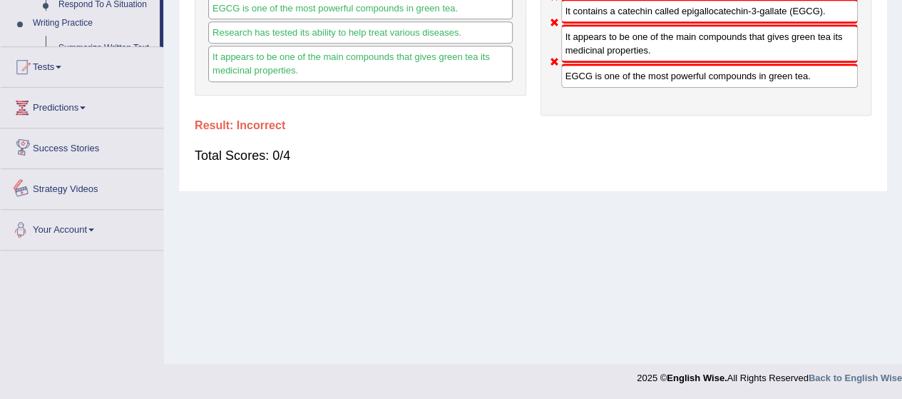
scroll to position [716, 0]
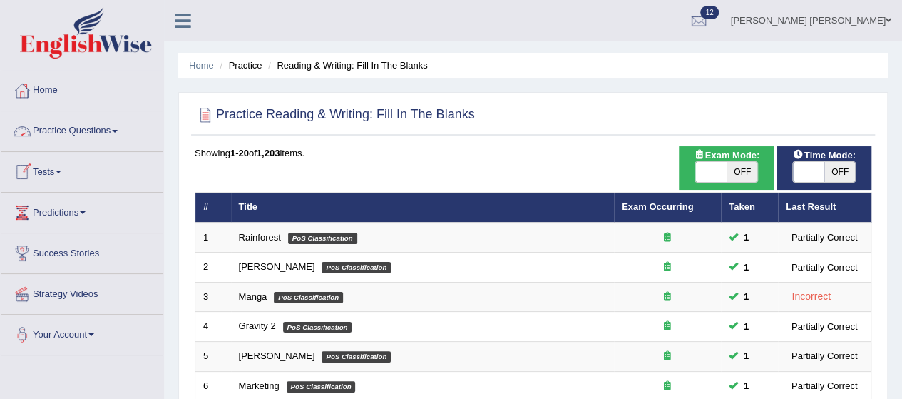
click at [80, 129] on link "Practice Questions" at bounding box center [82, 129] width 163 height 36
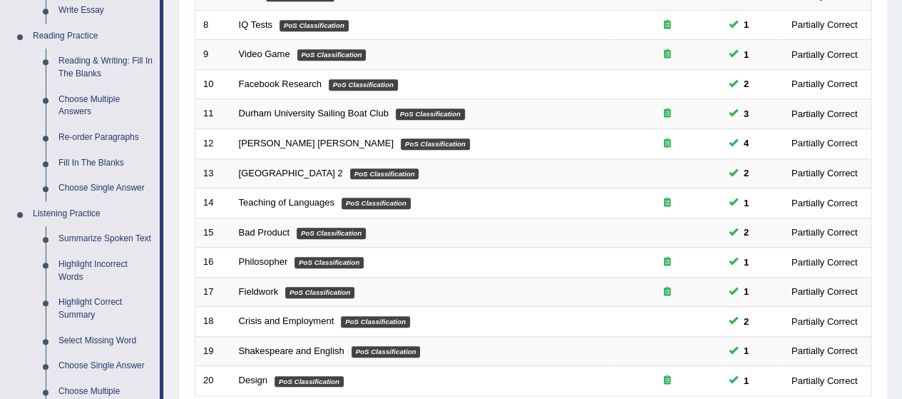
scroll to position [421, 0]
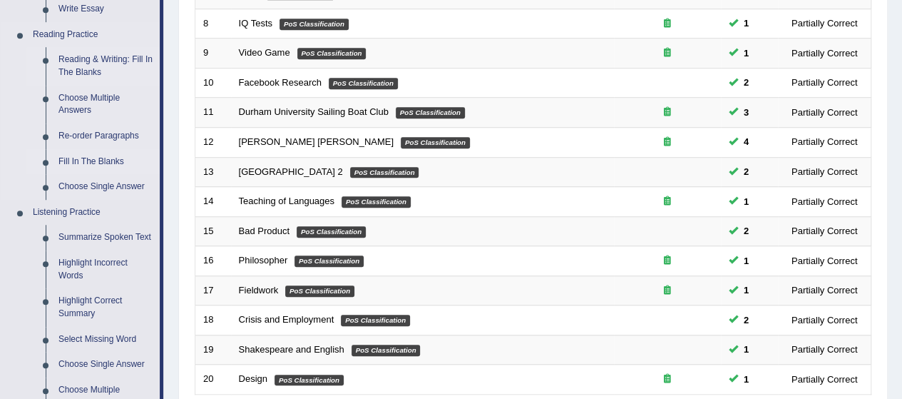
click at [86, 159] on link "Fill In The Blanks" at bounding box center [106, 162] width 108 height 26
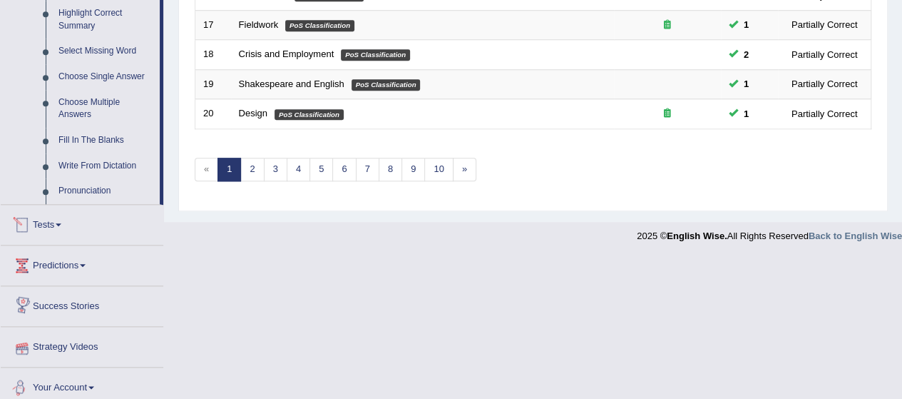
scroll to position [620, 0]
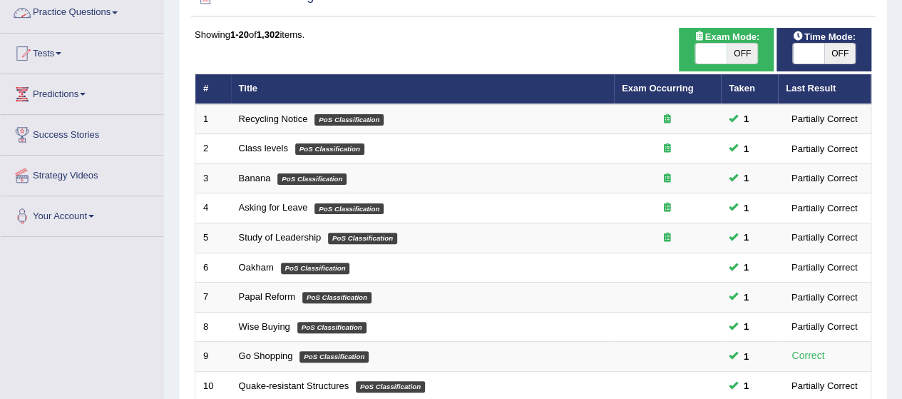
scroll to position [119, 0]
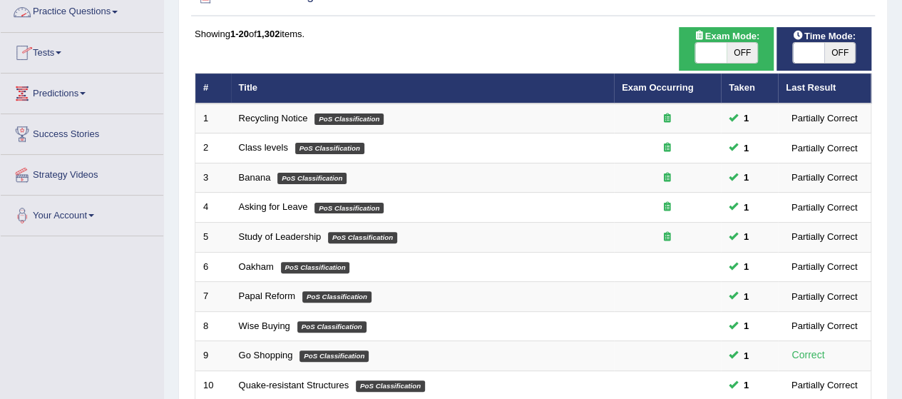
click at [66, 19] on link "Practice Questions" at bounding box center [82, 10] width 163 height 36
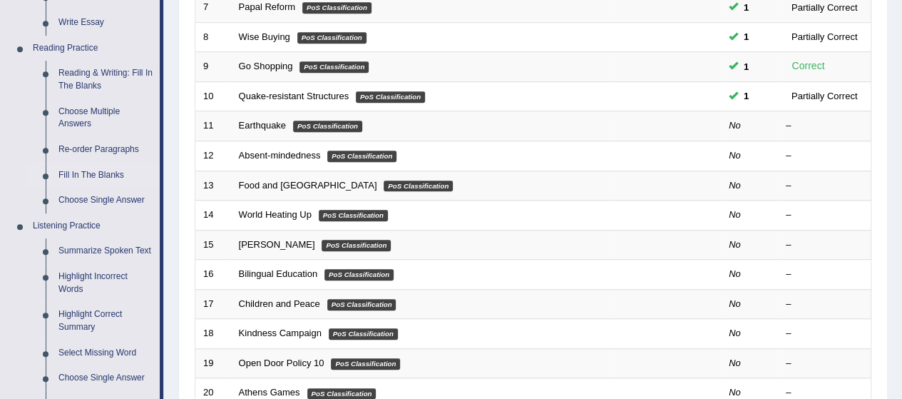
scroll to position [412, 0]
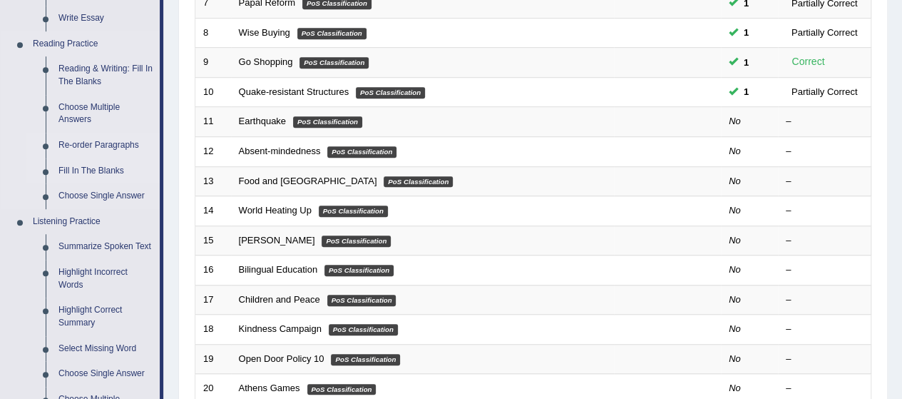
click at [93, 144] on link "Re-order Paragraphs" at bounding box center [106, 146] width 108 height 26
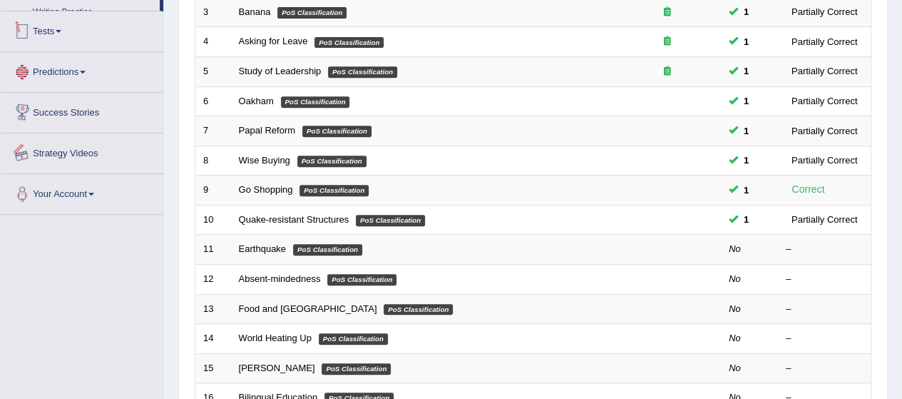
scroll to position [385, 0]
